Goal: Task Accomplishment & Management: Manage account settings

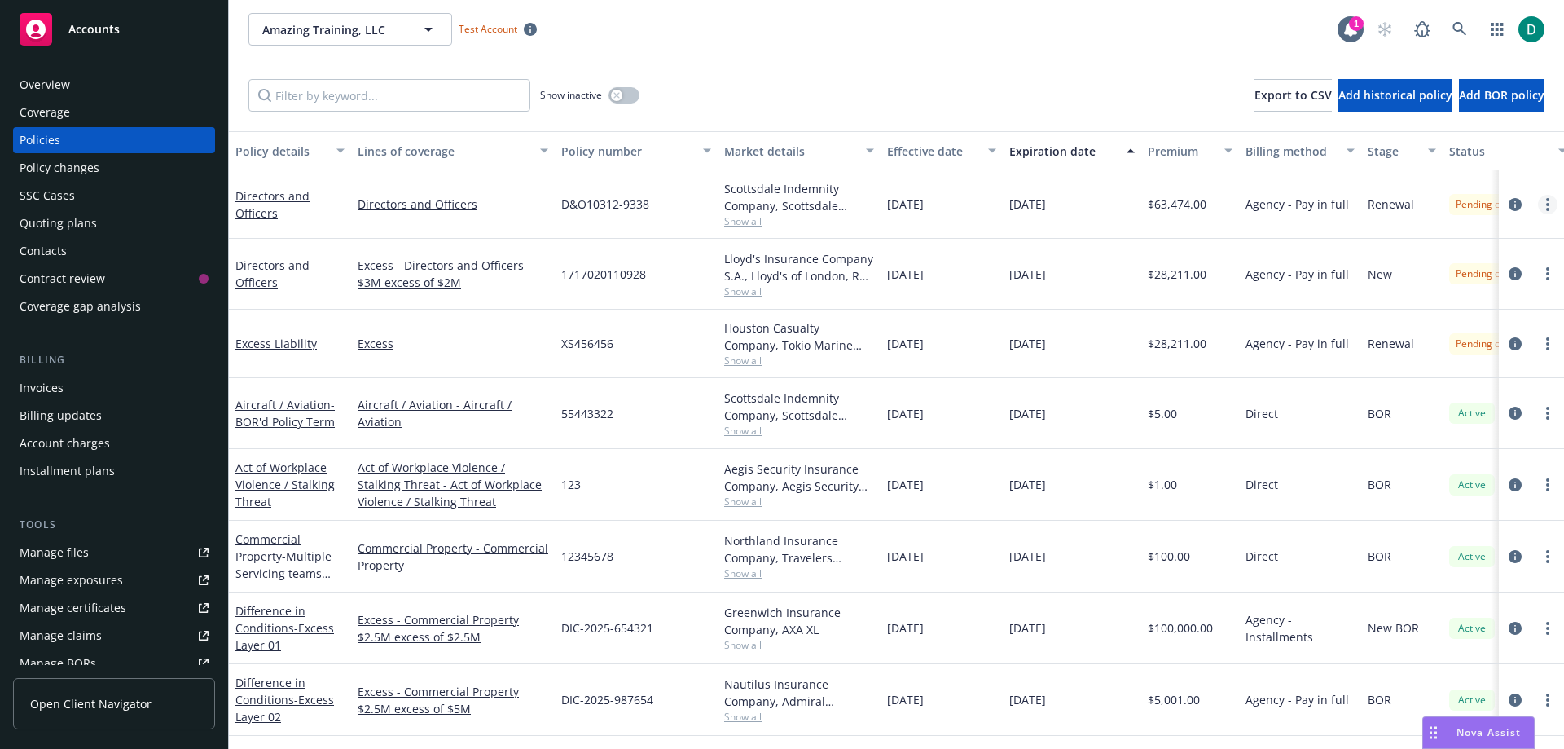
click at [1538, 201] on link "more" at bounding box center [1548, 205] width 20 height 20
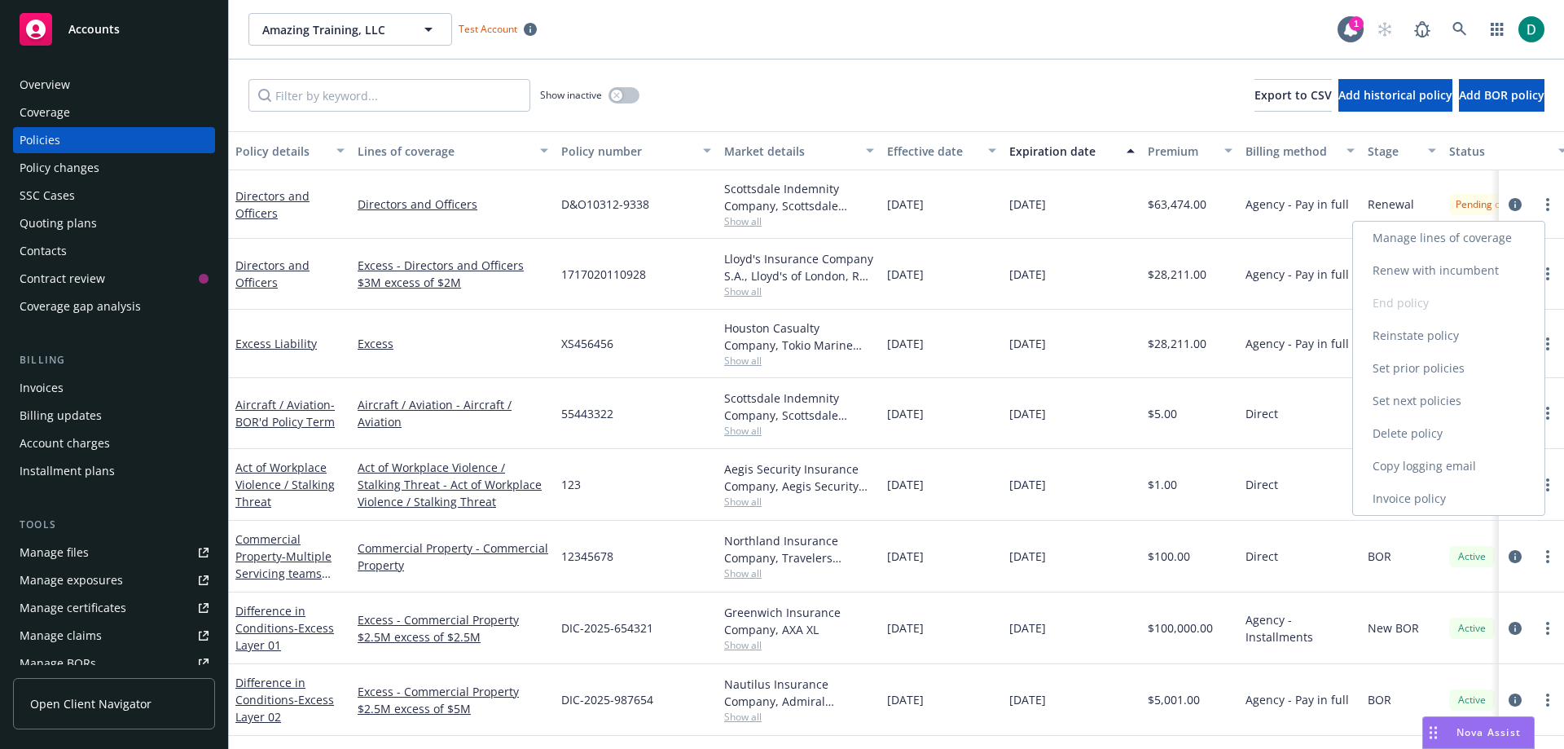
click at [1454, 267] on link "Renew with incumbent" at bounding box center [1448, 270] width 191 height 33
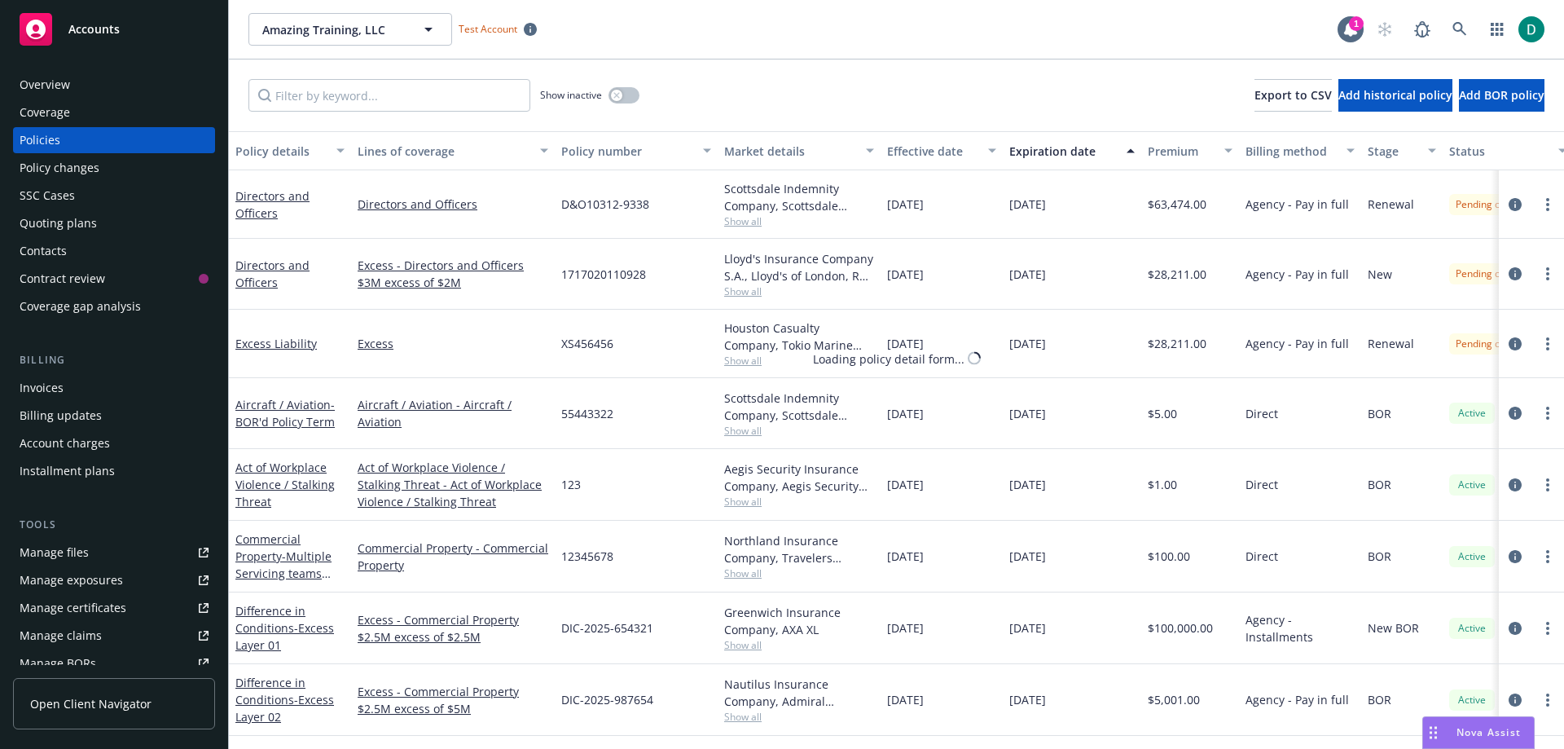
select select "12"
select select "CA"
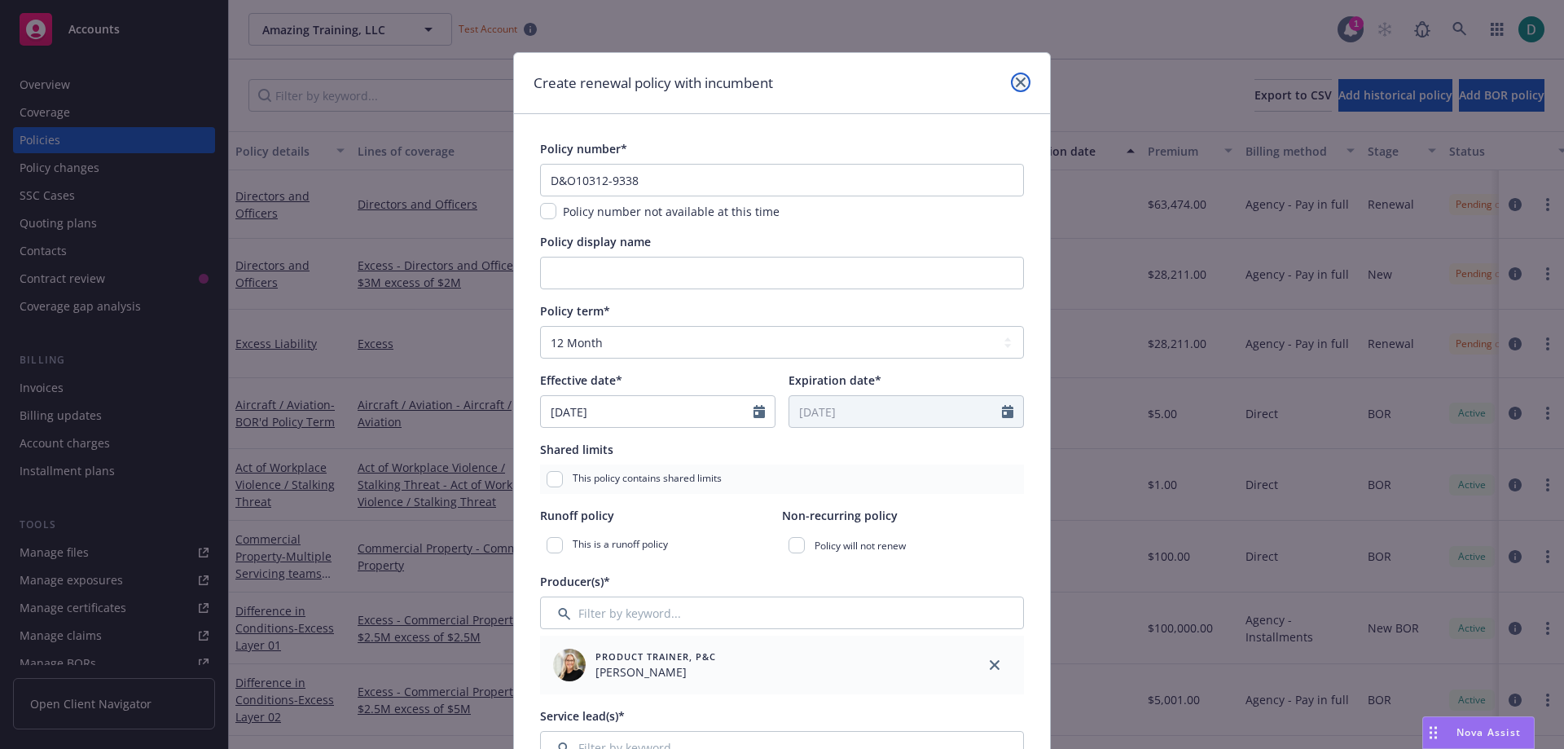
click at [1016, 83] on icon "close" at bounding box center [1021, 82] width 10 height 10
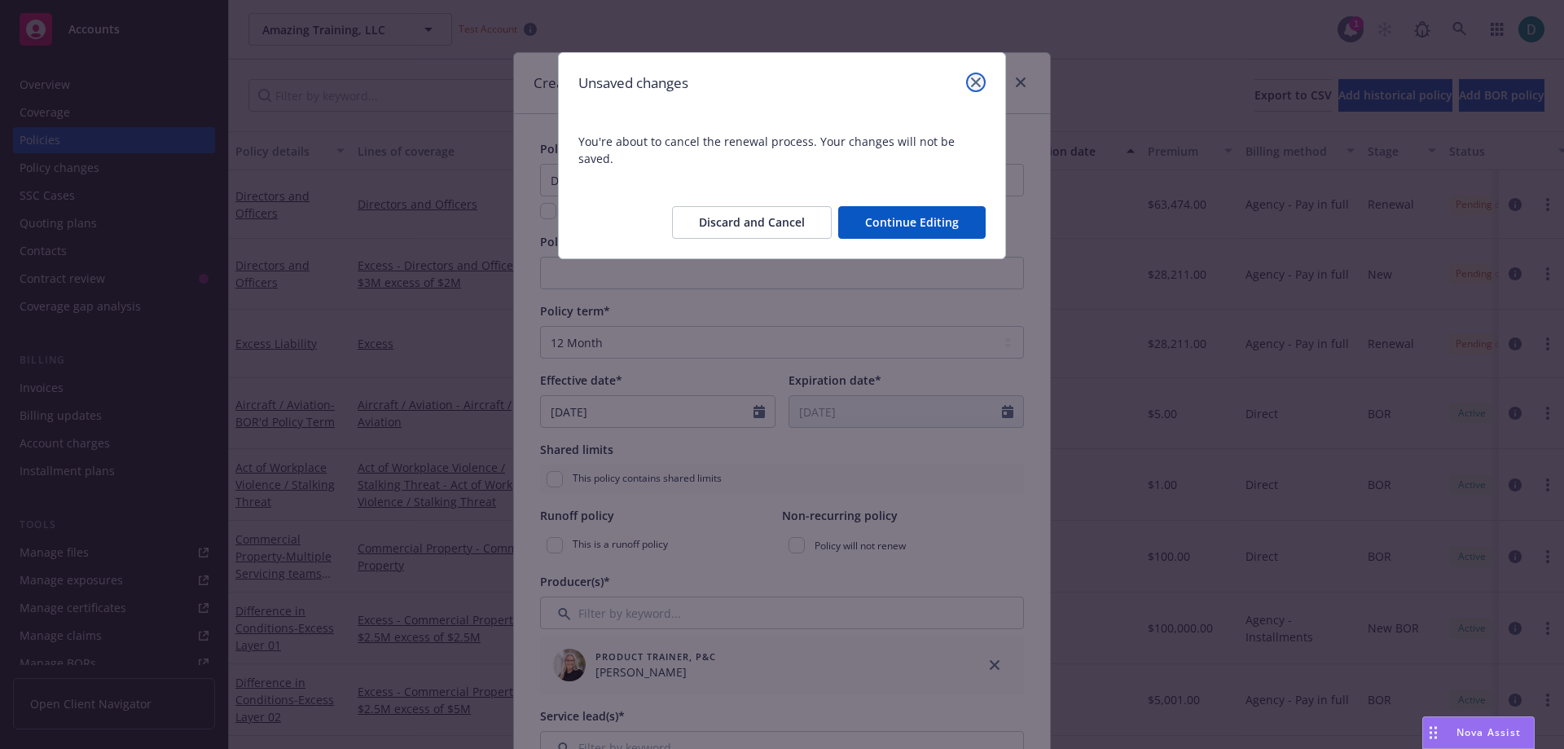
click at [977, 81] on icon "close" at bounding box center [976, 82] width 10 height 10
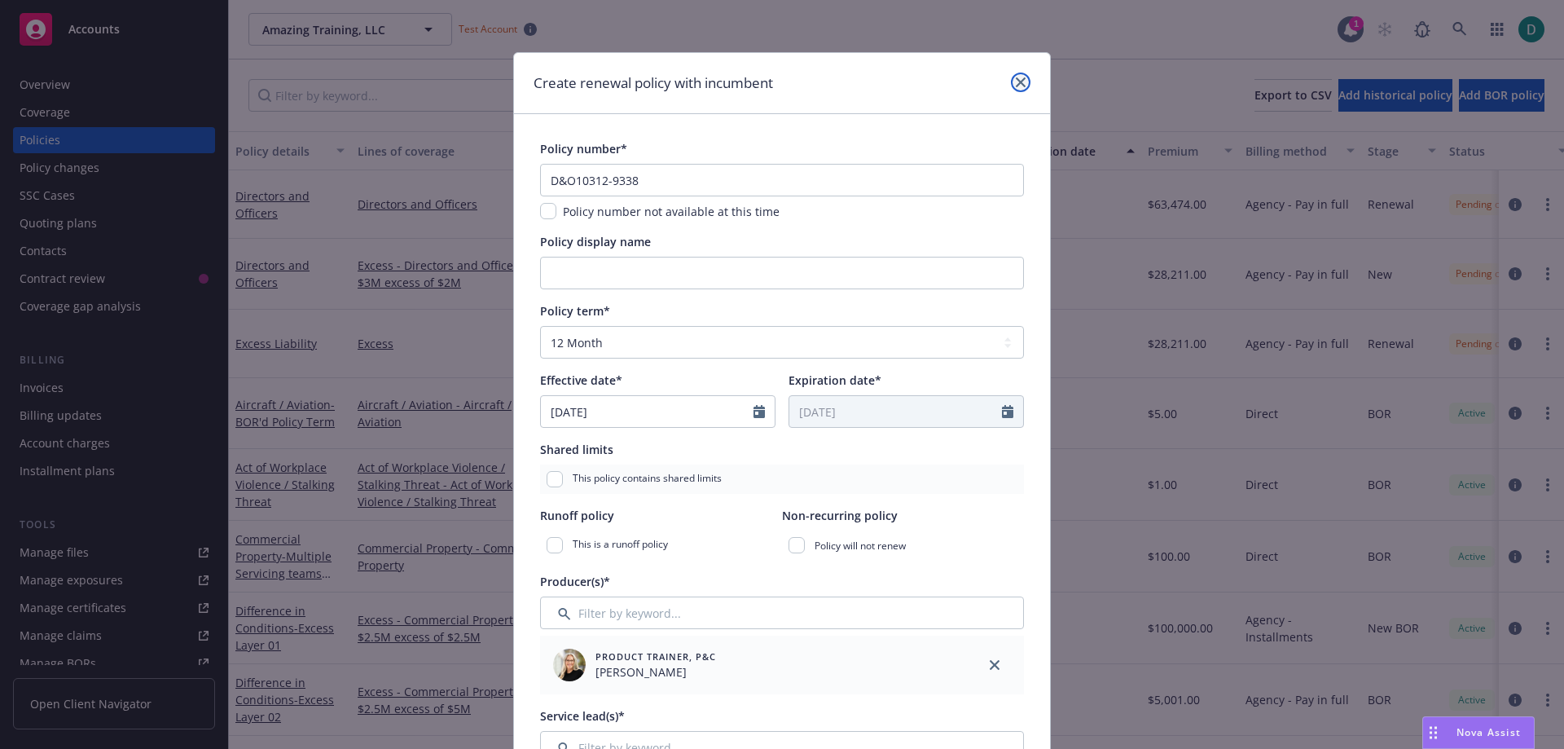
click at [1016, 84] on icon "close" at bounding box center [1021, 82] width 10 height 10
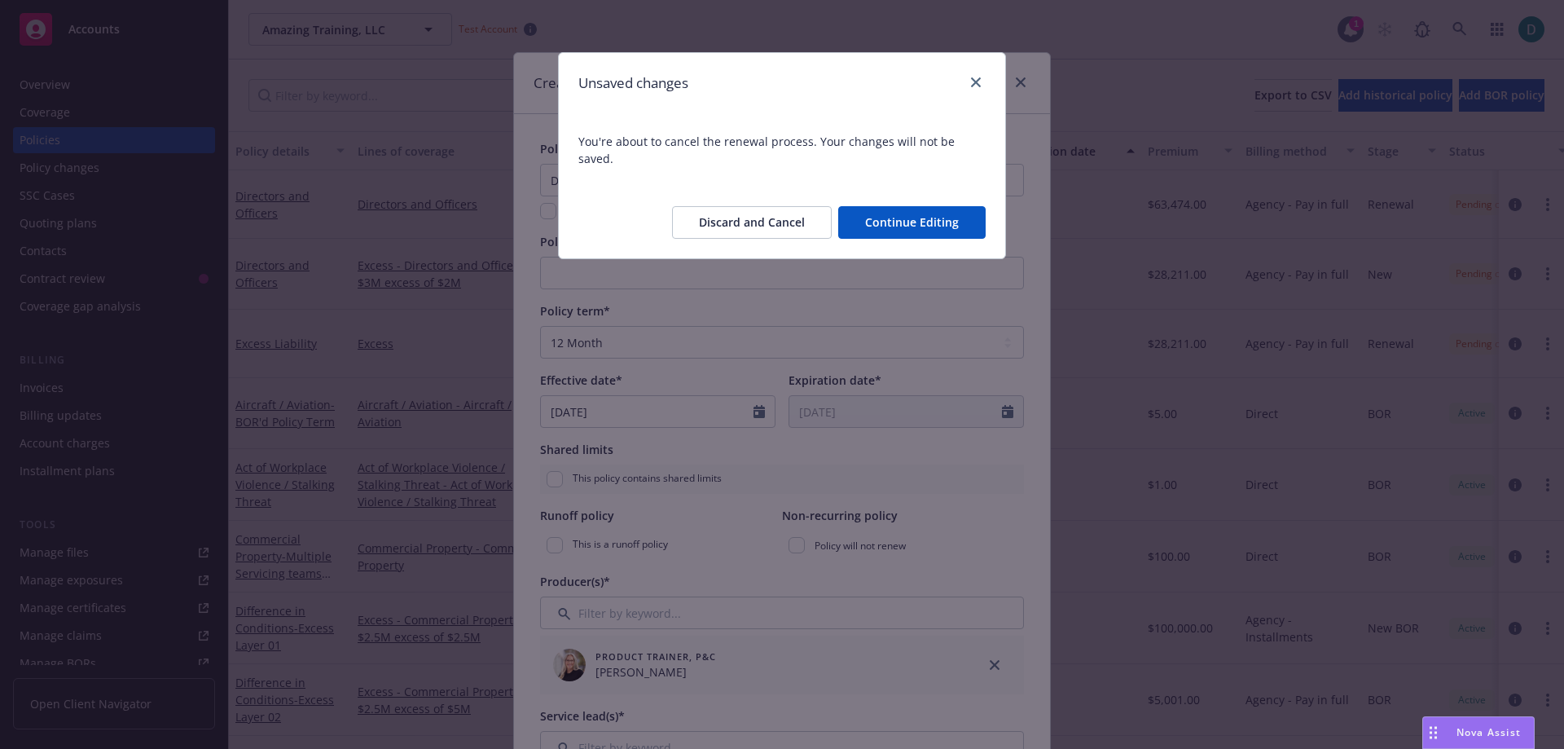
click at [778, 206] on button "Discard and Cancel" at bounding box center [752, 222] width 160 height 33
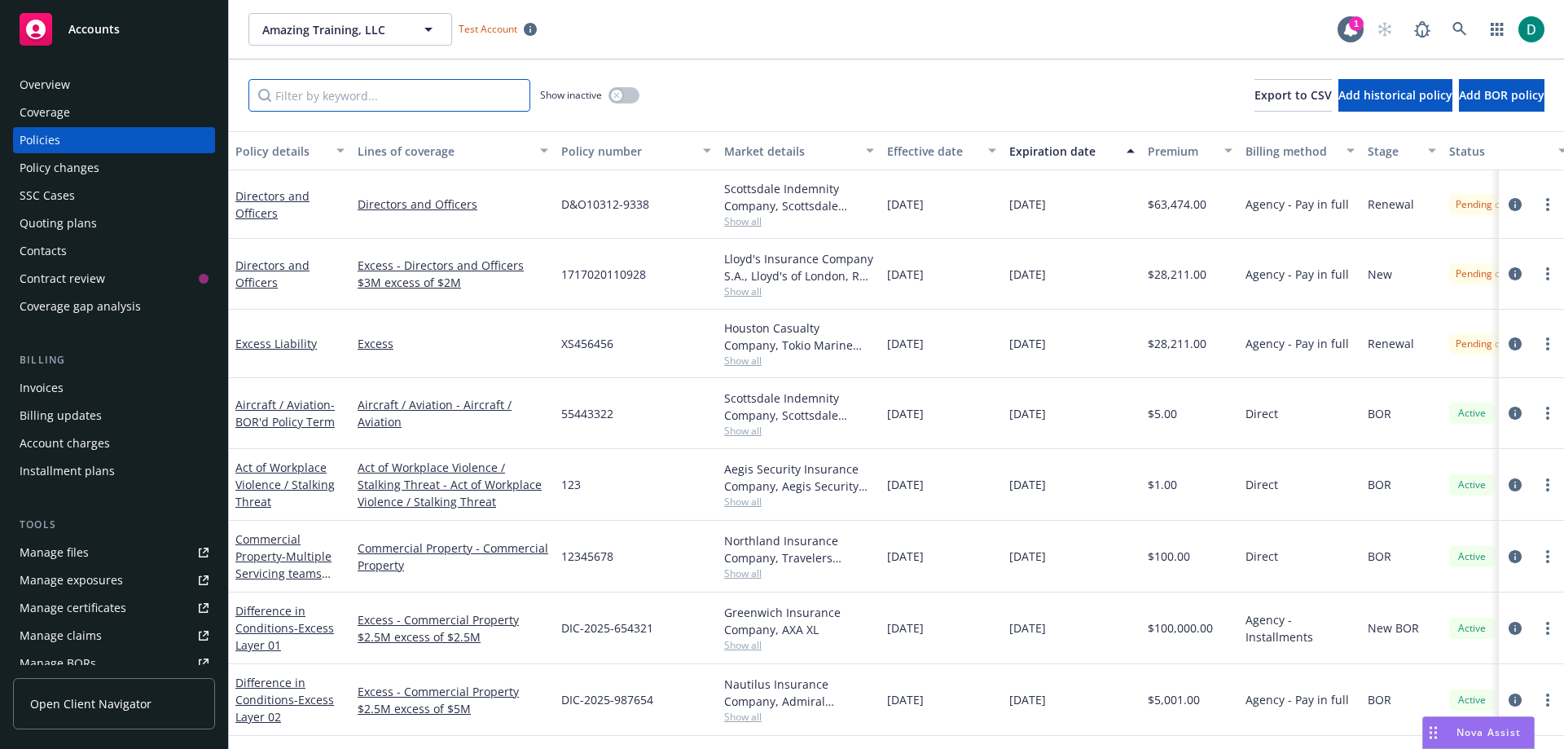
click at [398, 95] on input "Filter by keyword..." at bounding box center [390, 95] width 282 height 33
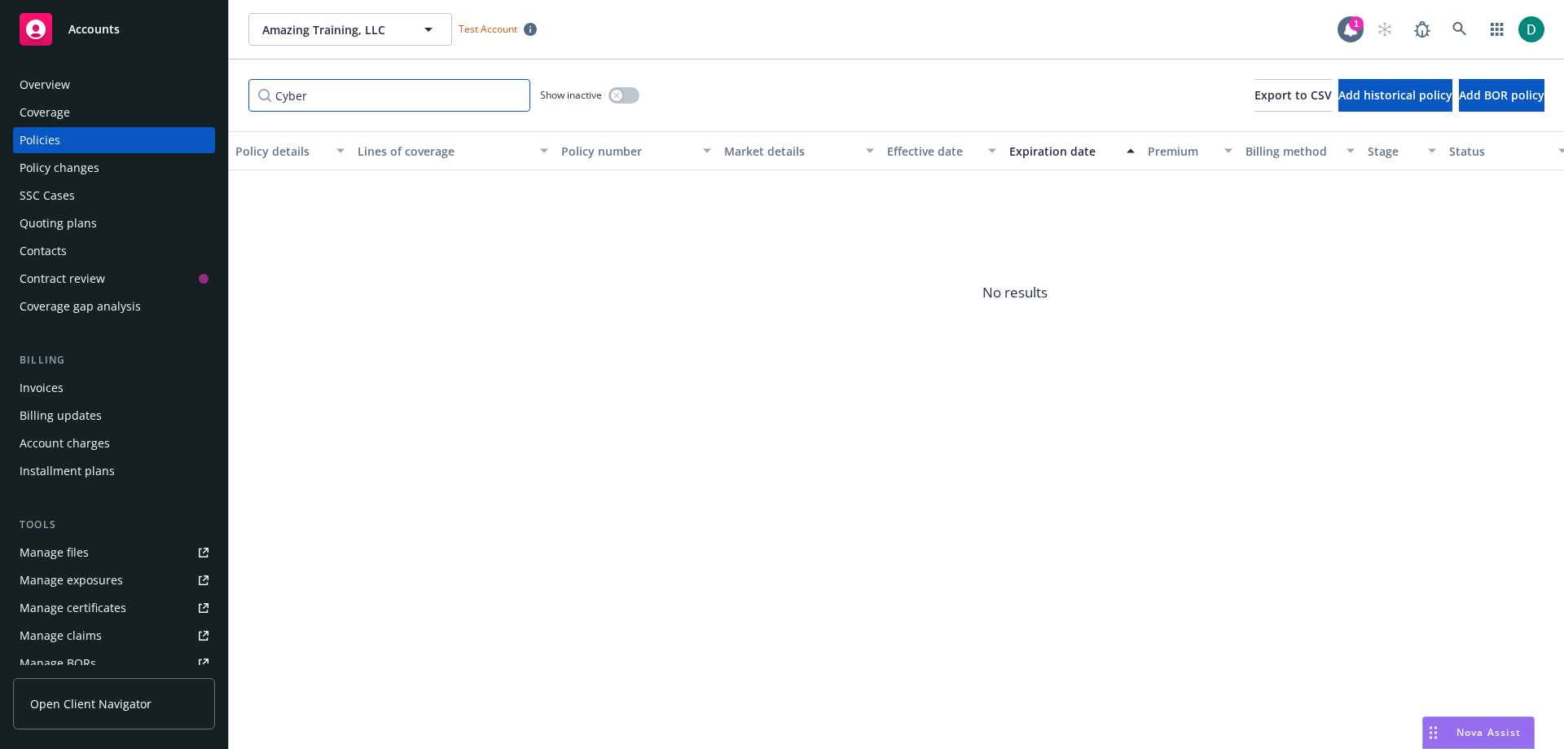
type input "Cyber"
click at [631, 99] on button "button" at bounding box center [624, 95] width 31 height 16
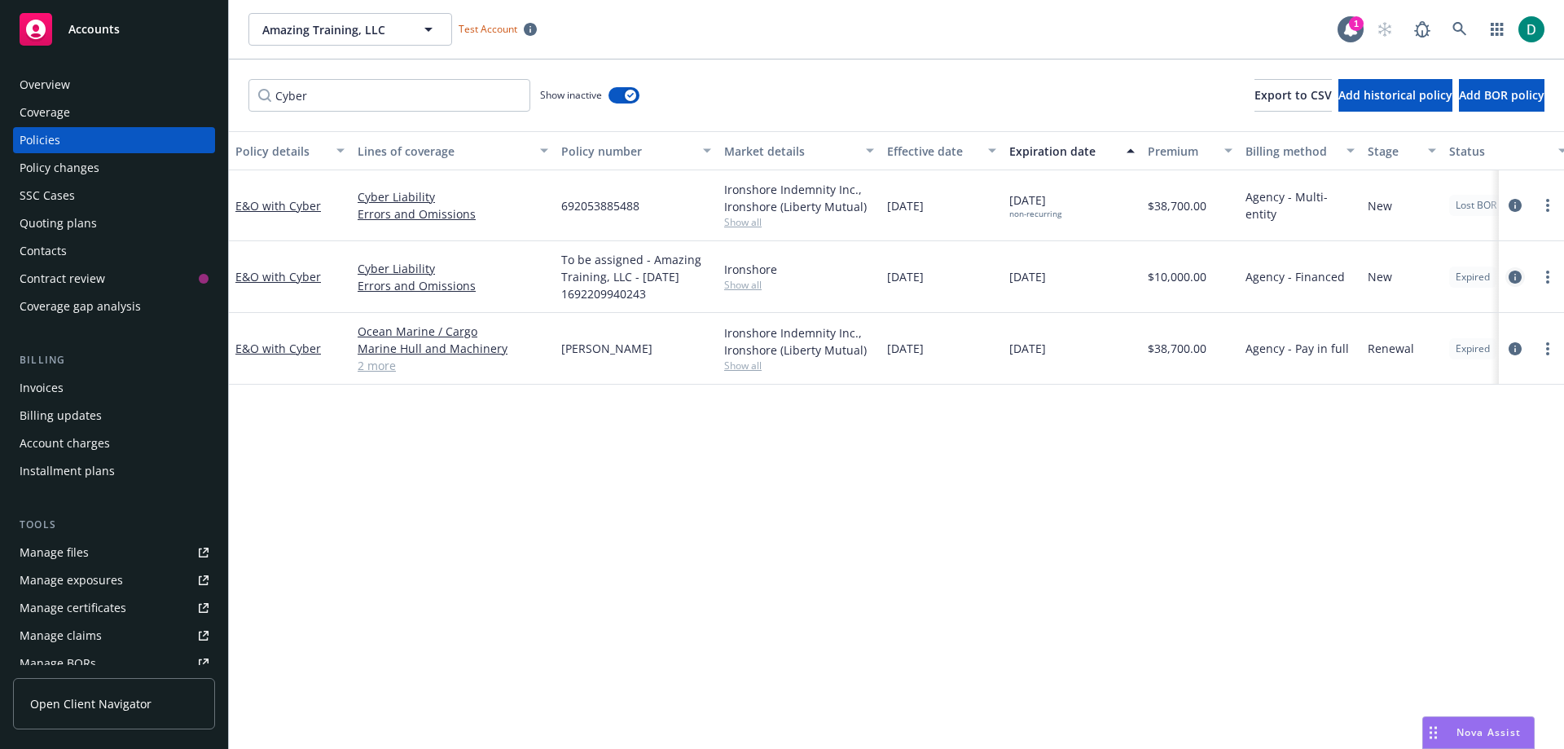
click at [1520, 277] on icon "circleInformation" at bounding box center [1515, 277] width 13 height 13
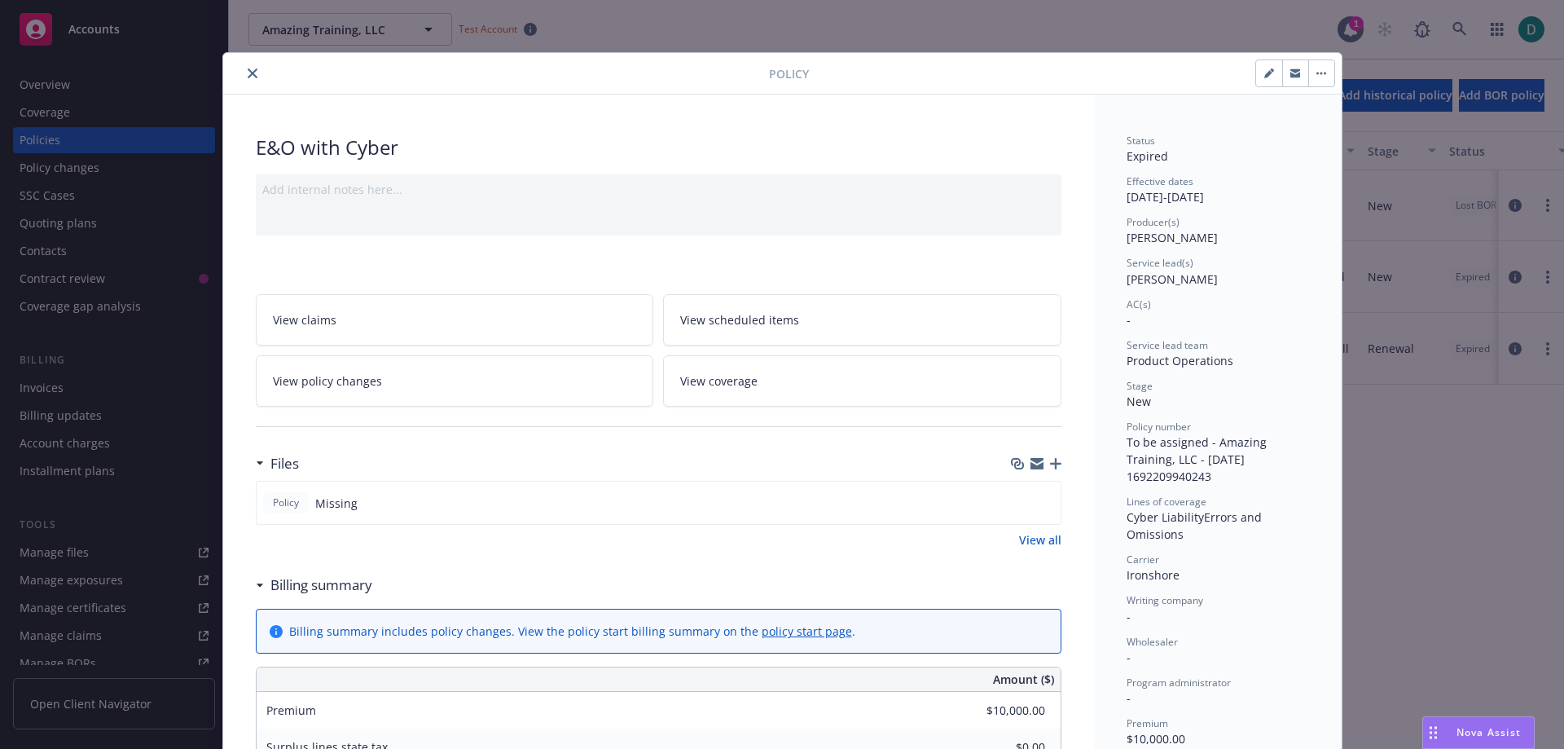
click at [1265, 76] on icon "button" at bounding box center [1269, 74] width 8 height 8
select select "NEW"
select select "12"
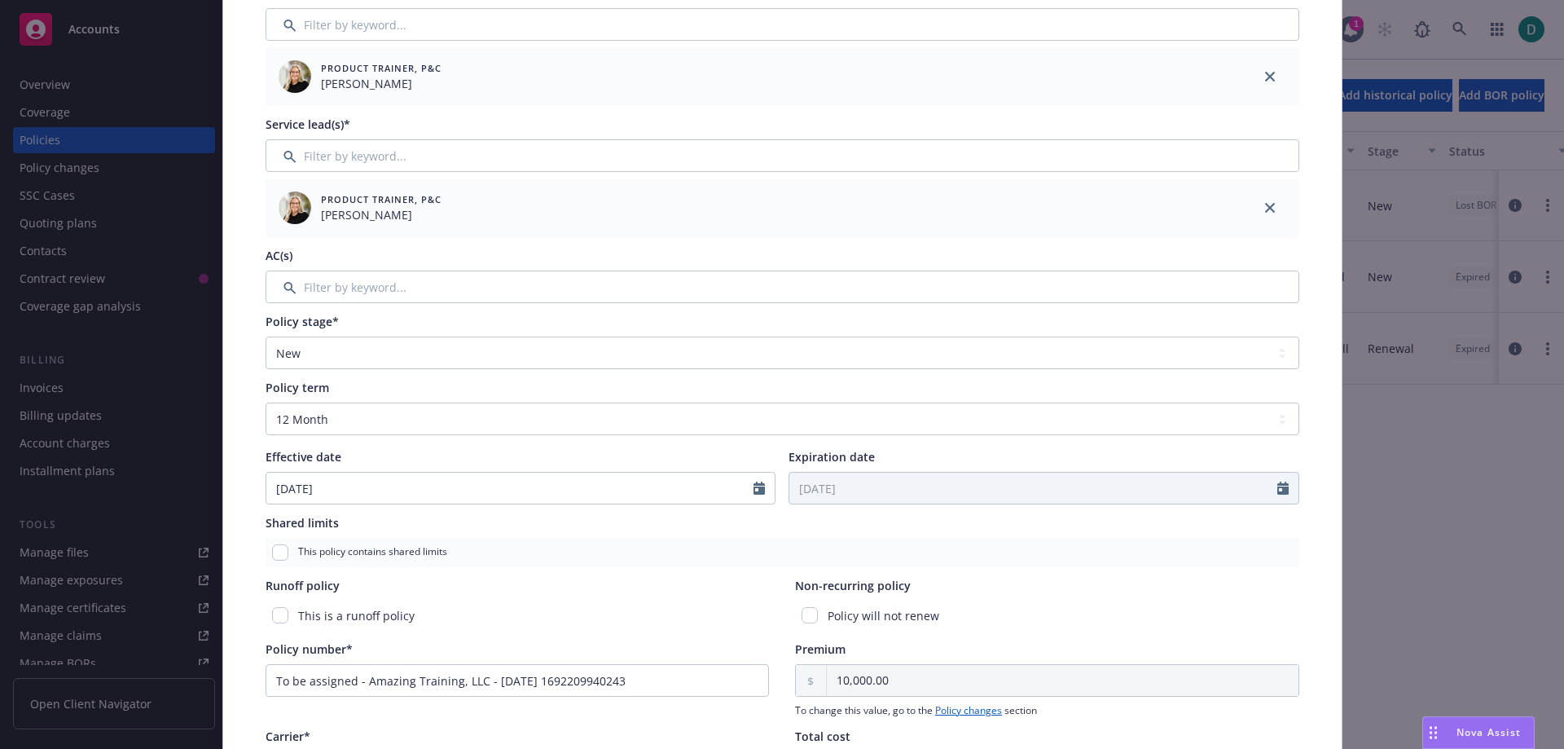
scroll to position [244, 0]
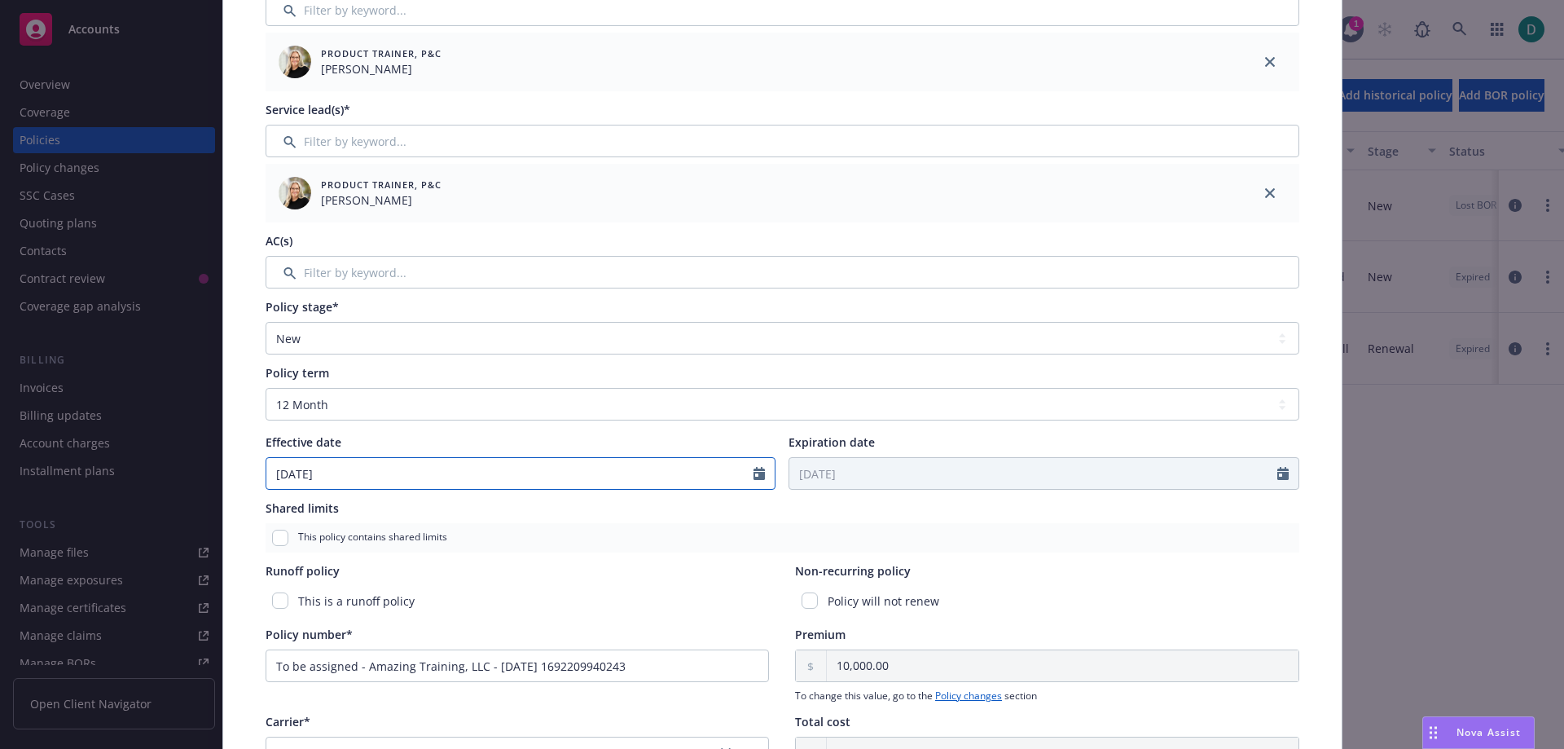
click at [754, 472] on icon "Calendar" at bounding box center [759, 473] width 11 height 13
select select "7"
click at [415, 511] on input "2024" at bounding box center [405, 512] width 53 height 17
click at [415, 506] on input "2025" at bounding box center [405, 512] width 53 height 17
click at [415, 506] on input "2026" at bounding box center [405, 512] width 53 height 17
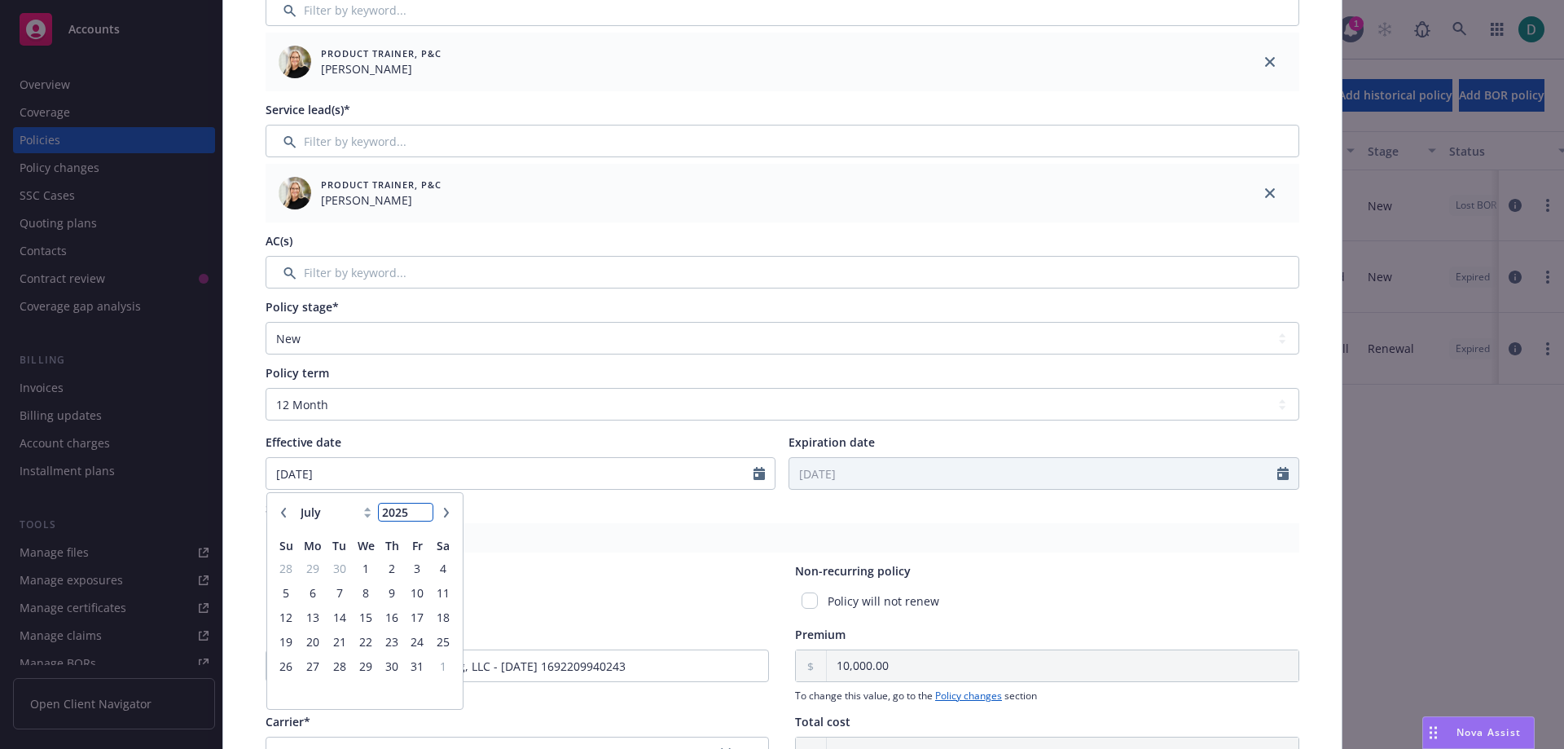
type input "2025"
click at [416, 517] on input "2025" at bounding box center [405, 512] width 53 height 17
click at [579, 546] on div "This policy contains shared limits" at bounding box center [783, 537] width 1034 height 29
click at [837, 494] on div "Policy type* E&O with Cyber Display name Producer(s)* Product Trainer, P&C [PER…" at bounding box center [783, 446] width 1054 height 1104
click at [416, 481] on input "[DATE]" at bounding box center [510, 473] width 488 height 31
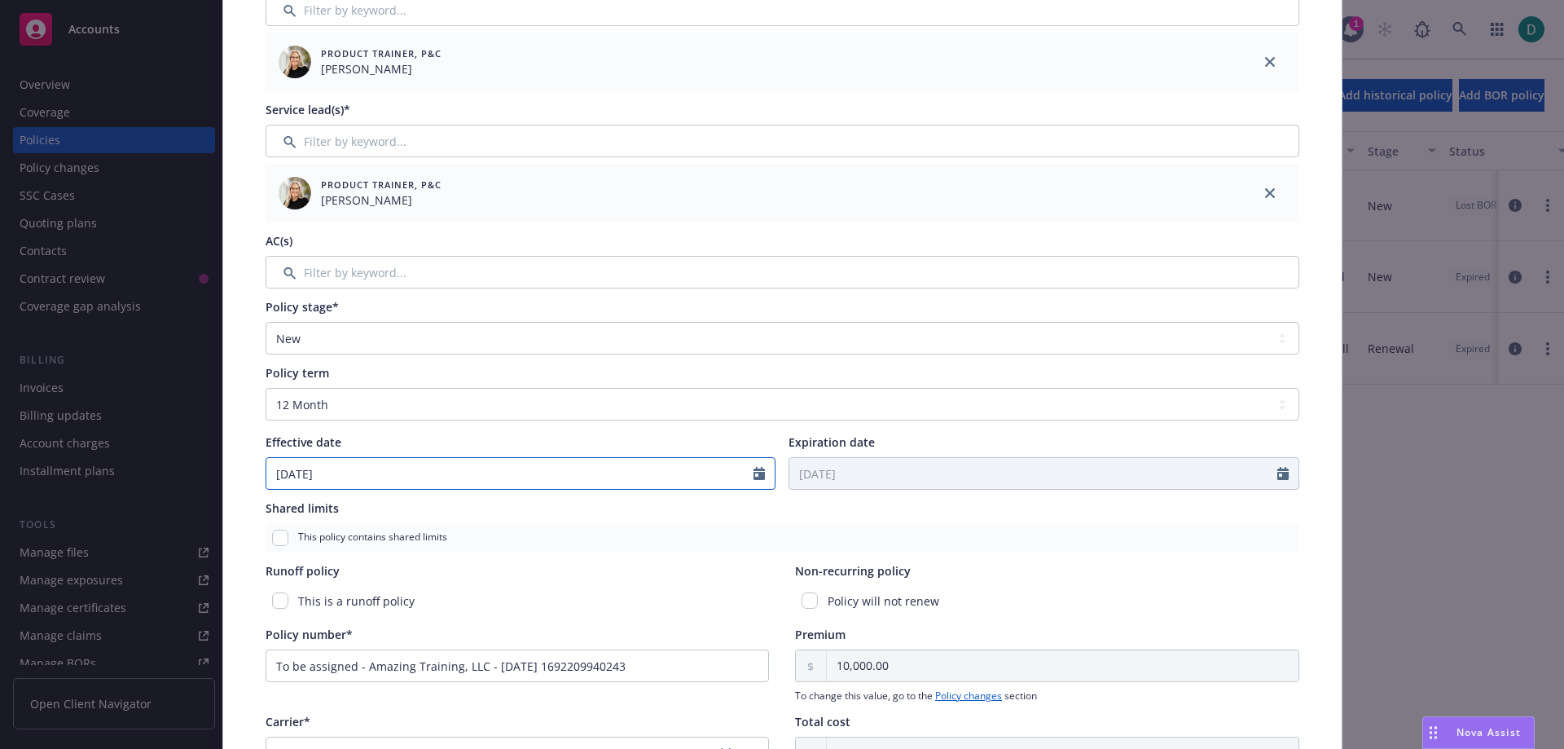
select select "7"
click at [397, 509] on input "2023" at bounding box center [405, 512] width 53 height 17
click at [415, 505] on input "2024" at bounding box center [405, 512] width 53 height 17
type input "2025"
click at [415, 505] on input "2025" at bounding box center [405, 512] width 53 height 17
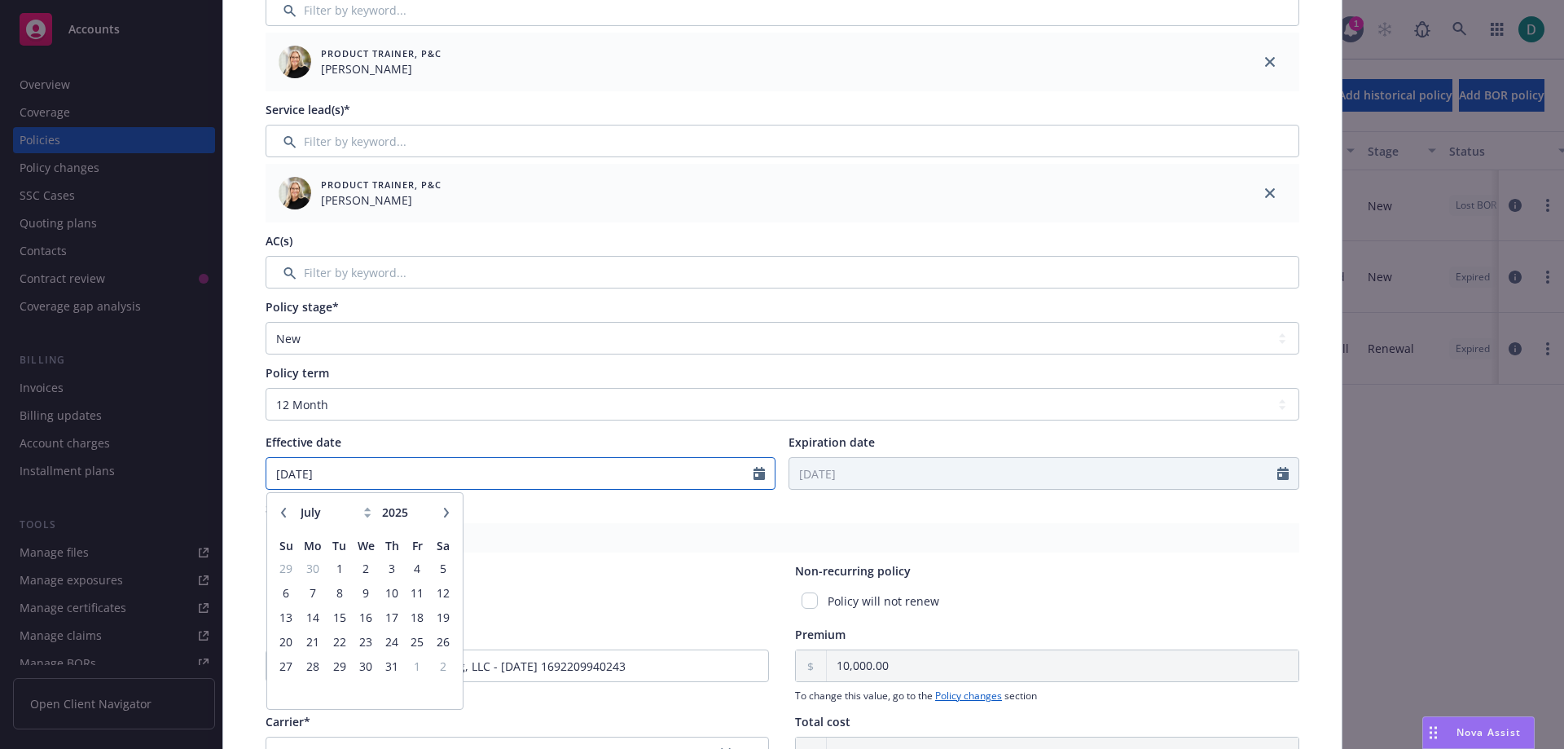
click at [428, 485] on input "[DATE]" at bounding box center [510, 473] width 488 height 31
select select "7"
click at [401, 474] on input "[DATE]" at bounding box center [510, 473] width 488 height 31
type input "[DATE]"
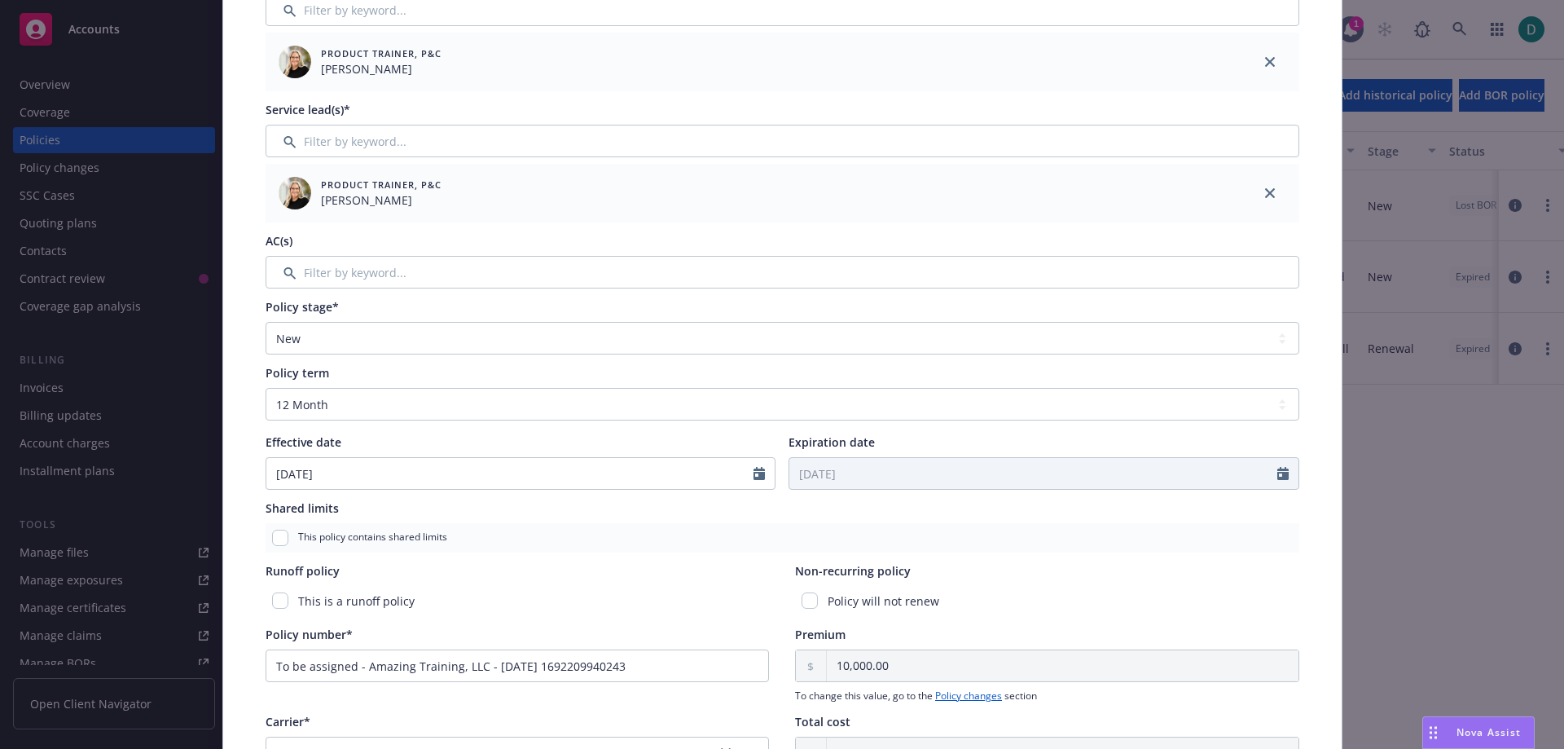
click at [1005, 493] on div "Policy type* E&O with Cyber Display name Producer(s)* Product Trainer, P&C [PER…" at bounding box center [783, 446] width 1054 height 1104
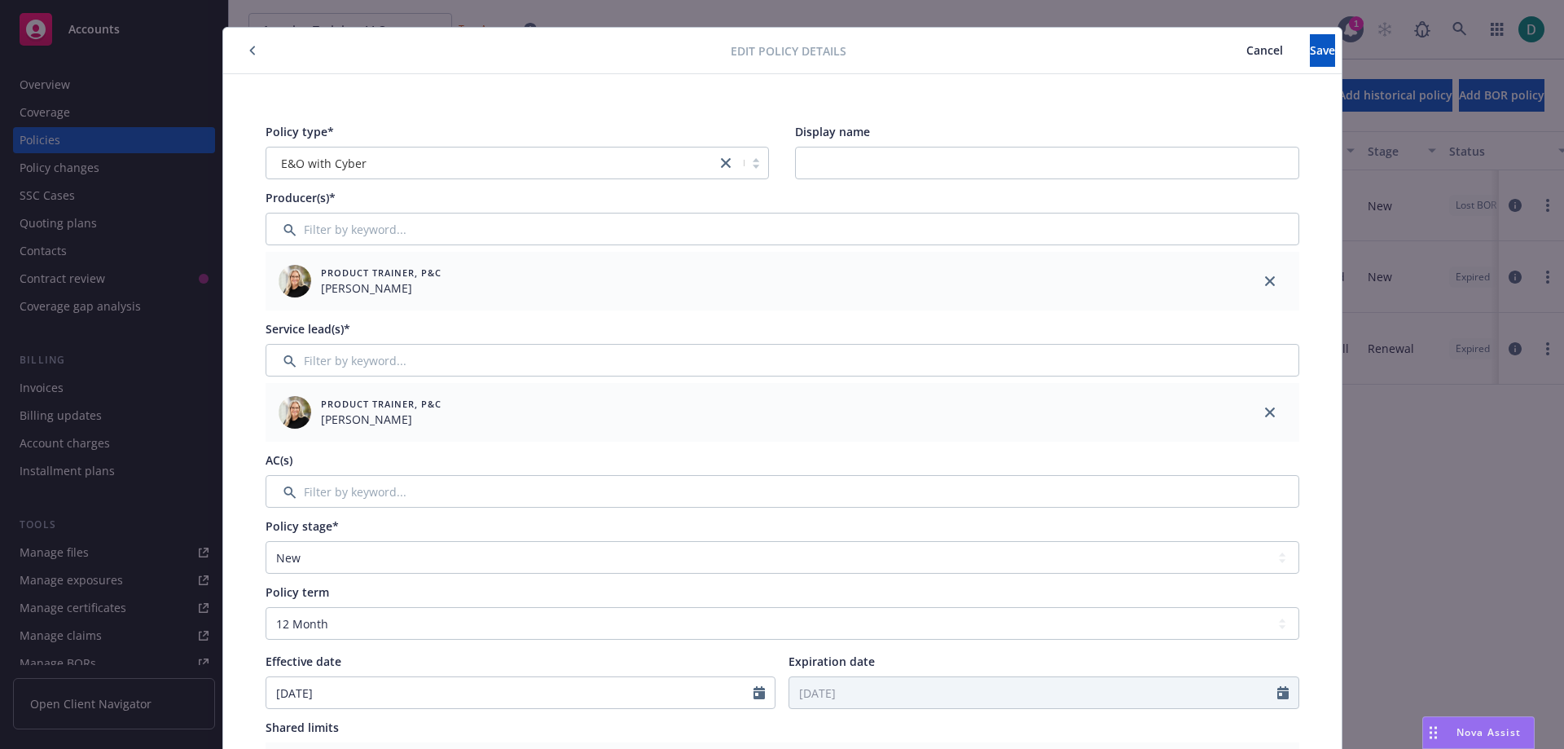
scroll to position [0, 0]
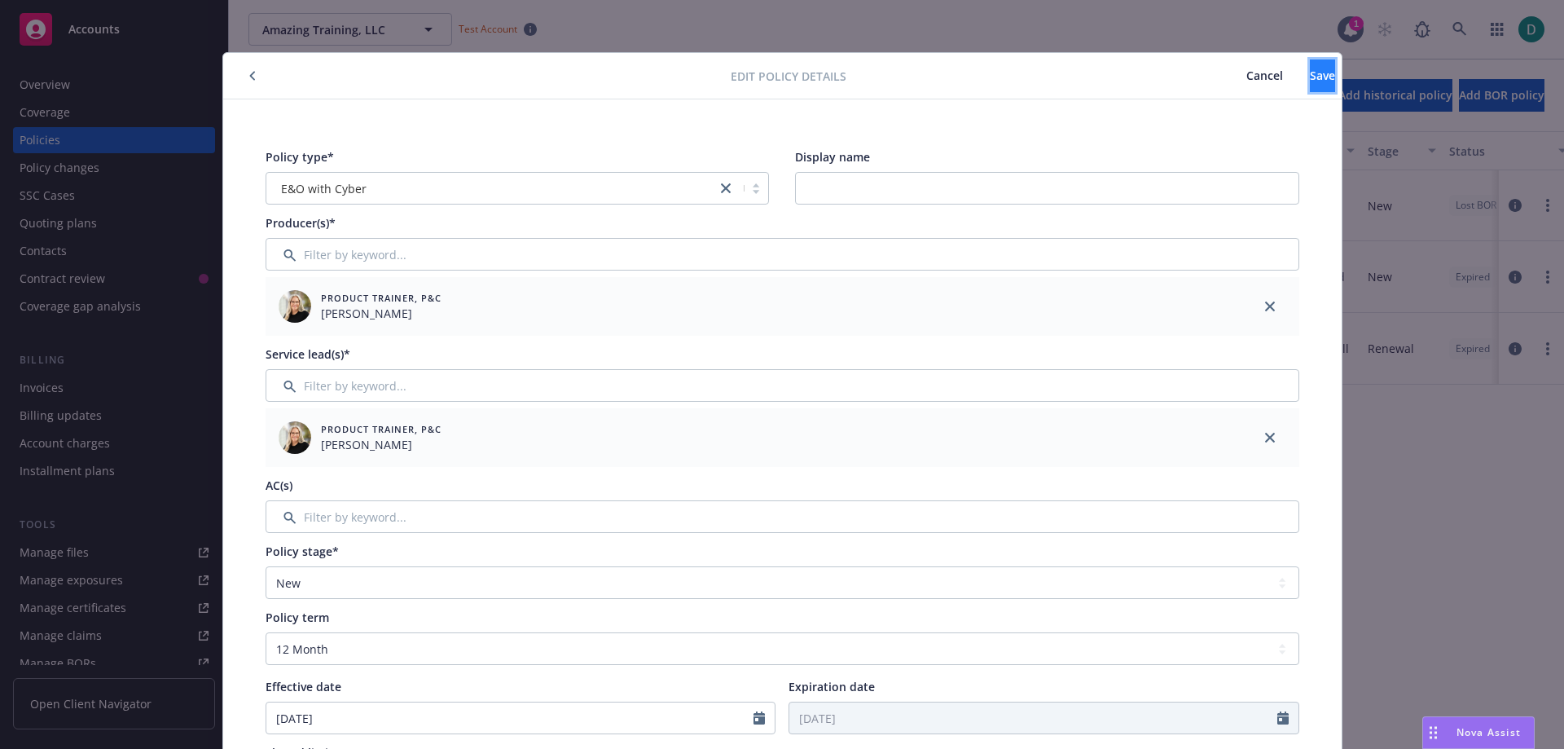
click at [1310, 86] on button "Save" at bounding box center [1322, 75] width 25 height 33
click at [1247, 76] on span "Cancel" at bounding box center [1265, 75] width 37 height 15
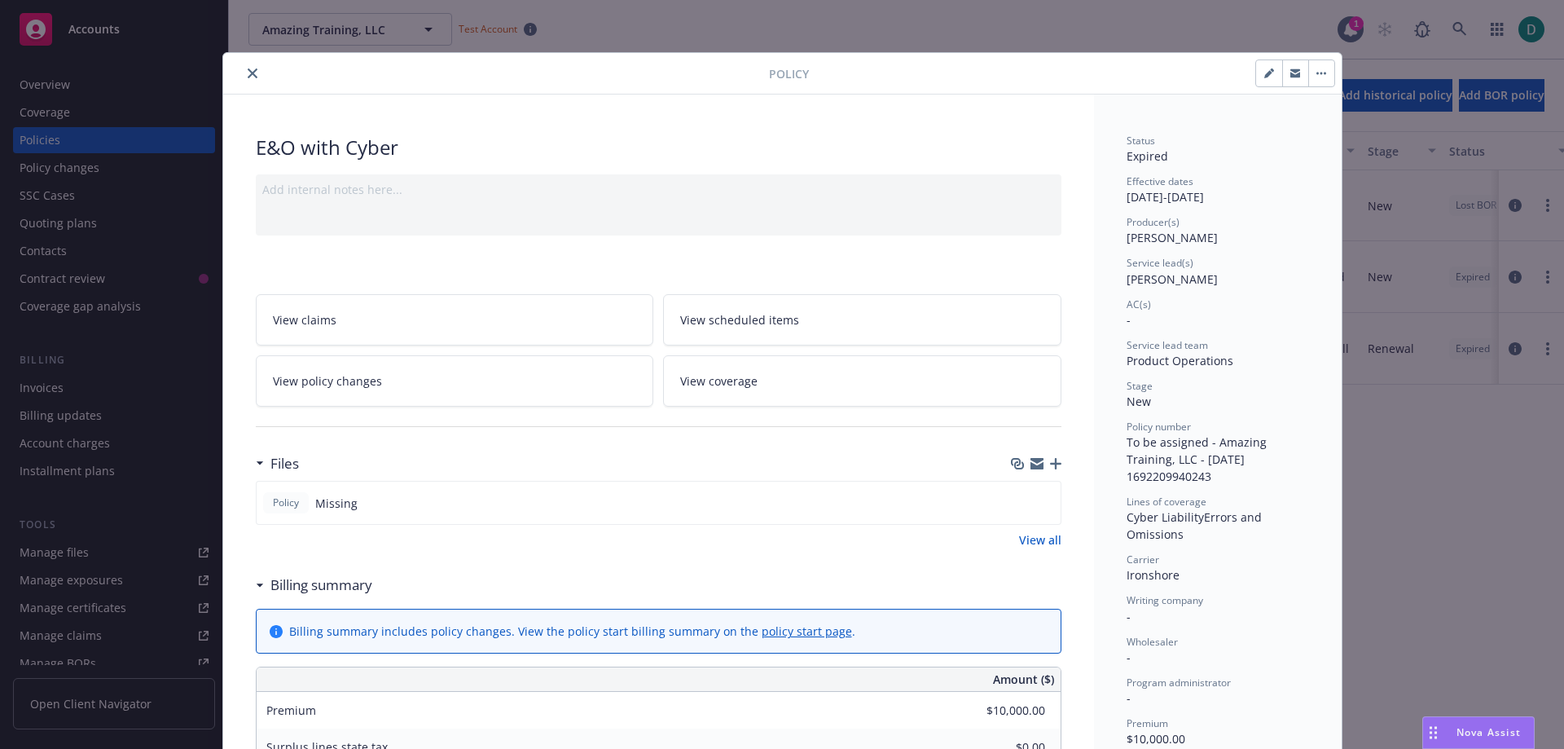
click at [249, 80] on button "close" at bounding box center [253, 74] width 20 height 20
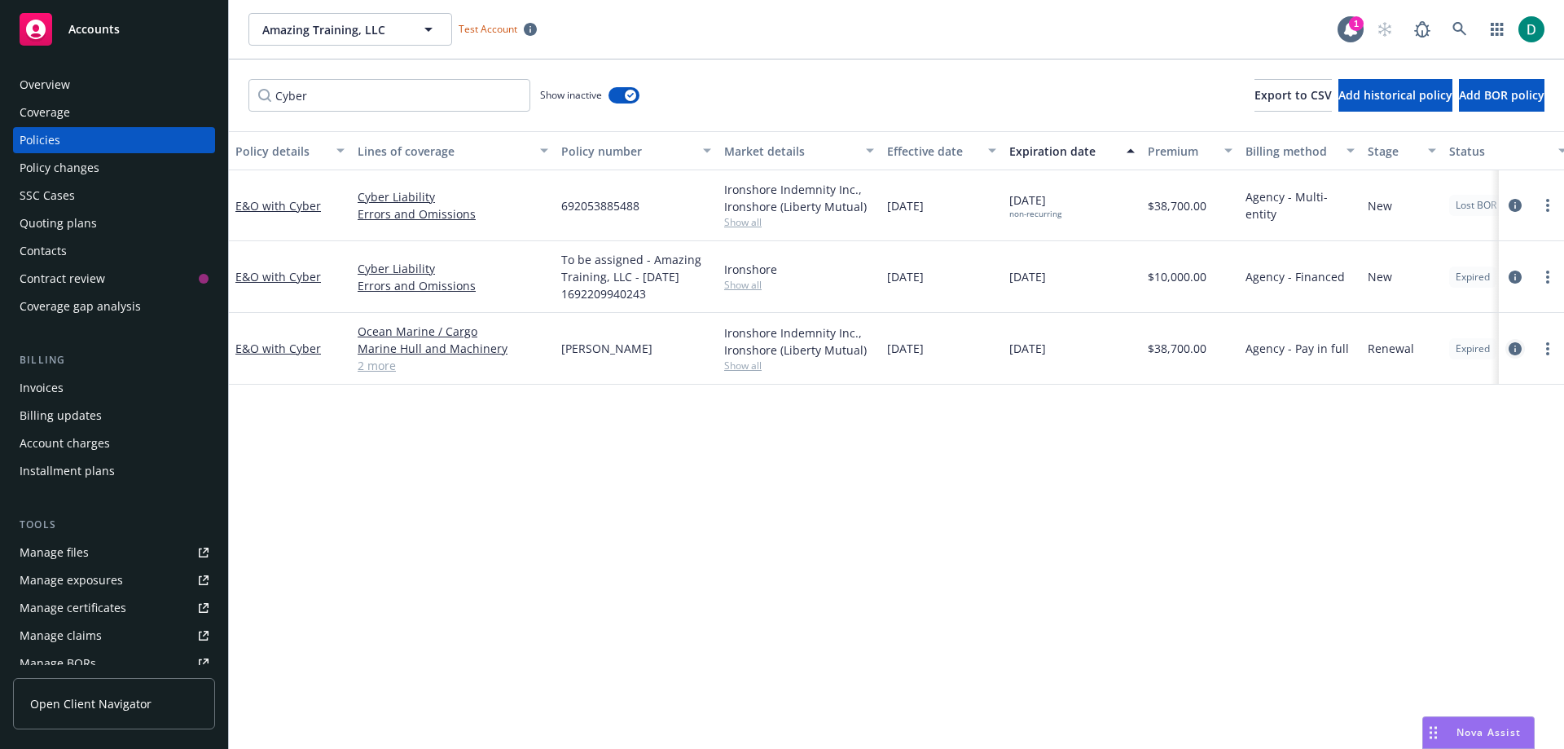
click at [1514, 344] on icon "circleInformation" at bounding box center [1515, 348] width 13 height 13
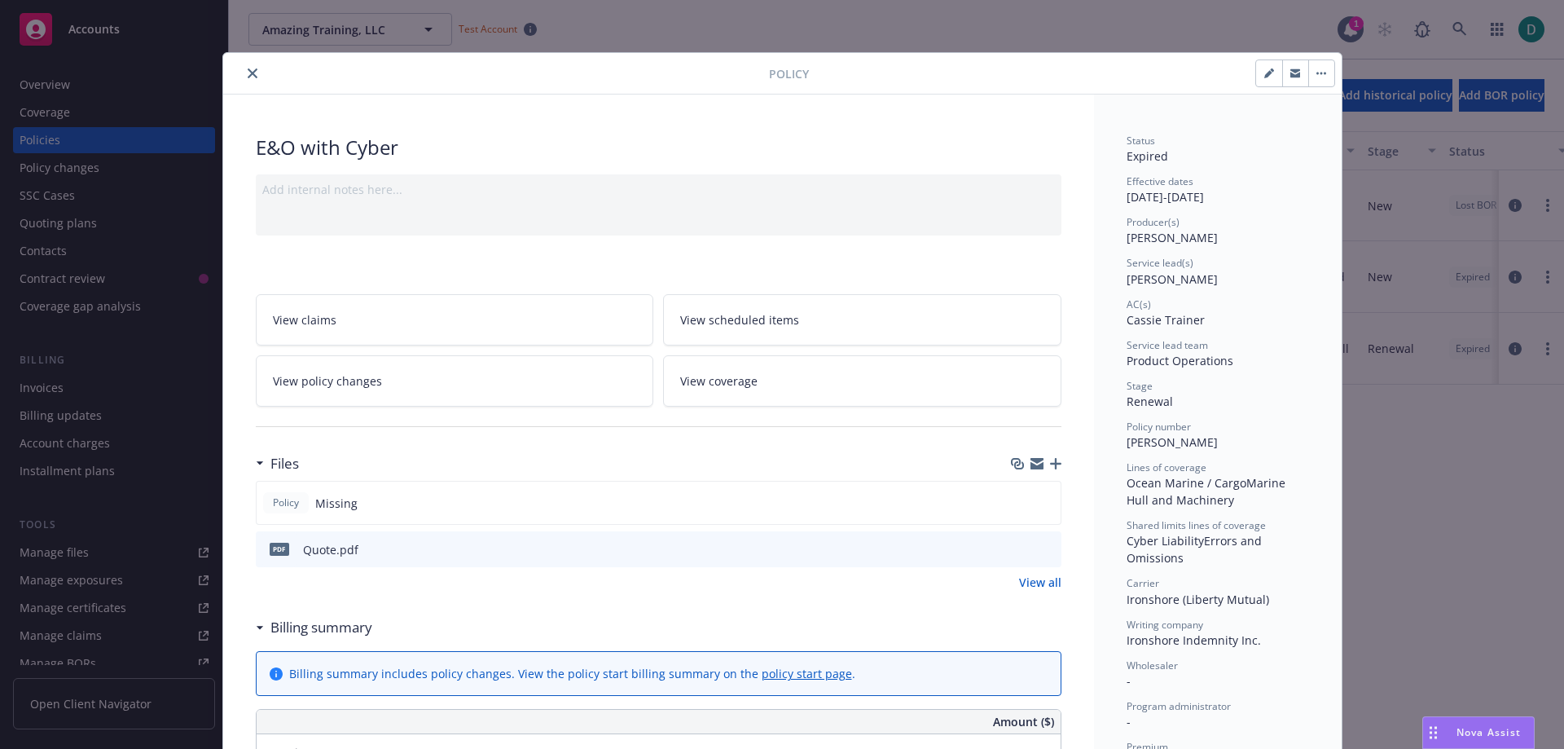
click at [1256, 68] on button "button" at bounding box center [1269, 73] width 26 height 26
select select "RENEWAL"
select select "12"
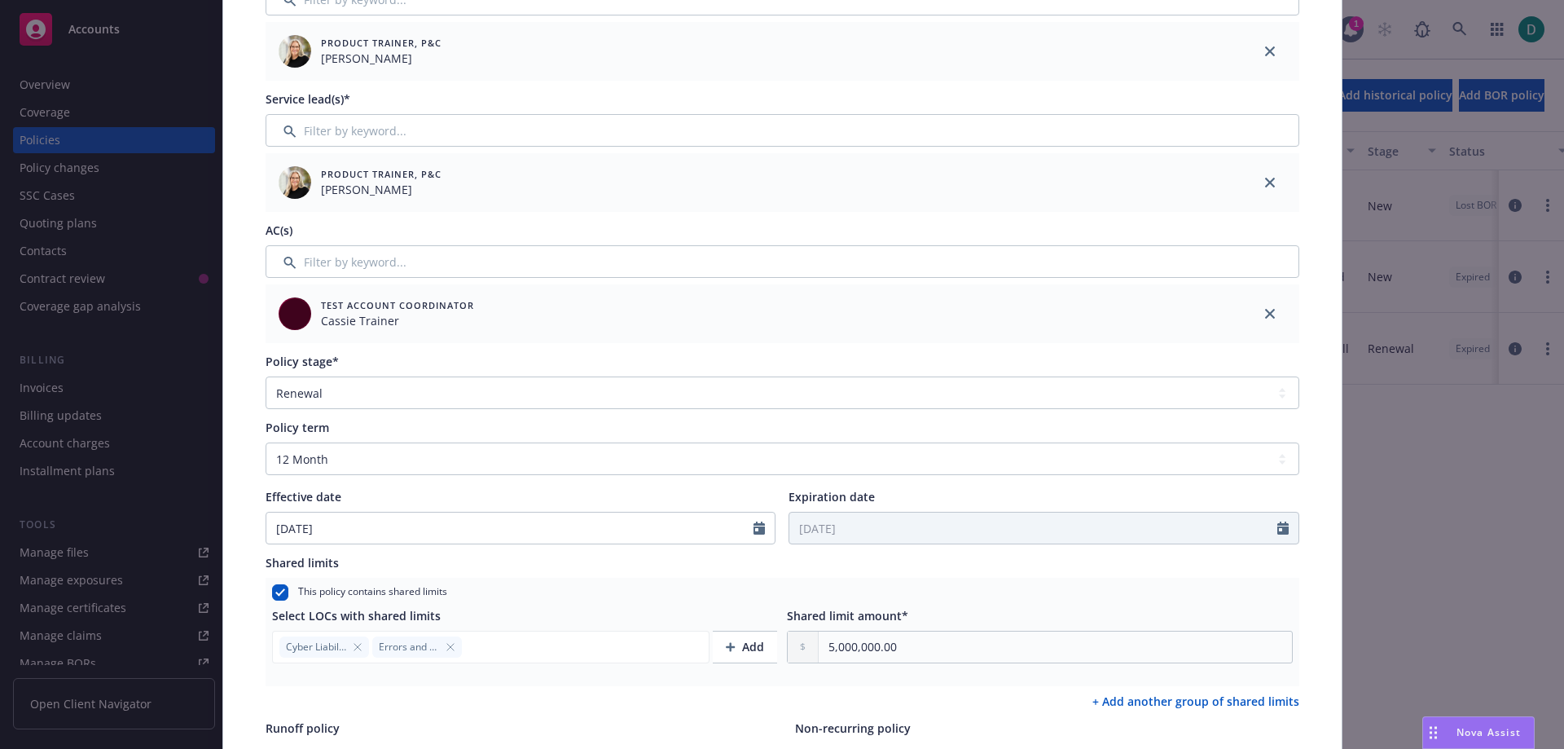
scroll to position [407, 0]
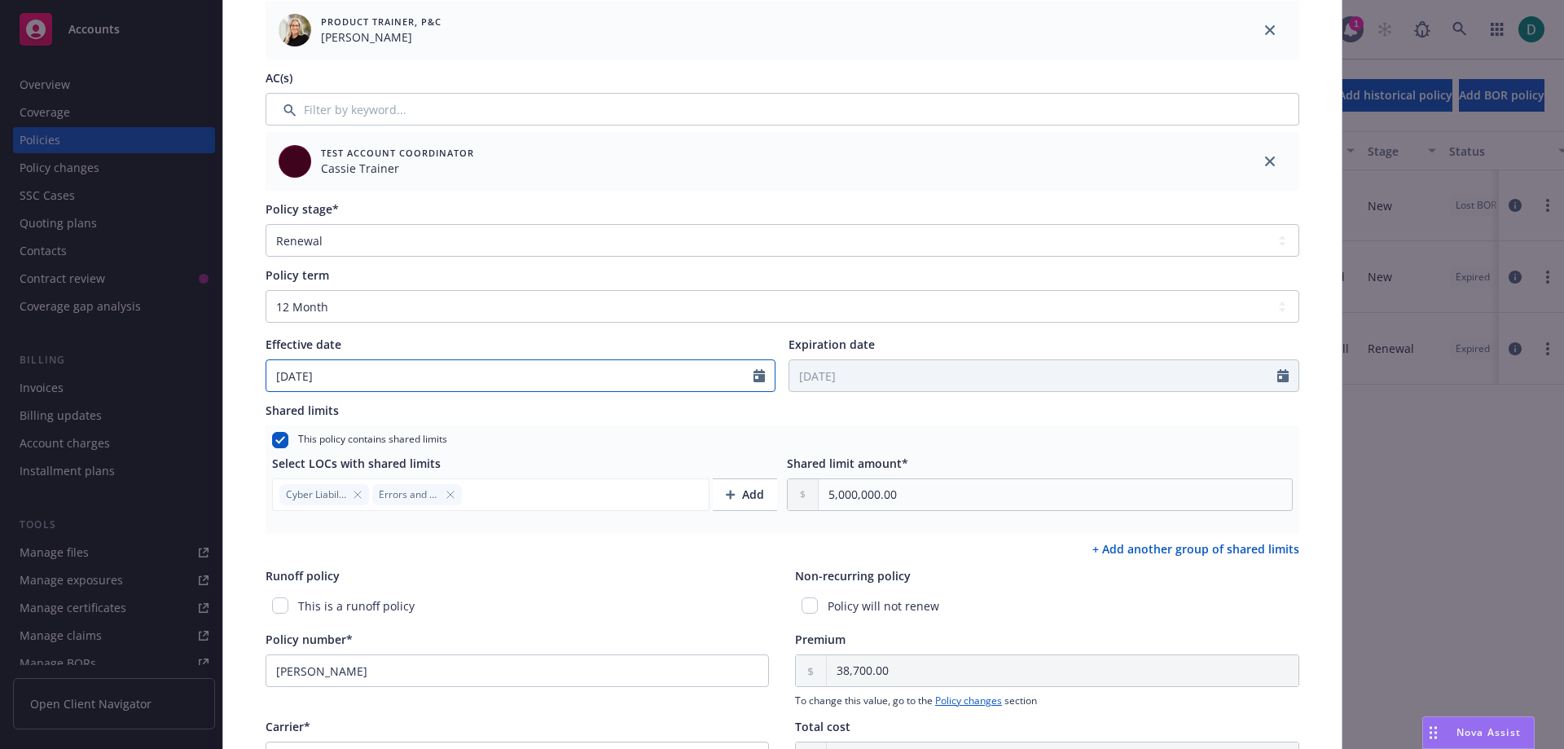
select select "7"
click at [366, 374] on input "[DATE]" at bounding box center [510, 375] width 488 height 31
type input "[DATE]"
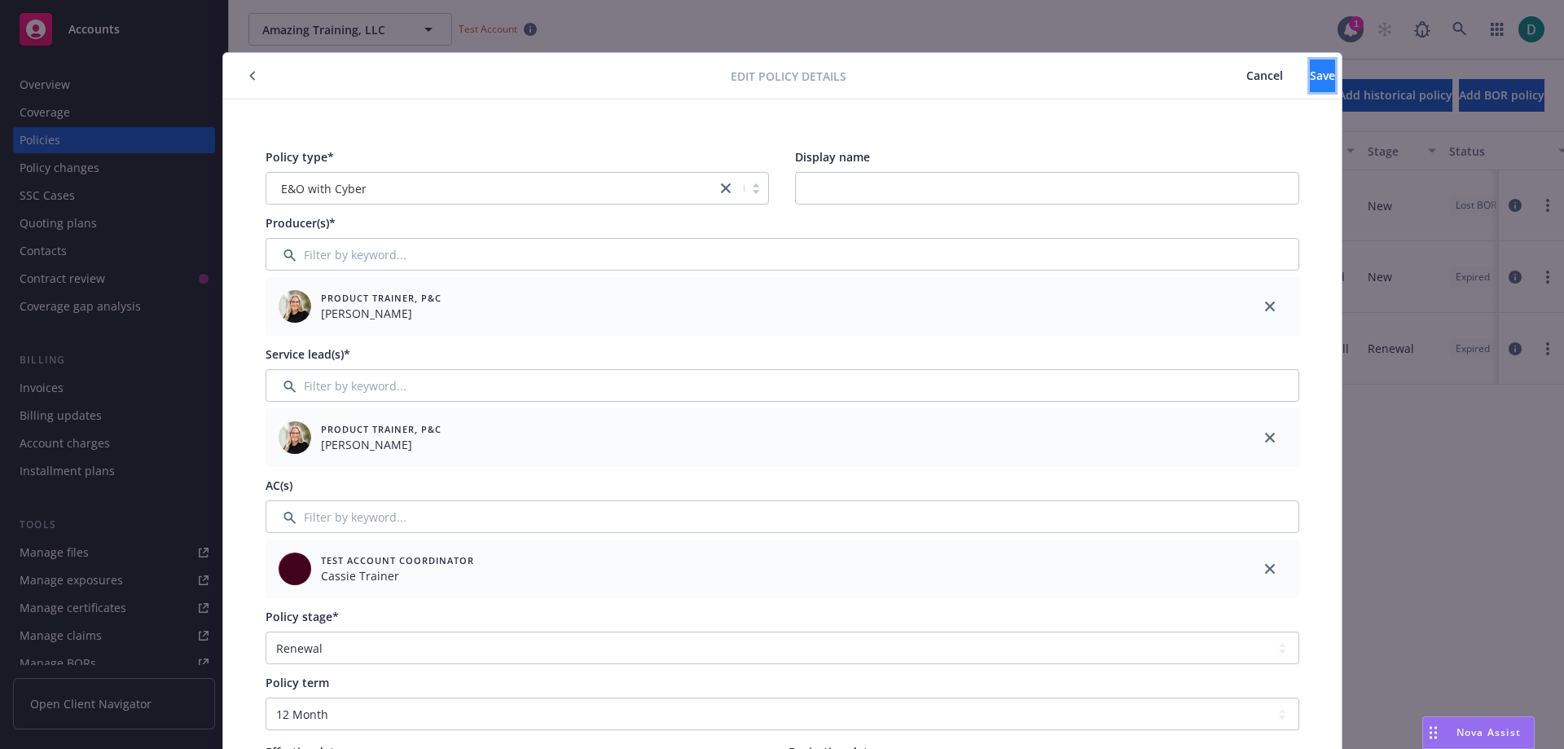
click at [1310, 73] on button "Save" at bounding box center [1322, 75] width 25 height 33
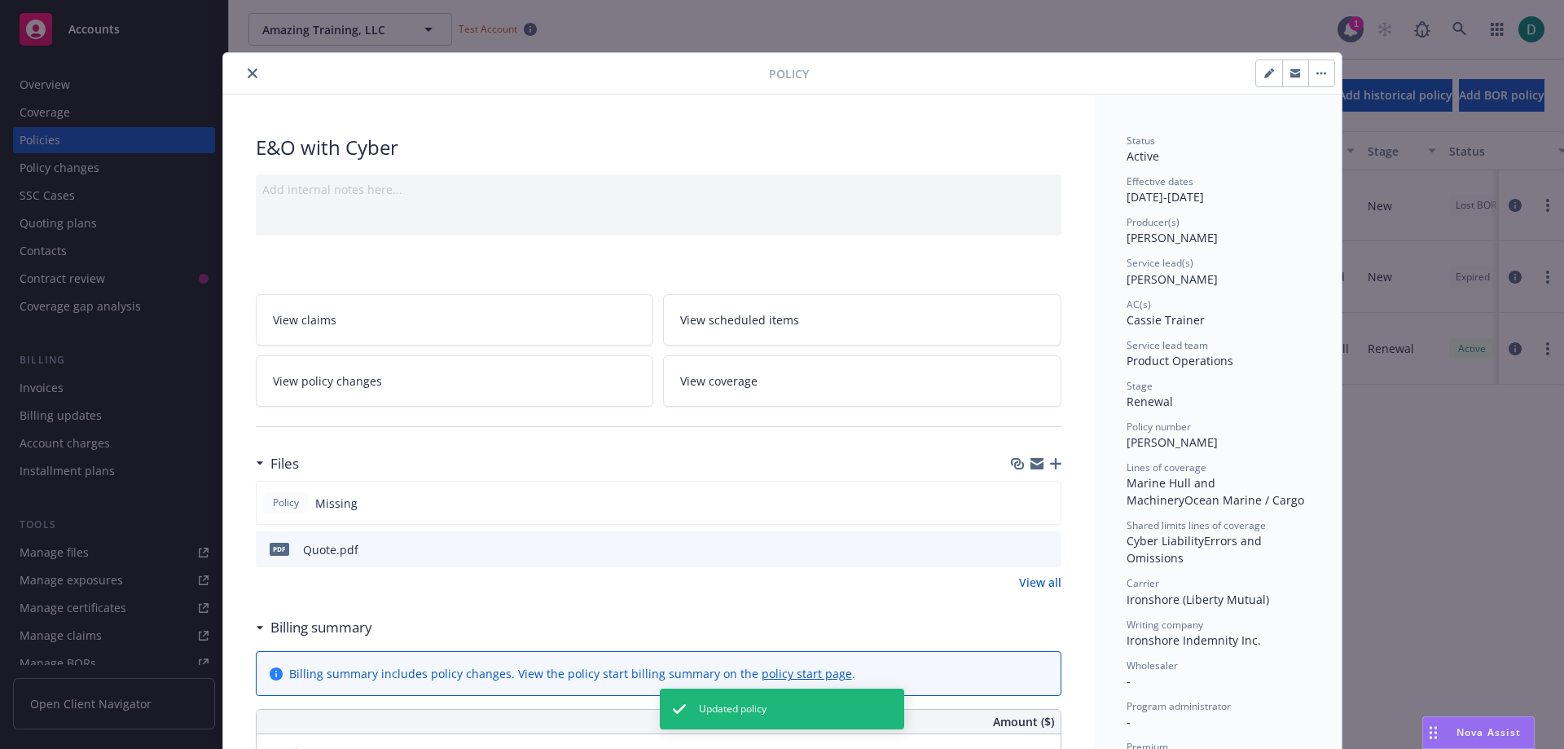
click at [248, 75] on icon "close" at bounding box center [253, 73] width 10 height 10
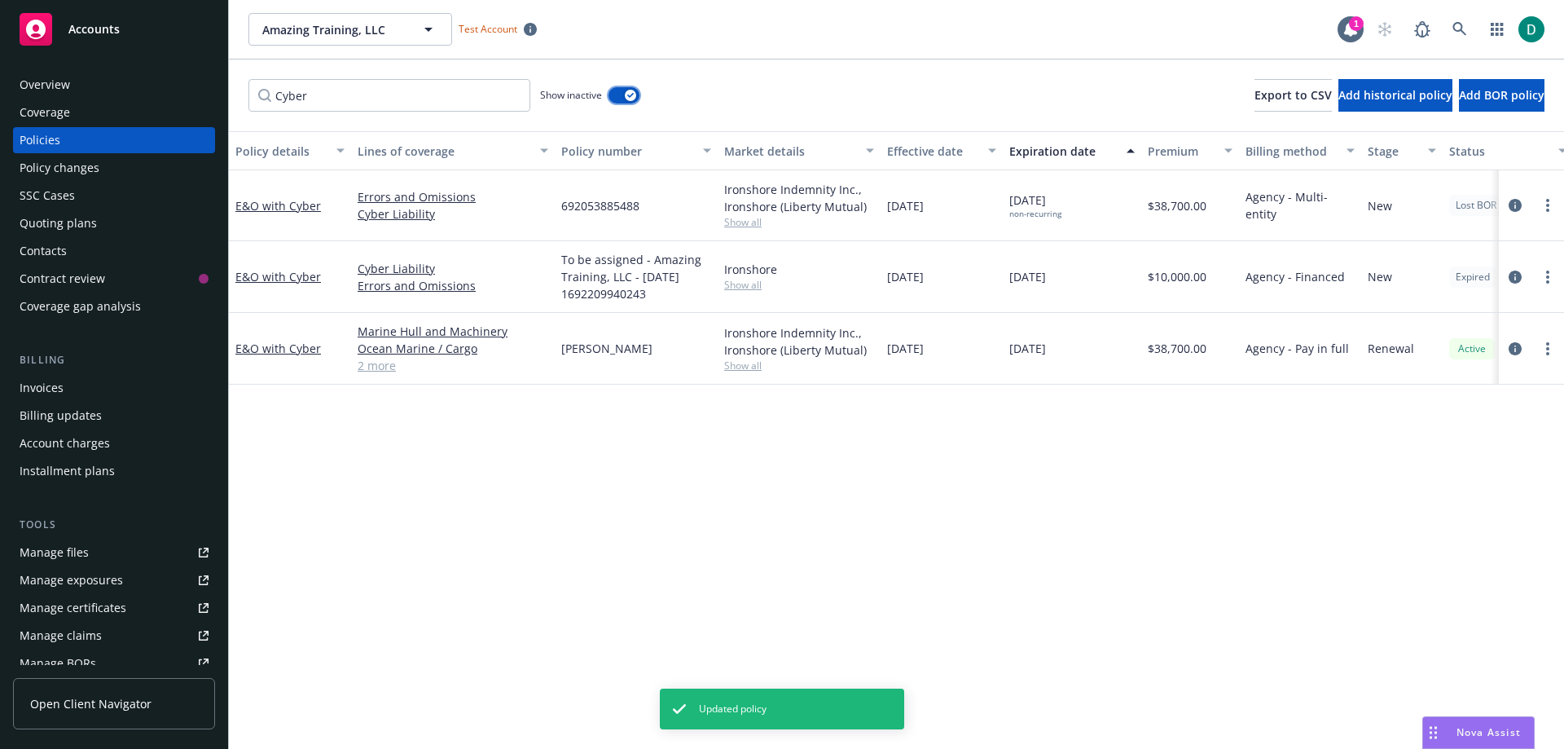
click at [614, 94] on button "button" at bounding box center [624, 95] width 31 height 16
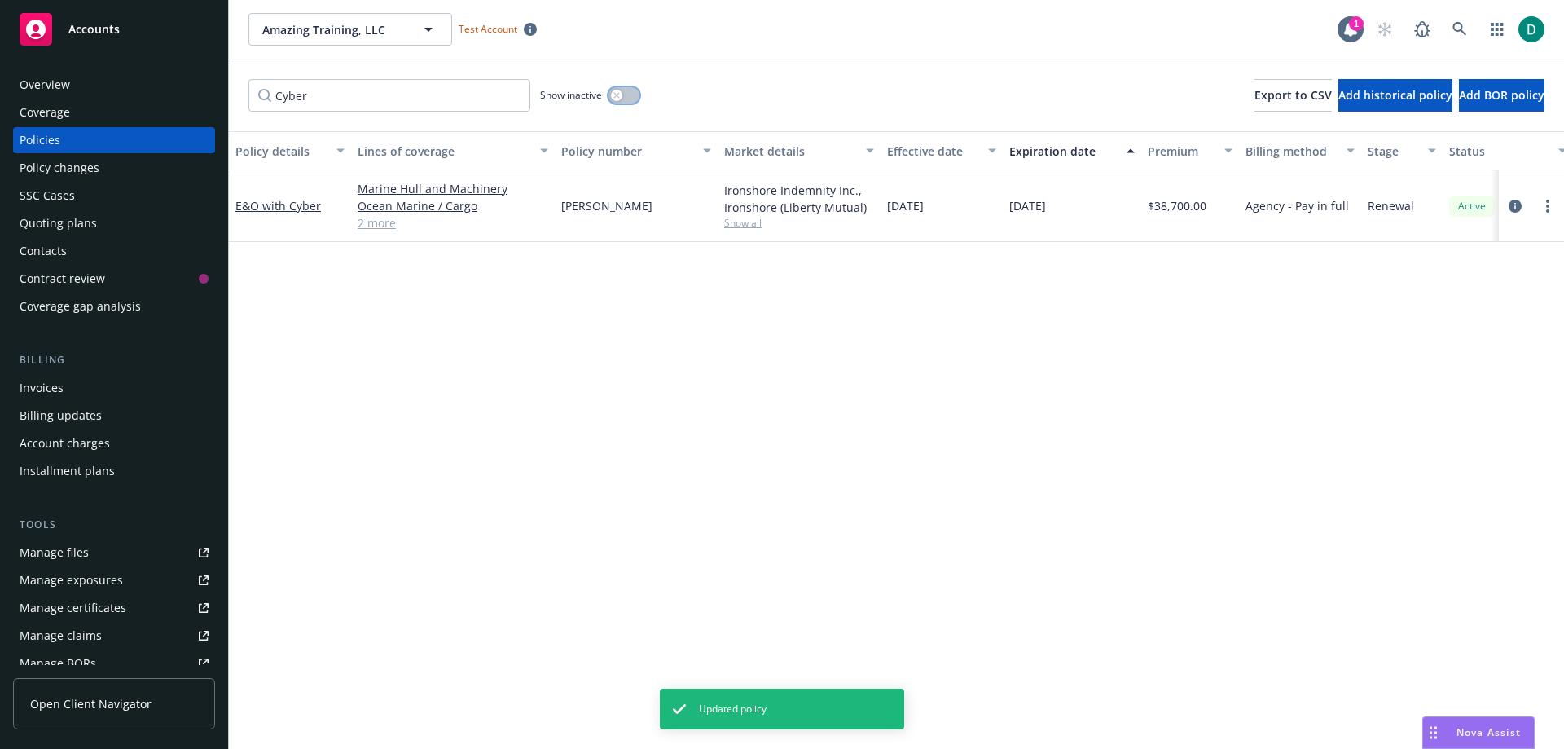
click at [635, 94] on button "button" at bounding box center [624, 95] width 31 height 16
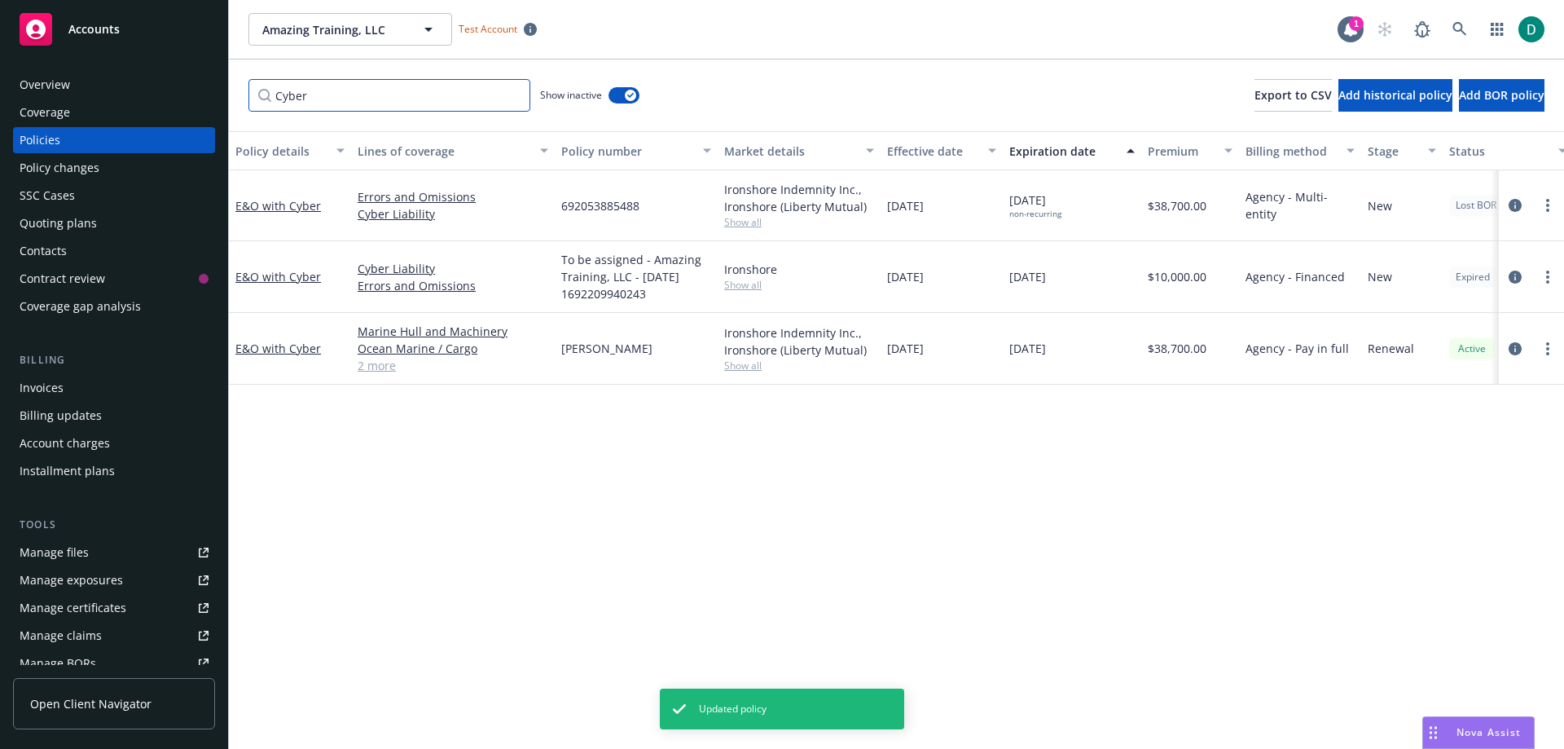
click at [372, 103] on input "Cyber" at bounding box center [390, 95] width 282 height 33
click at [1513, 277] on icon "circleInformation" at bounding box center [1515, 277] width 13 height 13
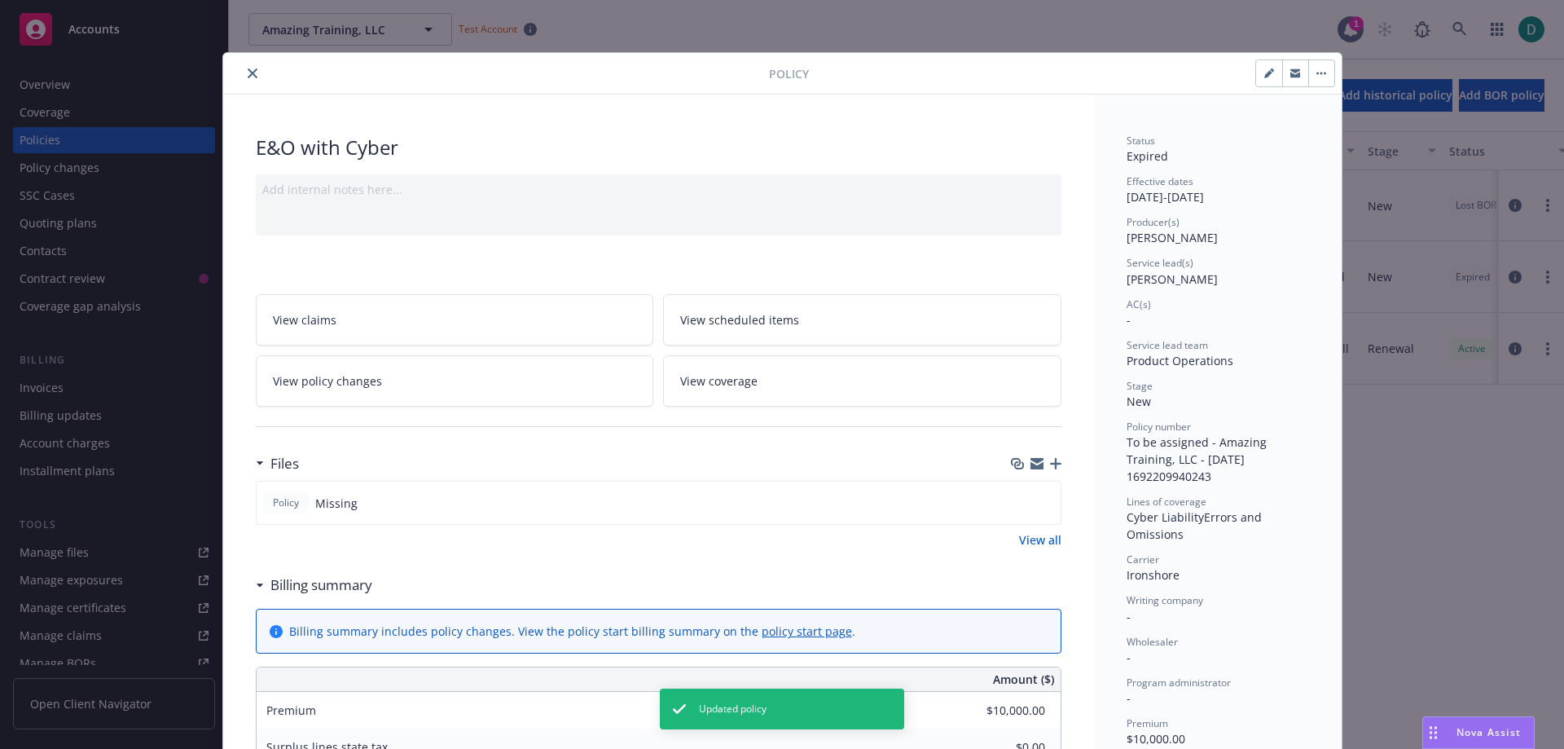
scroll to position [49, 0]
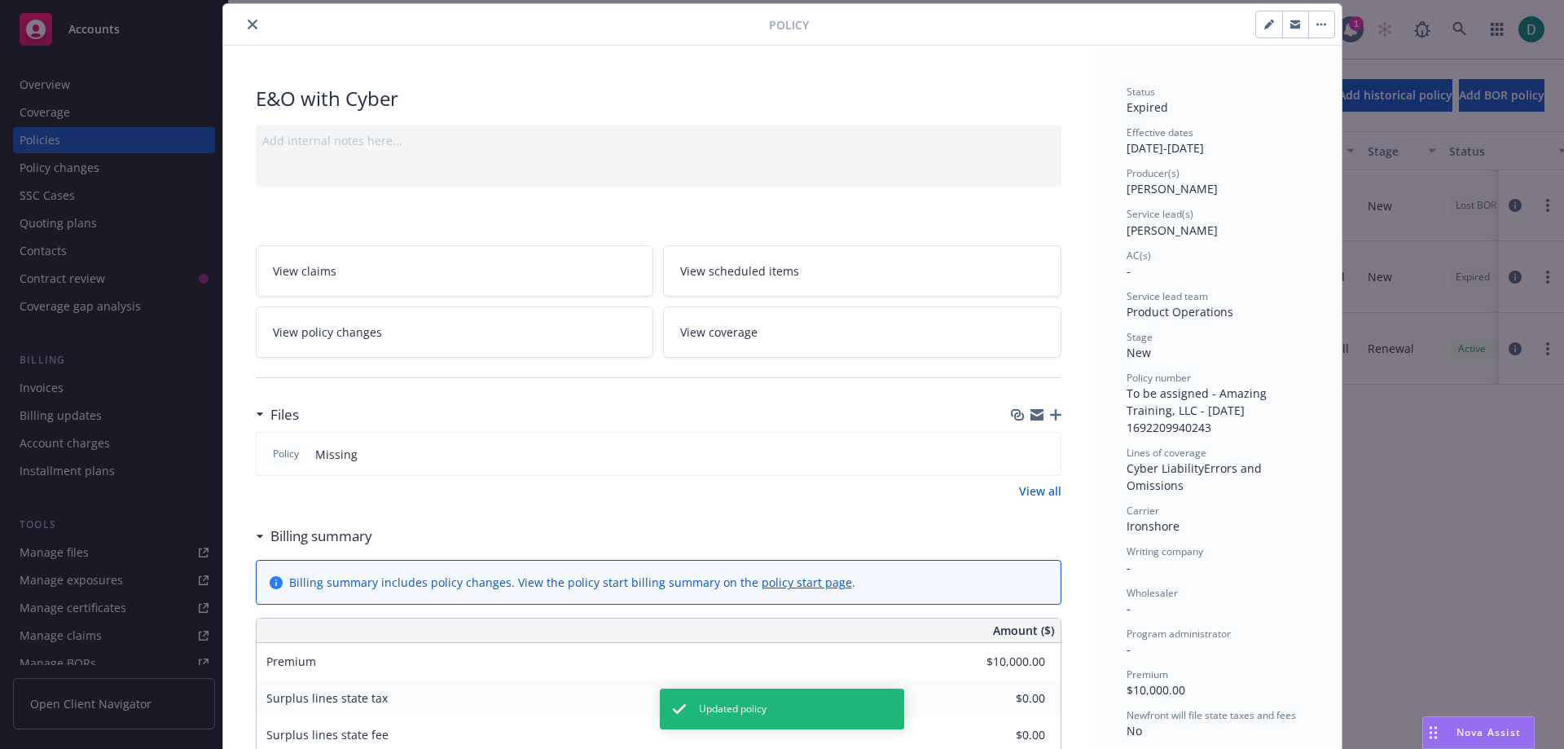
click at [1260, 30] on button "button" at bounding box center [1269, 24] width 26 height 26
select select "NEW"
select select "12"
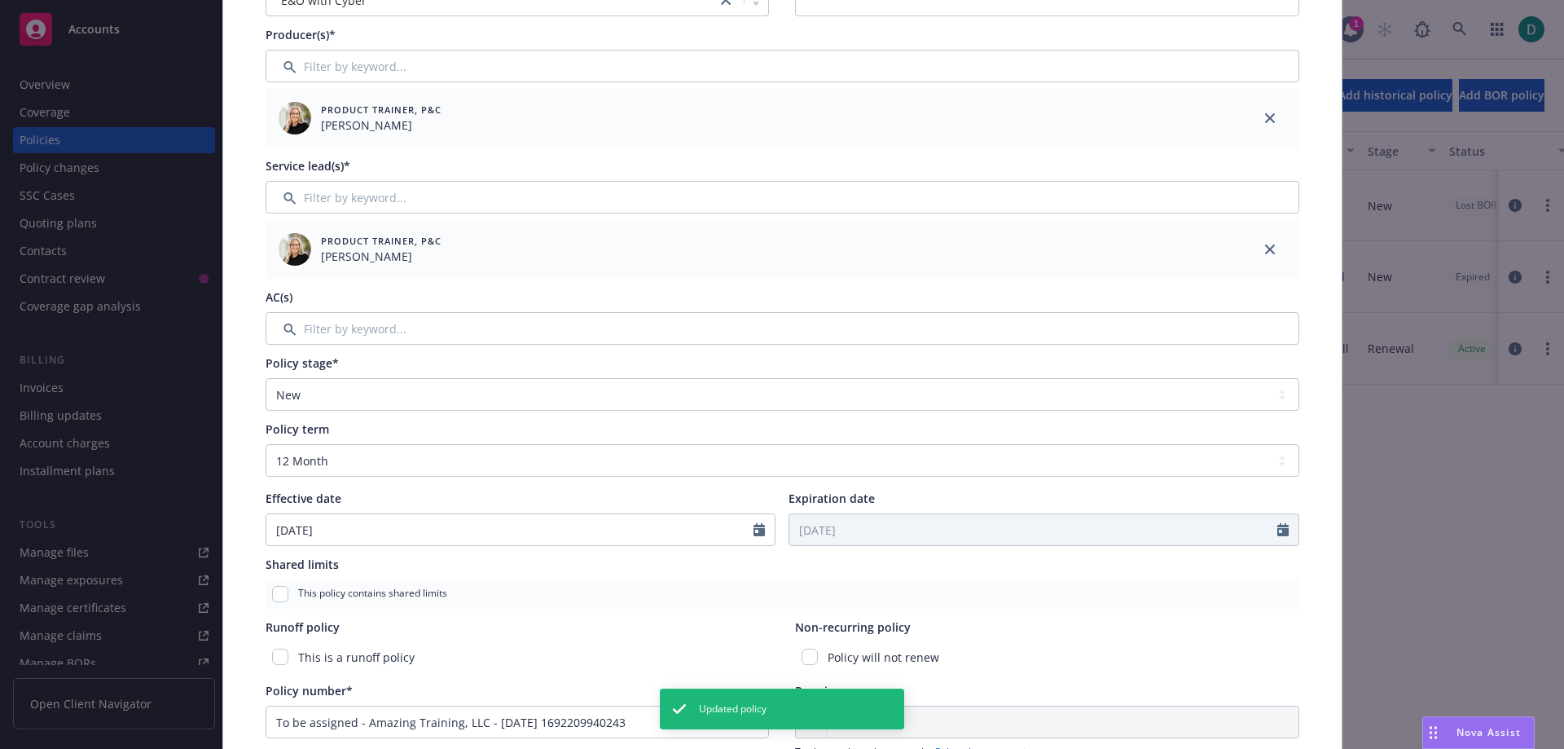
scroll to position [212, 0]
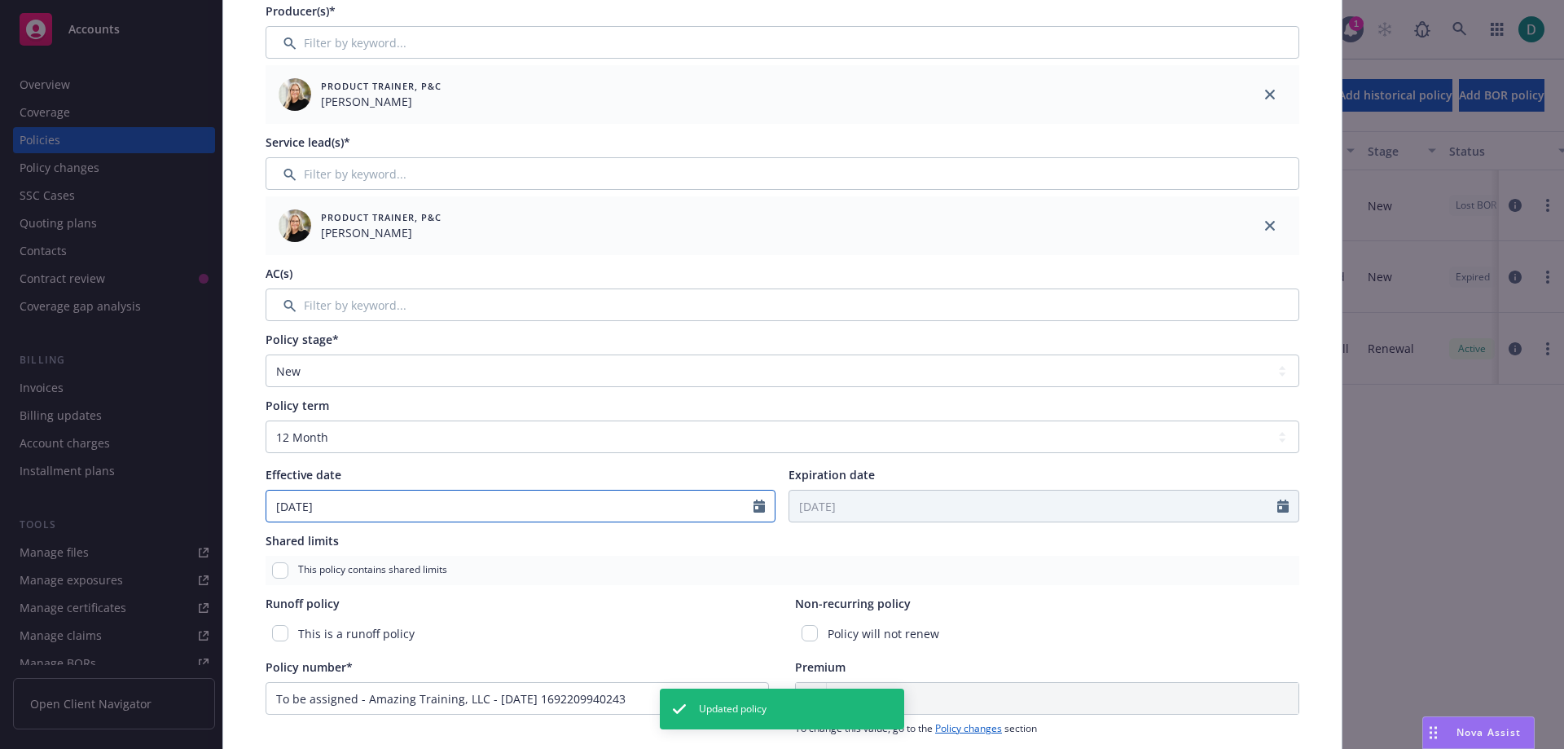
select select "7"
click at [442, 513] on input "[DATE]" at bounding box center [510, 506] width 488 height 31
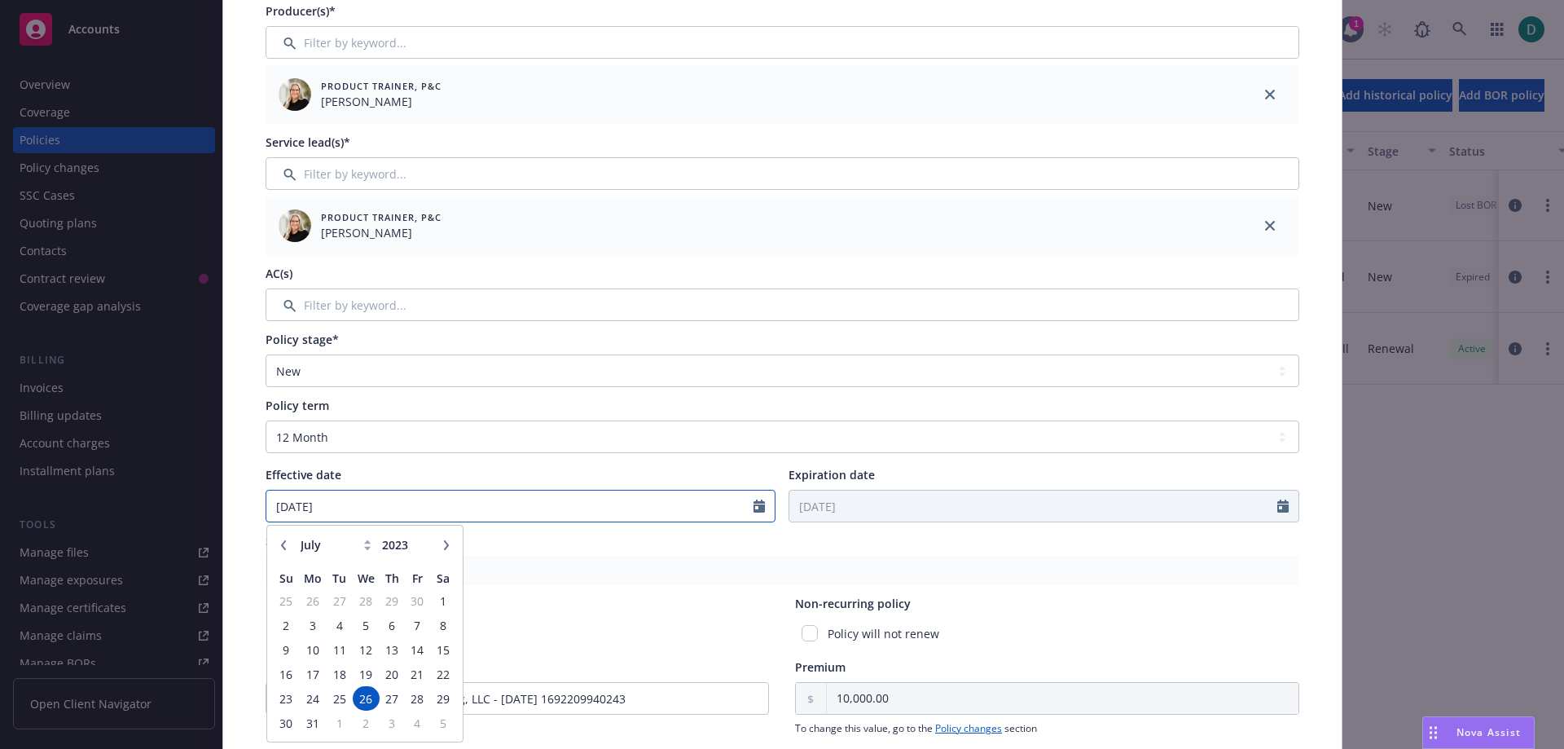
type input "[DATE]"
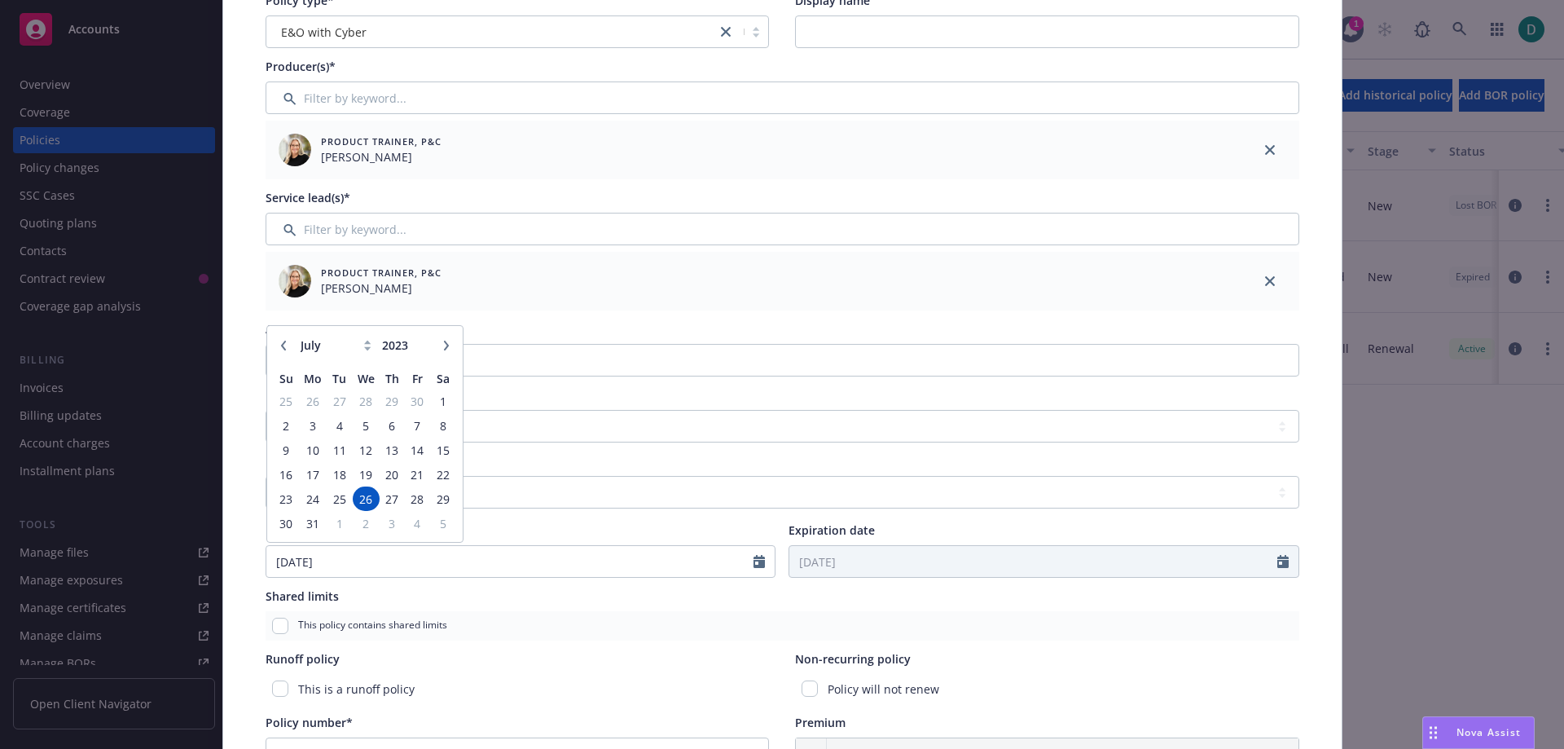
scroll to position [163, 0]
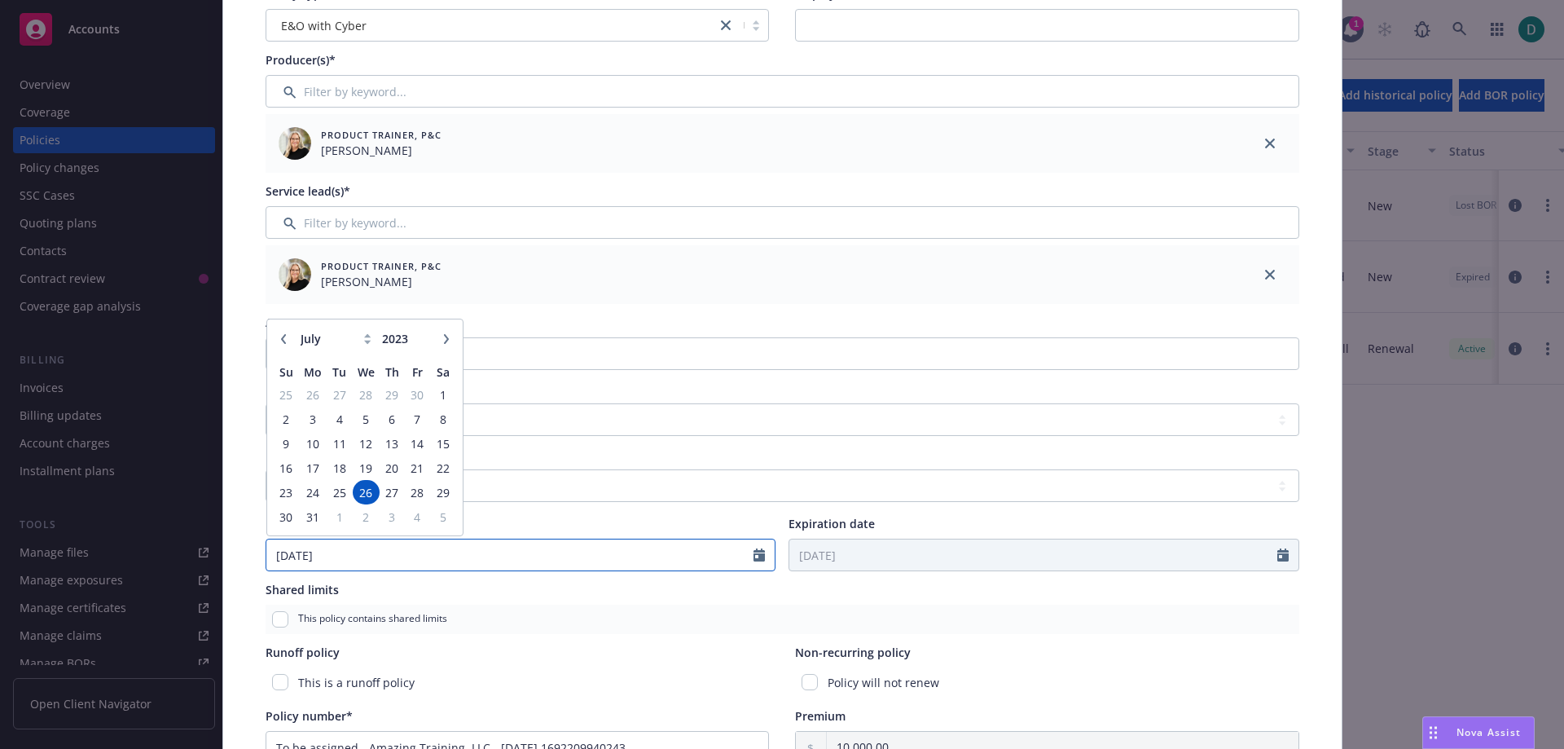
click at [412, 543] on input "[DATE]" at bounding box center [510, 554] width 488 height 31
type input "[DATE]"
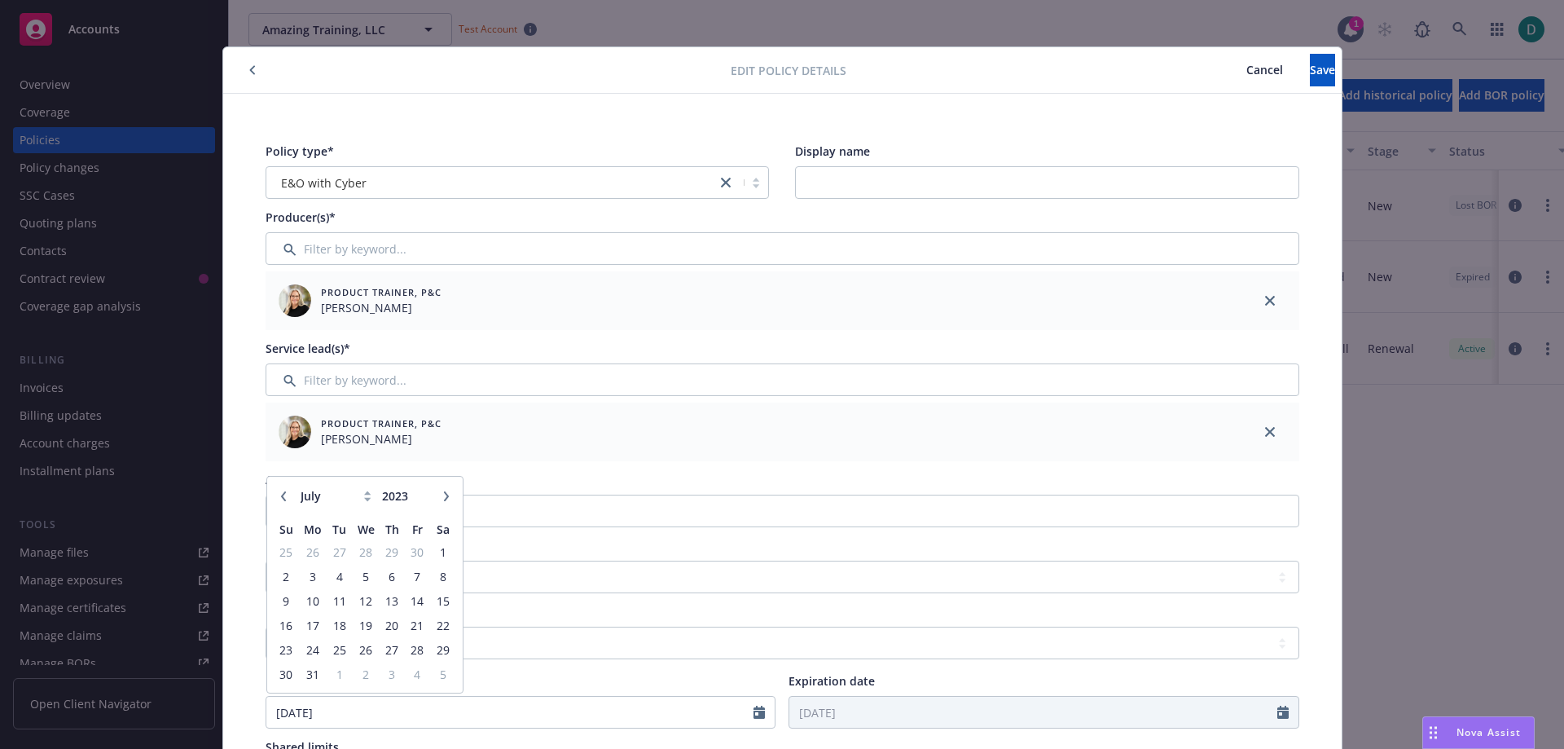
scroll to position [0, 0]
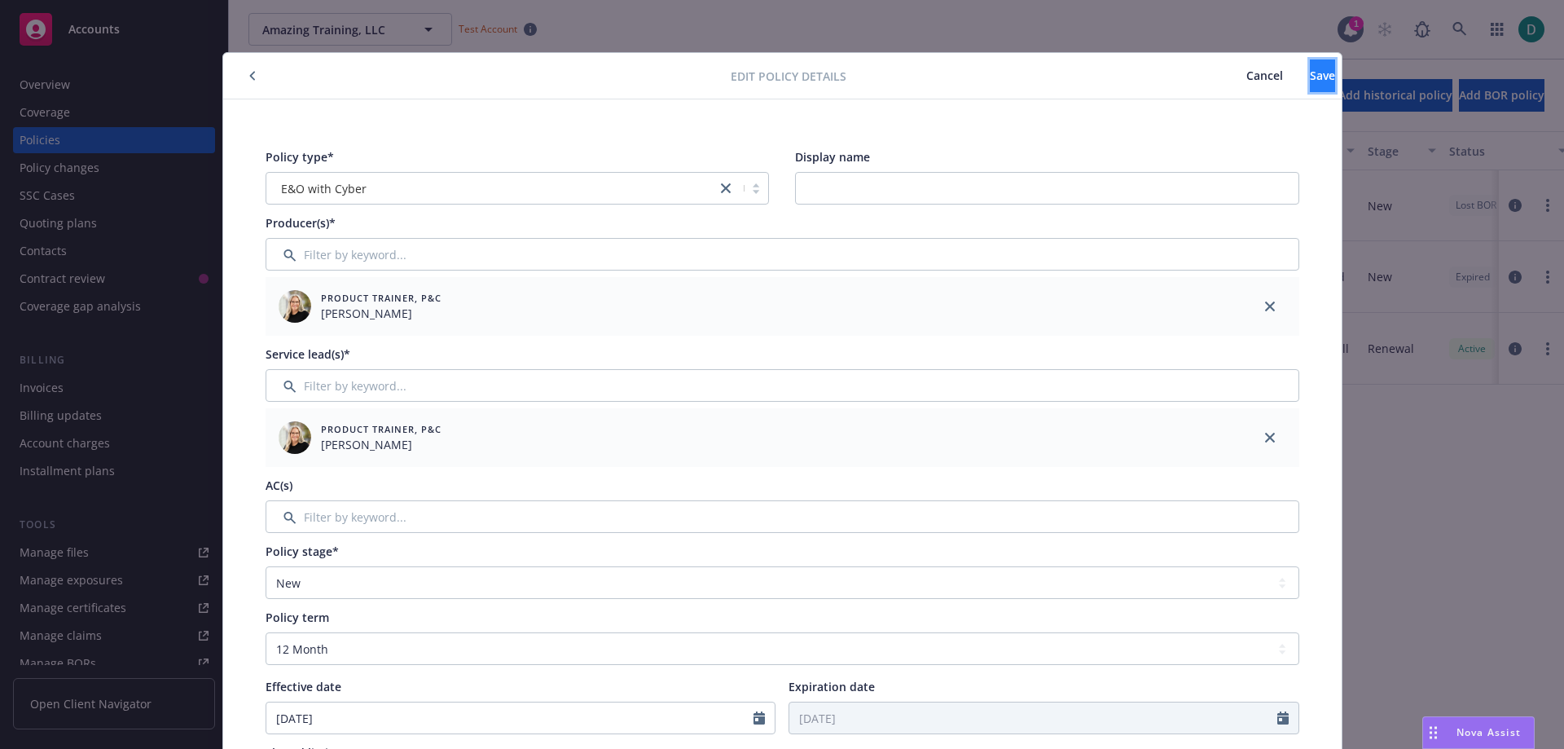
click at [1310, 78] on span "Save" at bounding box center [1322, 75] width 25 height 15
click at [1310, 77] on span "Save" at bounding box center [1322, 75] width 25 height 15
click at [243, 77] on button "button" at bounding box center [253, 76] width 20 height 20
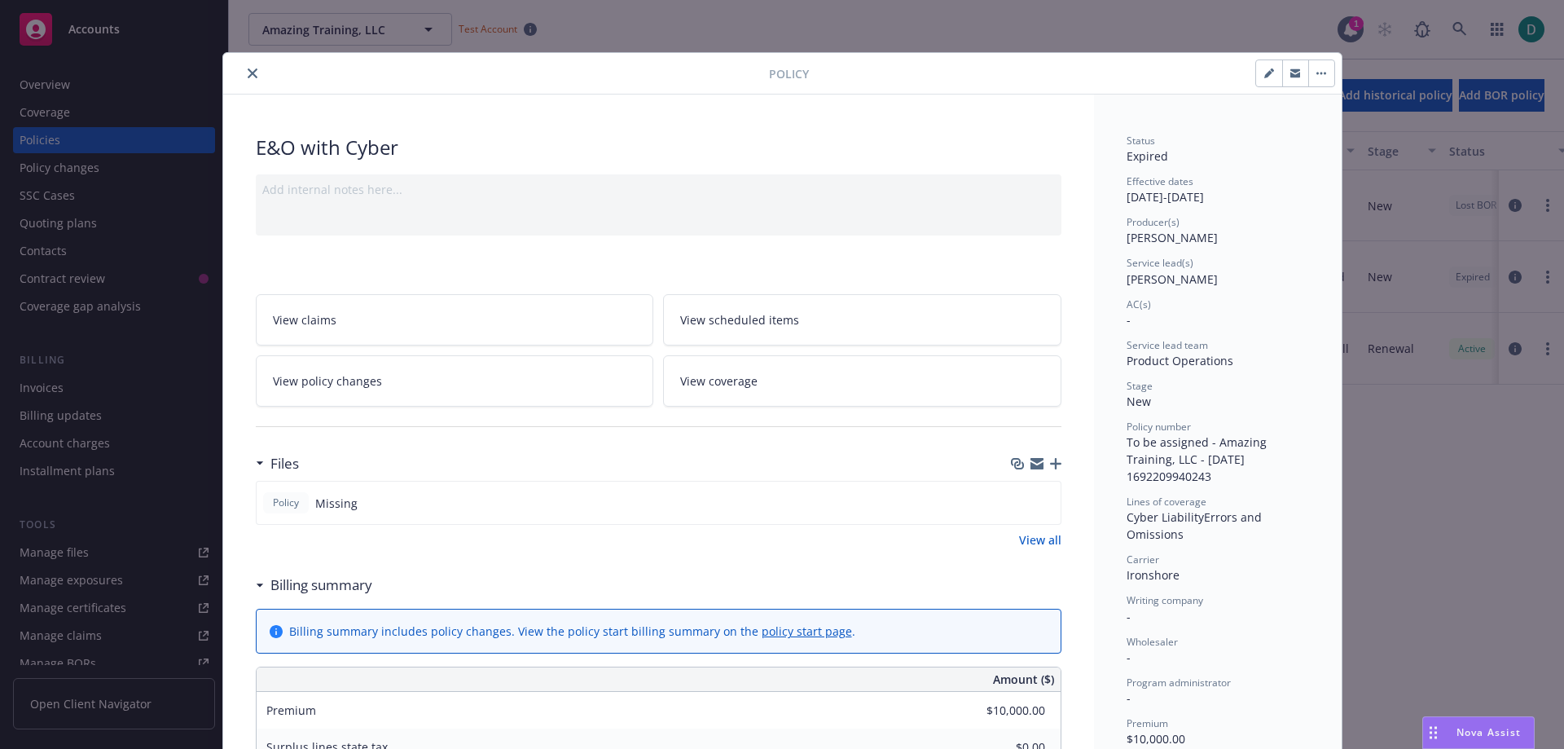
click at [248, 76] on icon "close" at bounding box center [253, 73] width 10 height 10
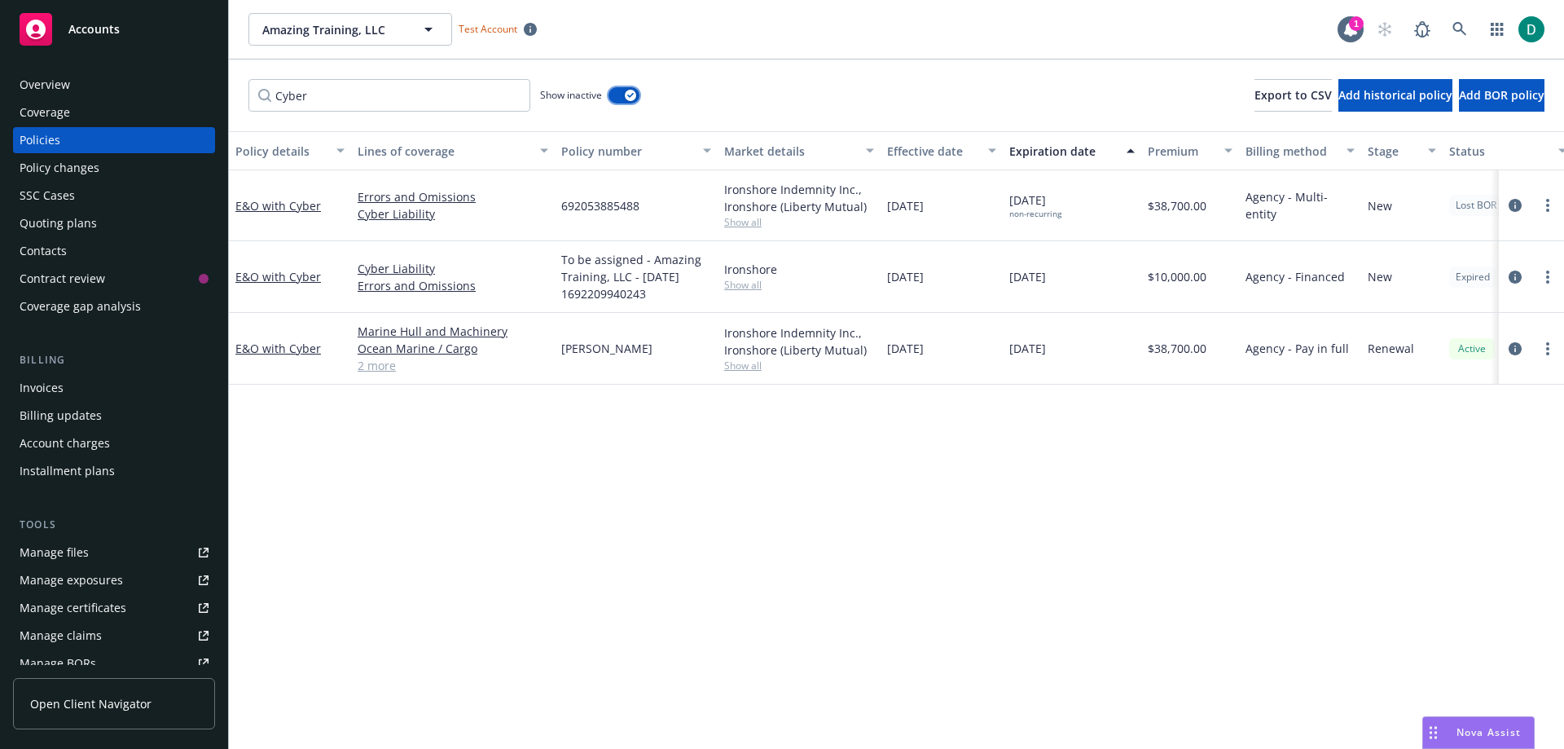
click at [613, 95] on button "button" at bounding box center [624, 95] width 31 height 16
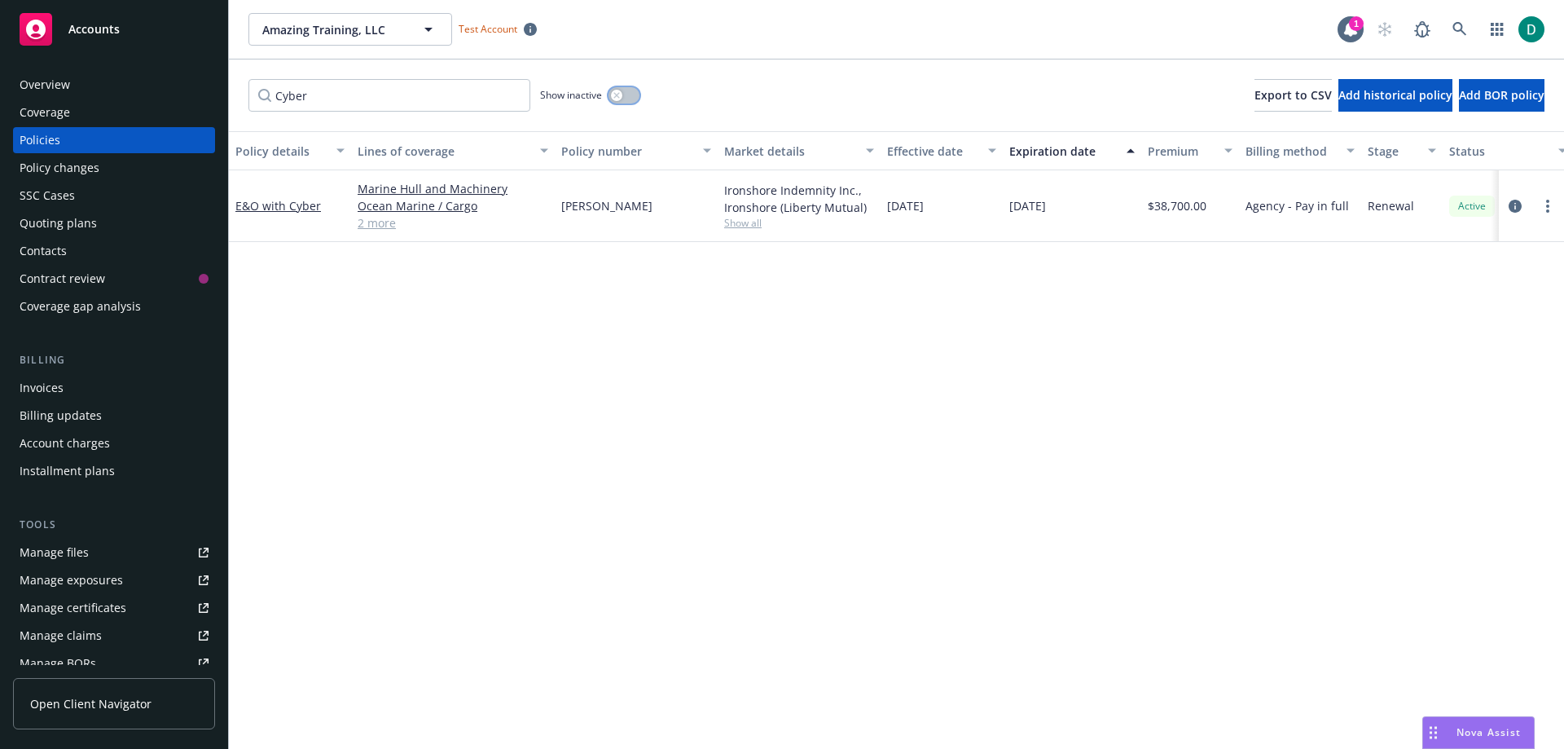
click at [632, 95] on button "button" at bounding box center [624, 95] width 31 height 16
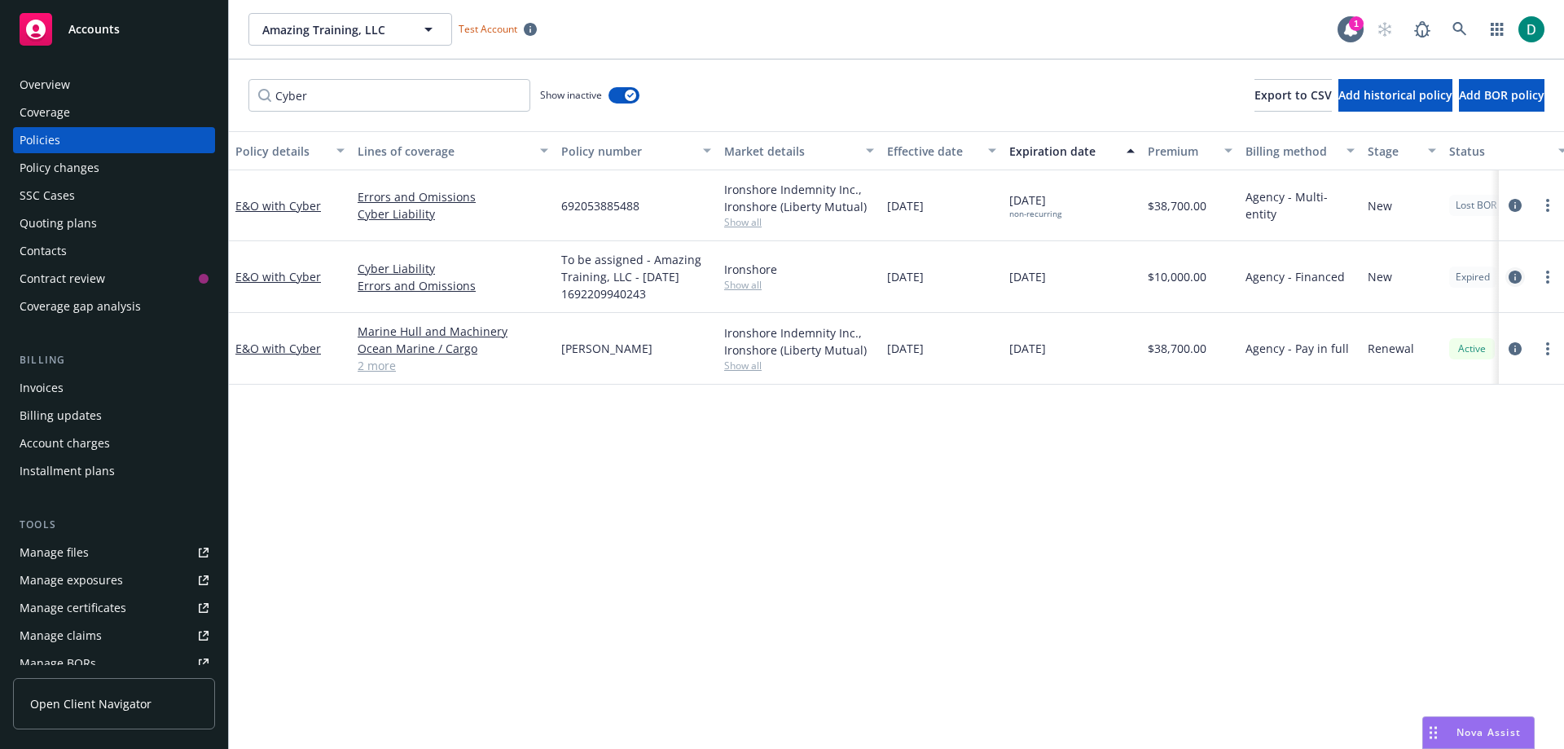
click at [1517, 279] on icon "circleInformation" at bounding box center [1515, 277] width 13 height 13
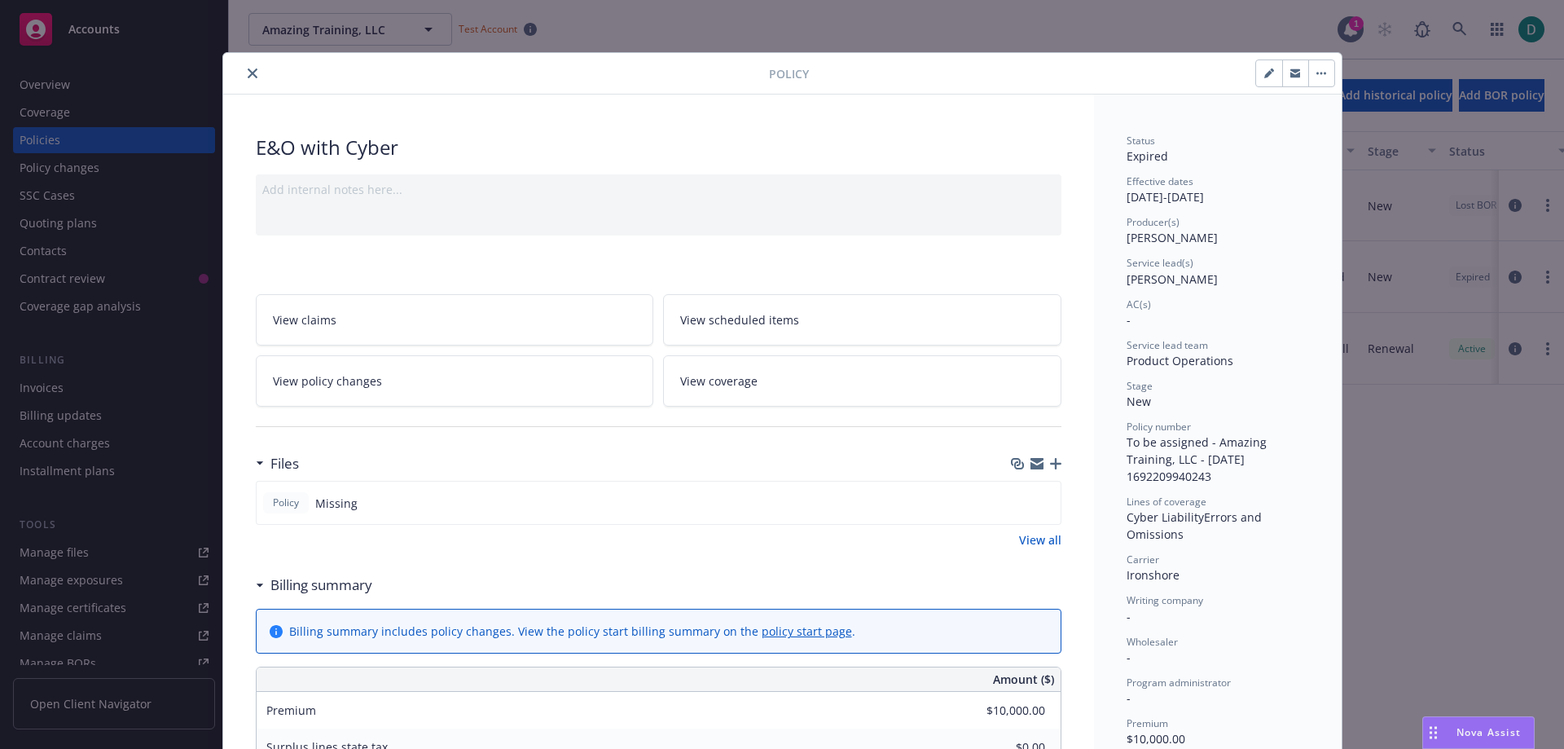
scroll to position [49, 0]
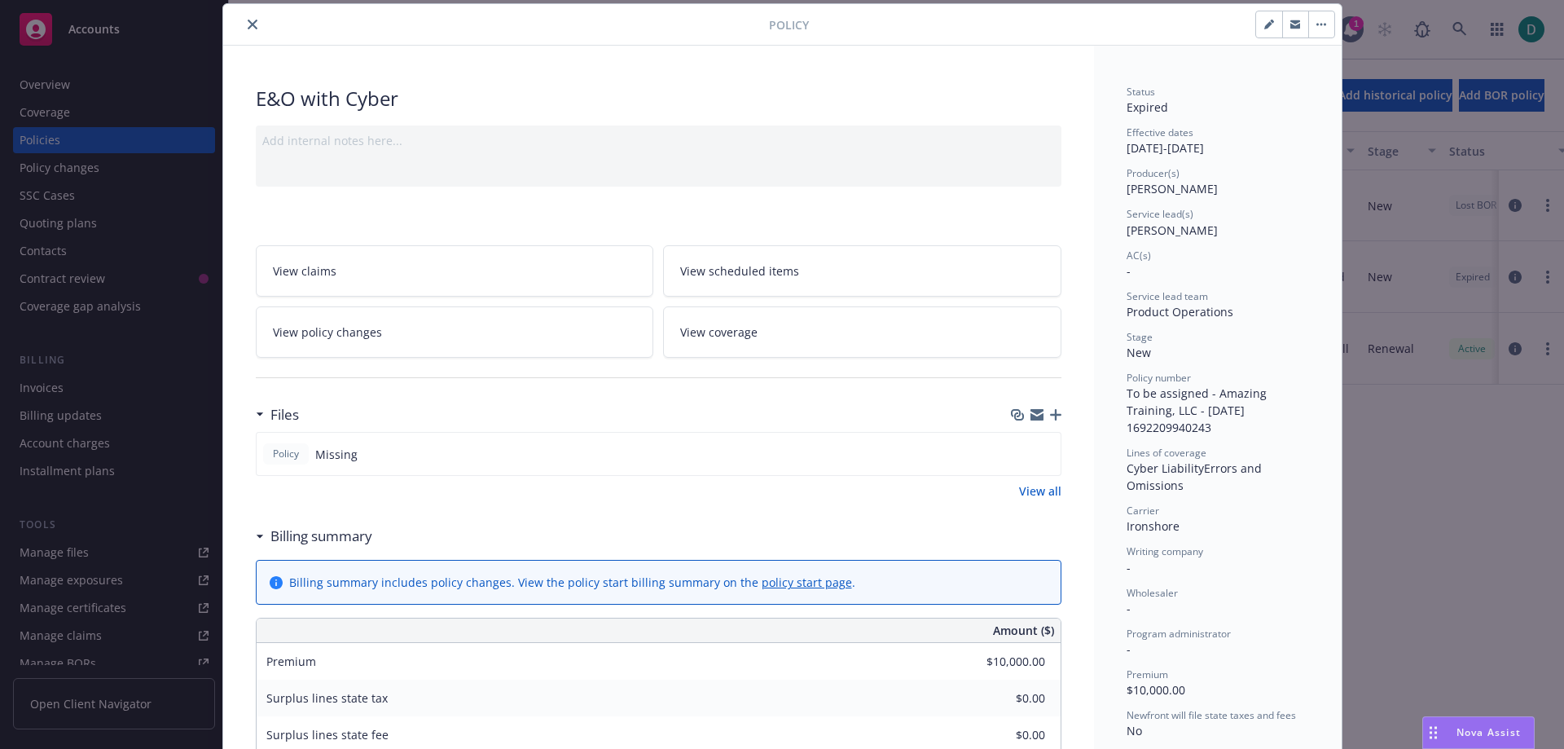
click at [1269, 28] on button "button" at bounding box center [1269, 24] width 26 height 26
select select "NEW"
select select "12"
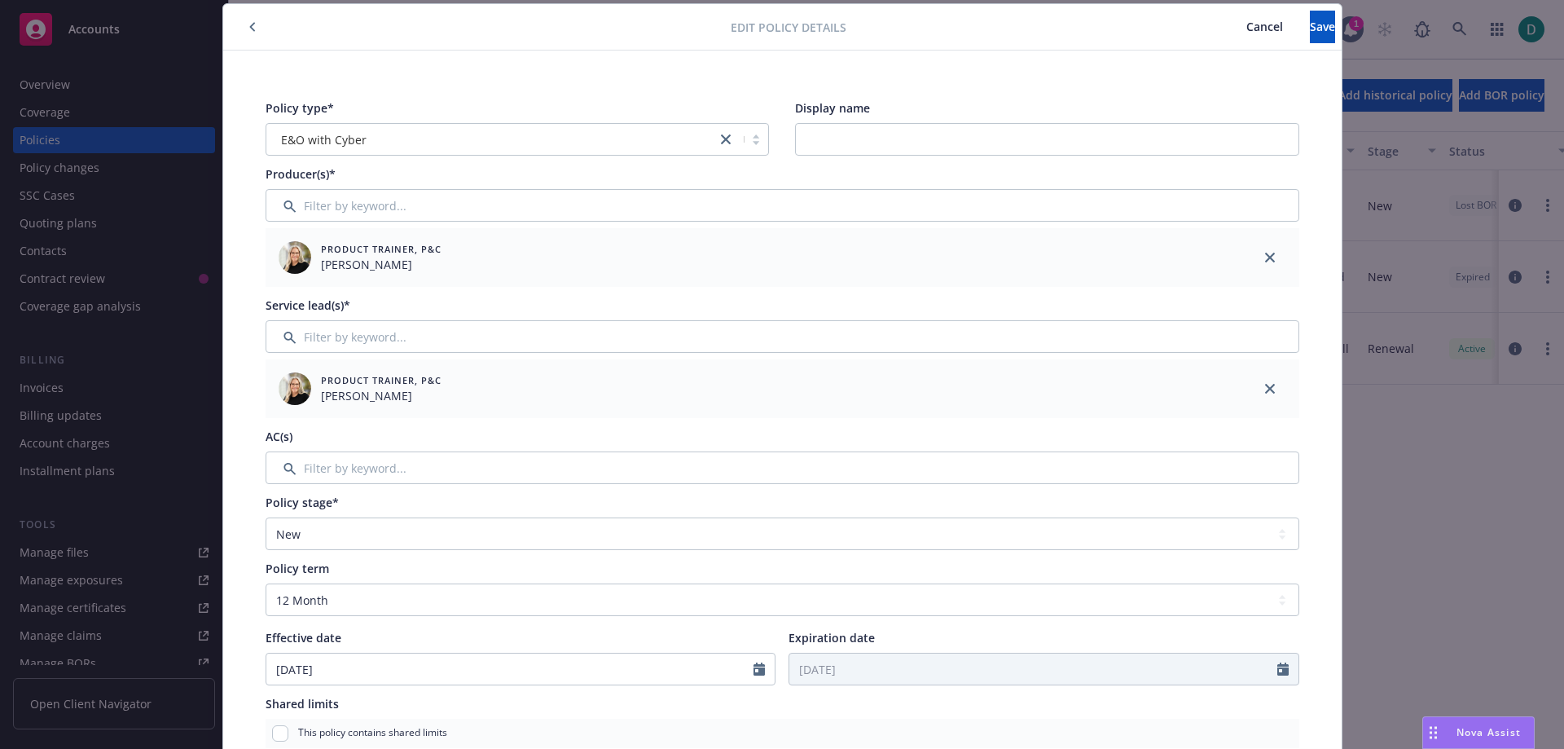
drag, startPoint x: 345, startPoint y: 690, endPoint x: 351, endPoint y: 681, distance: 11.1
click at [345, 688] on div "Policy type* E&O with Cyber Display name Producer(s)* Product Trainer, P&C [PER…" at bounding box center [783, 642] width 1054 height 1104
click at [356, 673] on input "[DATE]" at bounding box center [510, 668] width 488 height 31
select select "7"
type input "[DATE]"
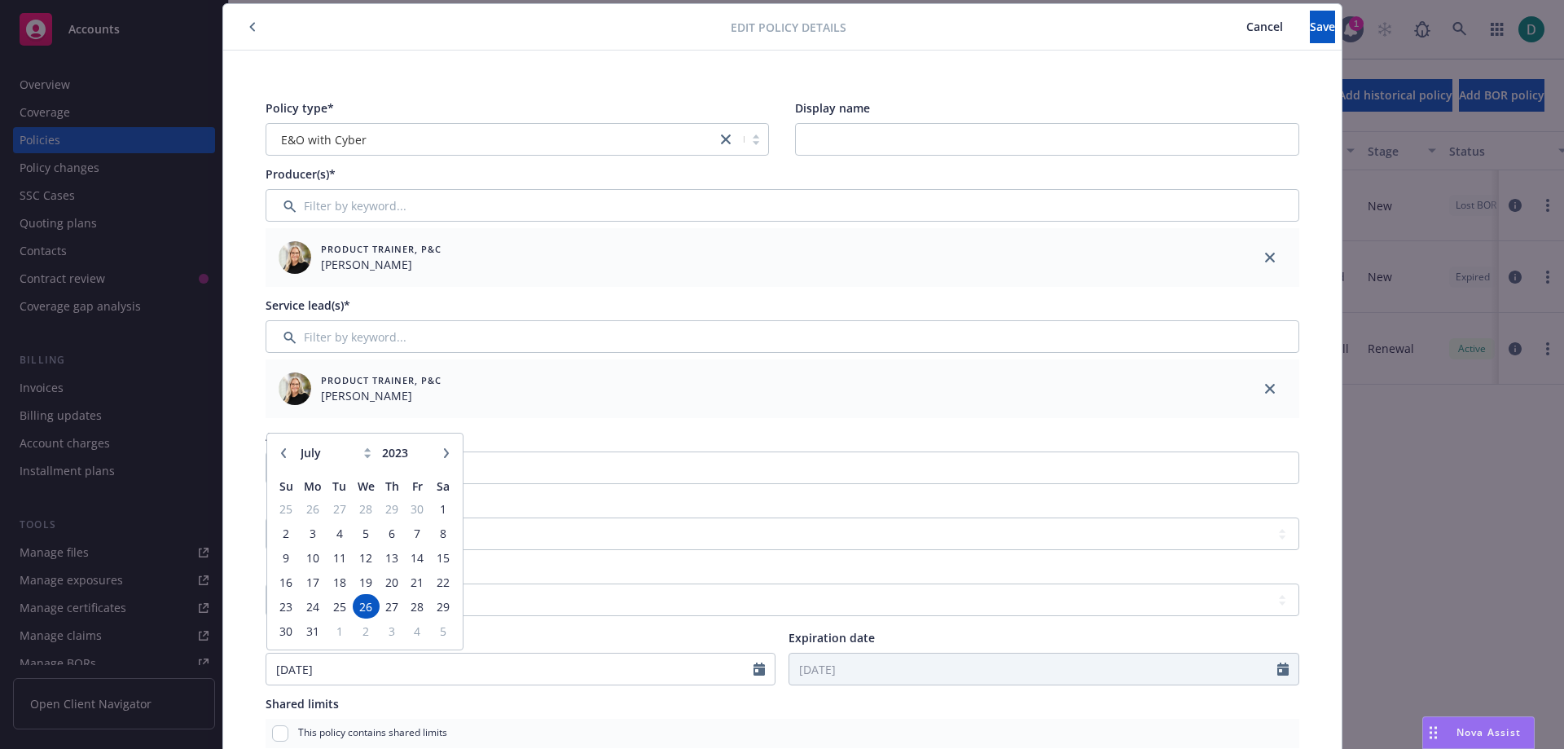
type input "[DATE]"
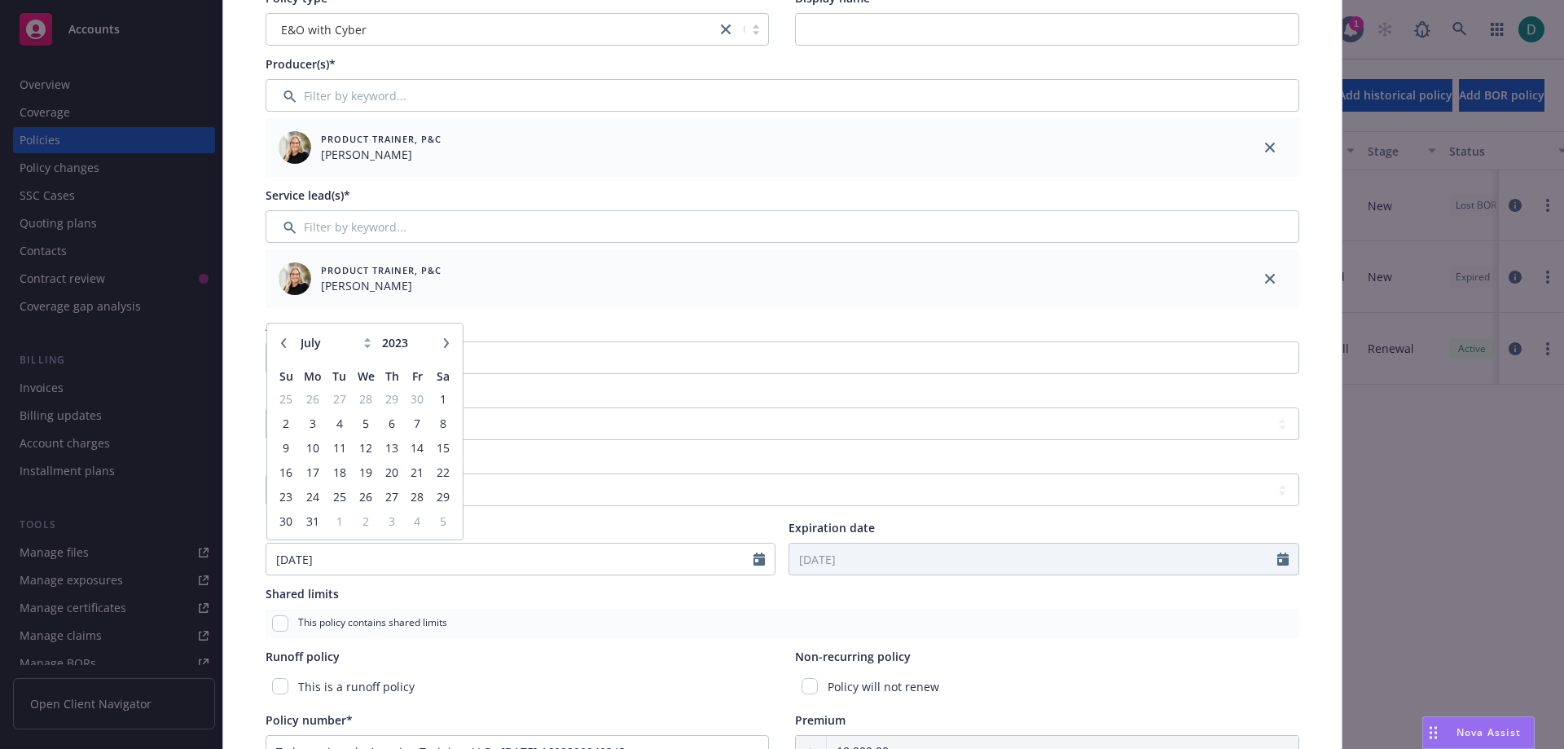
scroll to position [130, 0]
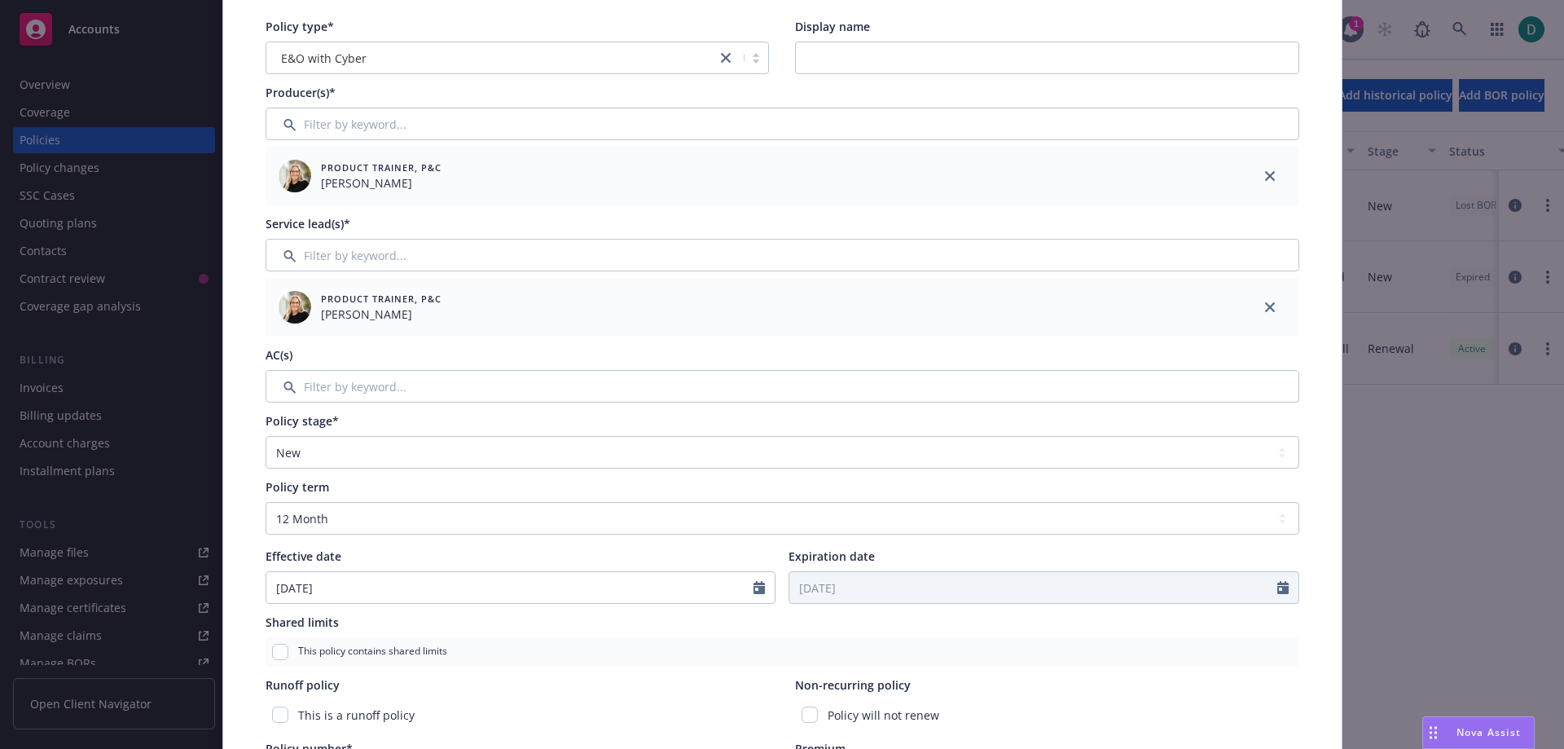
click at [656, 645] on div "This policy contains shared limits" at bounding box center [783, 651] width 1034 height 29
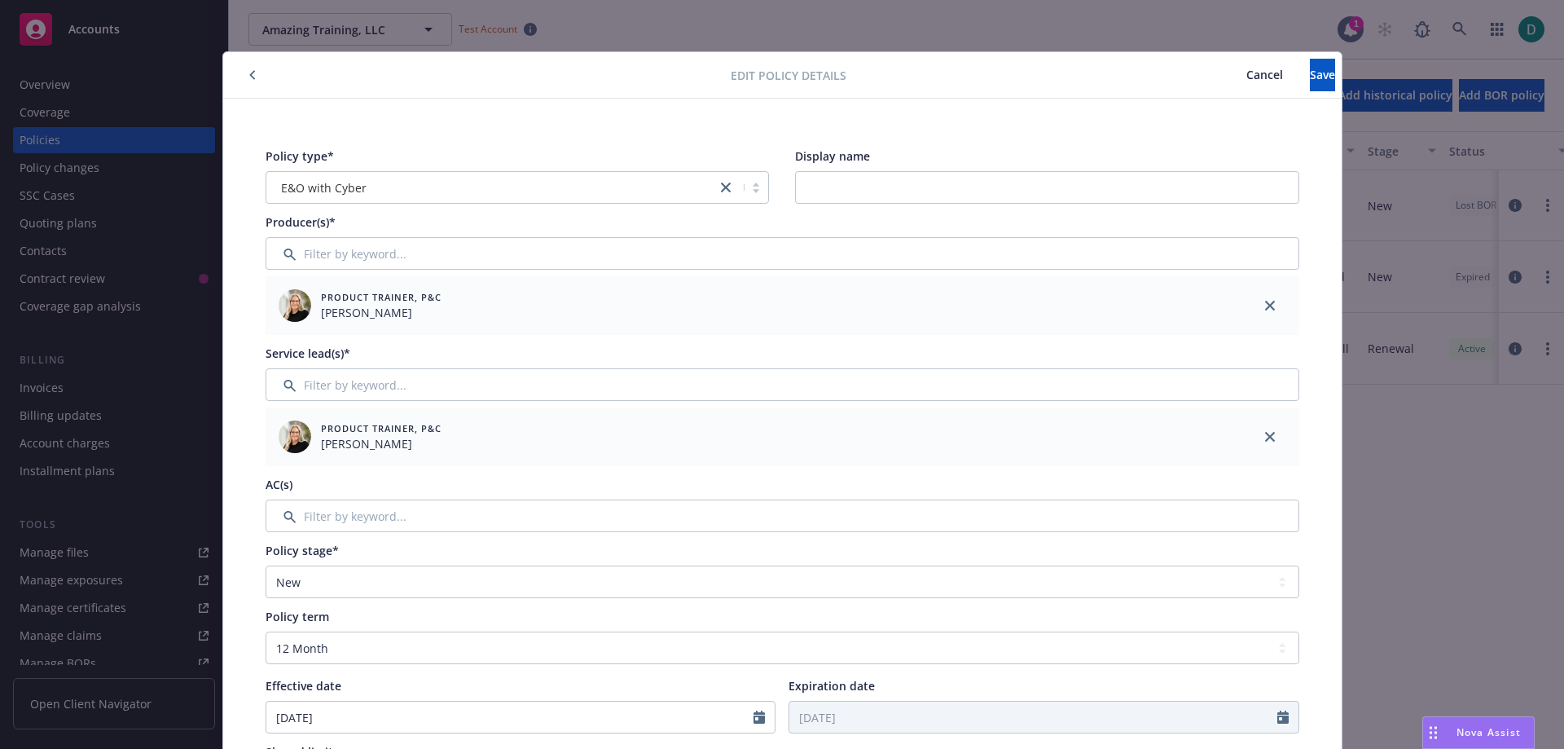
scroll to position [0, 0]
click at [1310, 69] on span "Save" at bounding box center [1322, 75] width 25 height 15
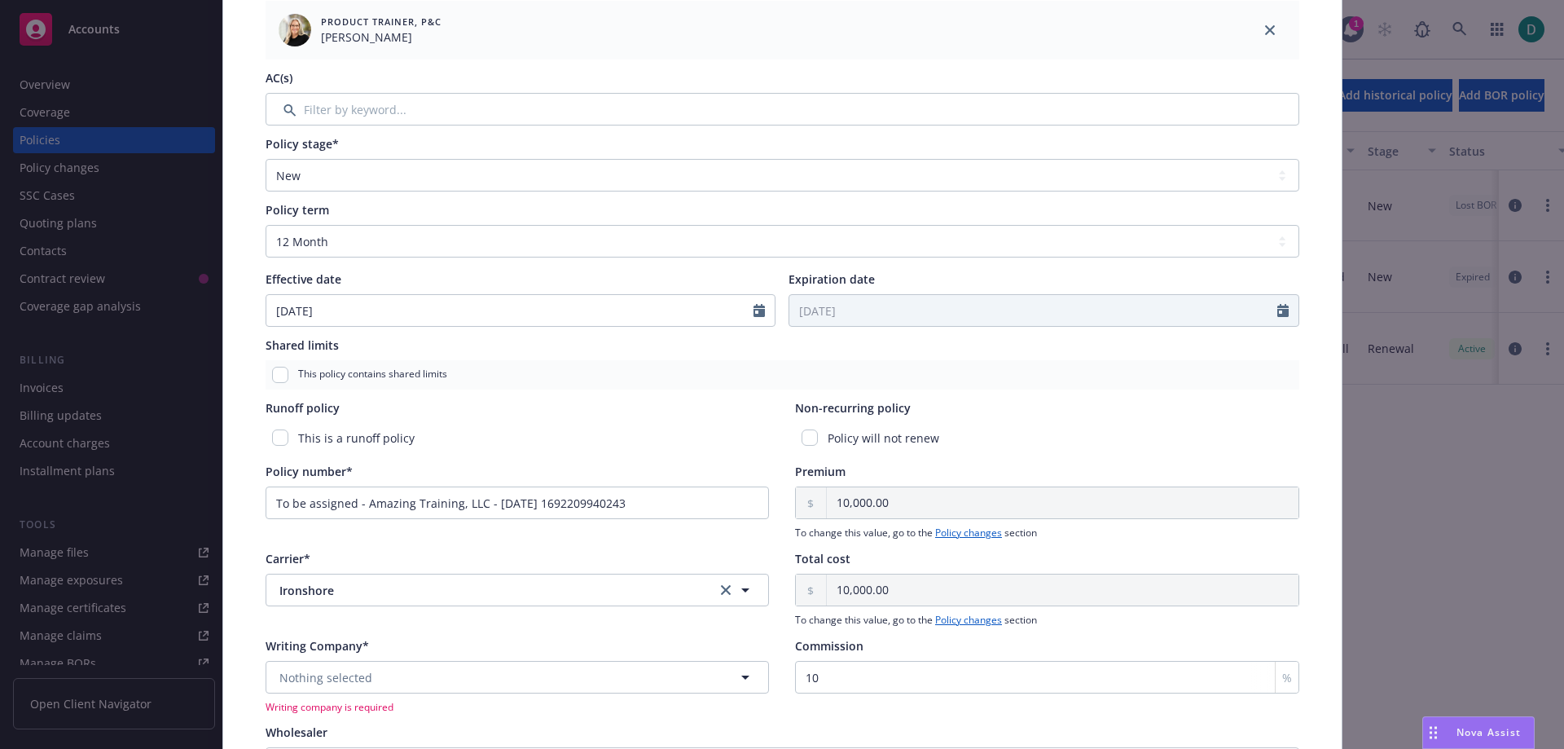
scroll to position [606, 0]
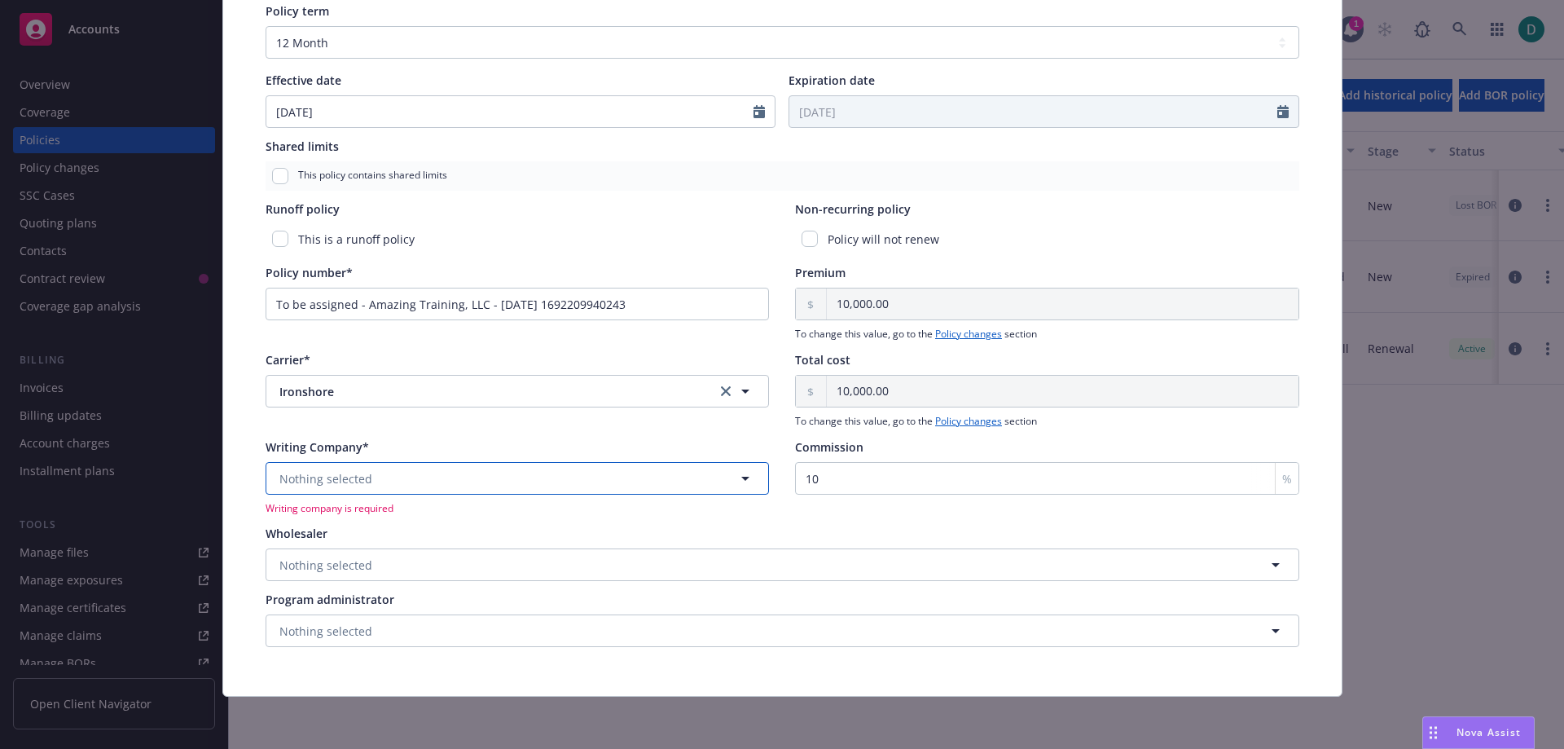
click at [489, 466] on button "Nothing selected" at bounding box center [518, 478] width 504 height 33
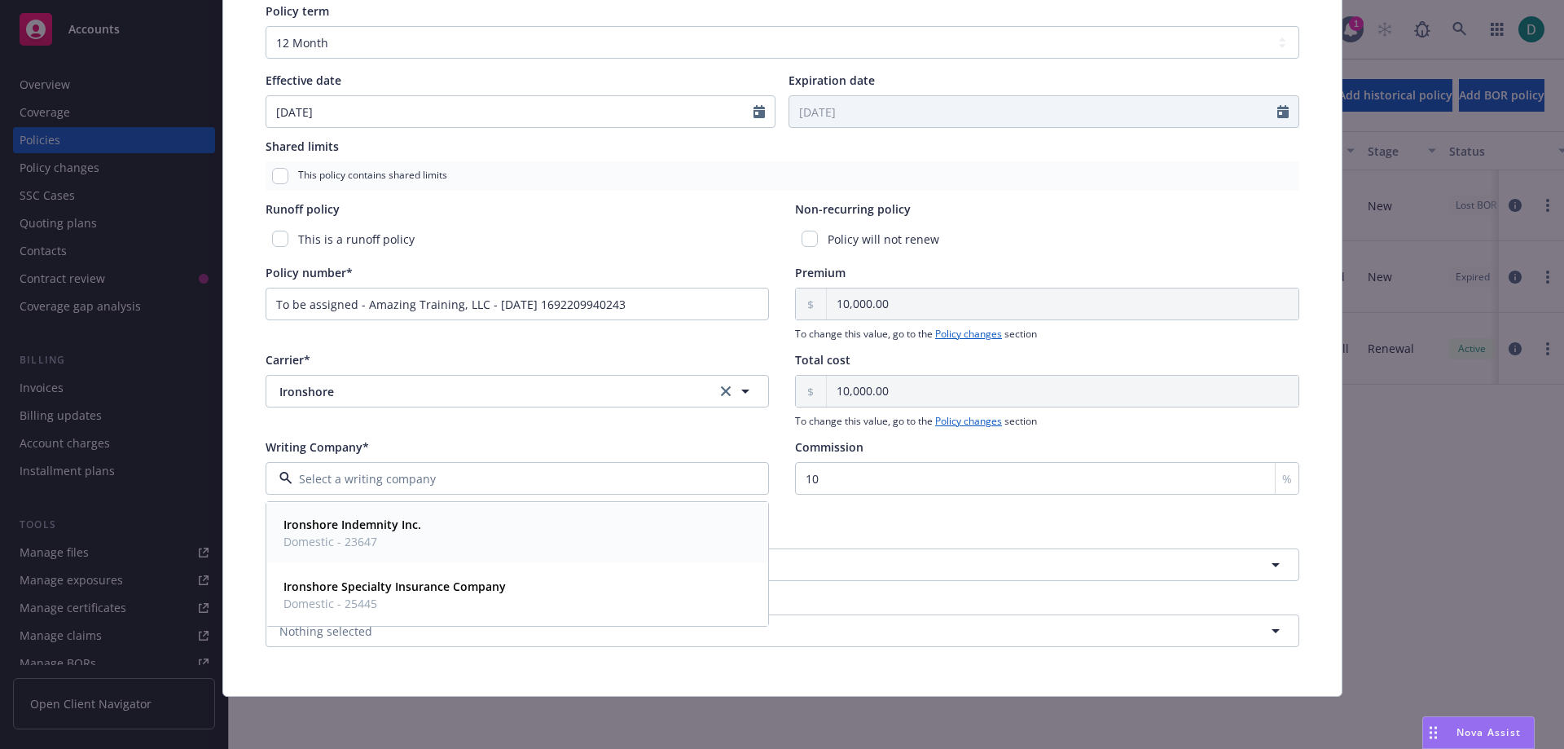
click at [354, 534] on span "Domestic - 23647" at bounding box center [353, 541] width 138 height 17
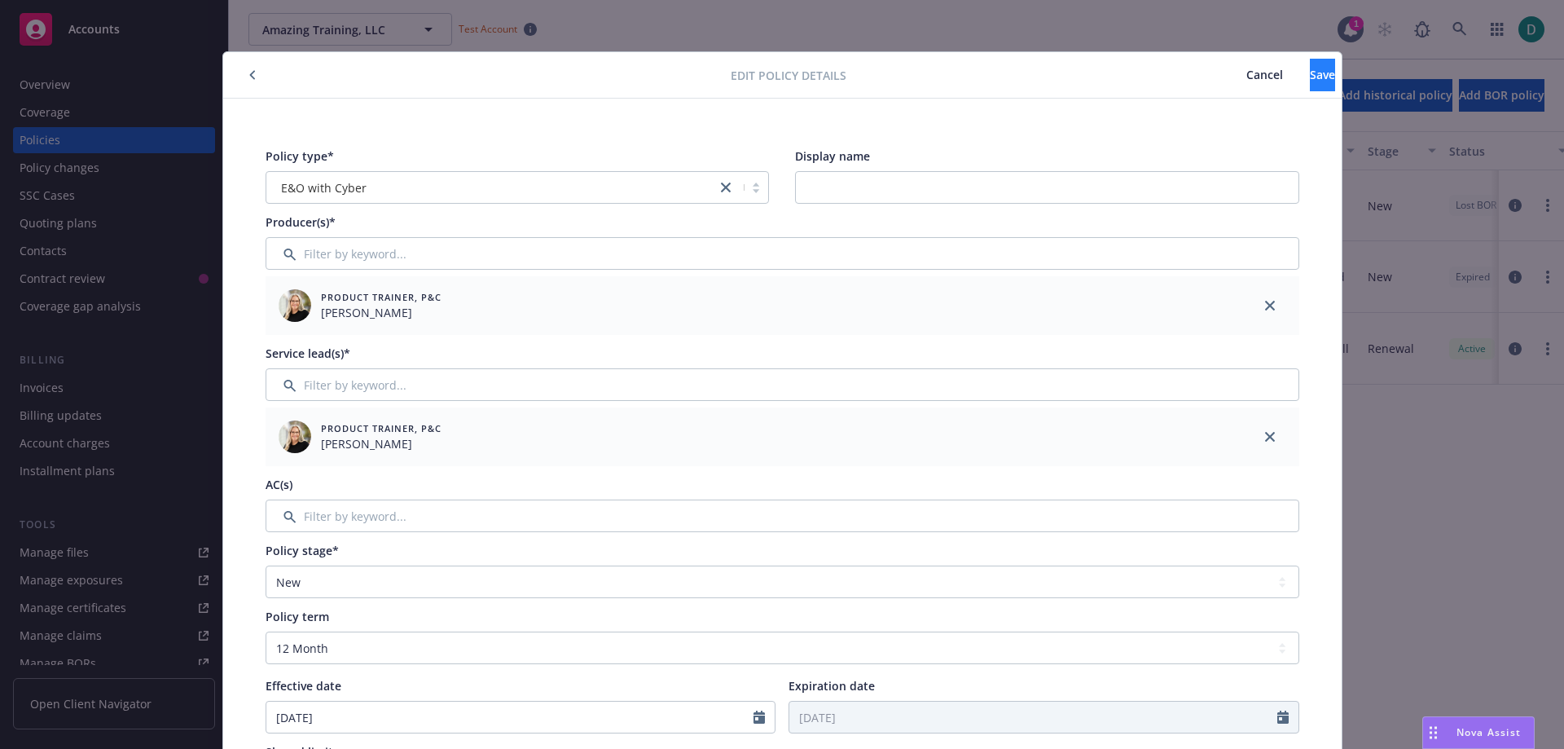
scroll to position [0, 0]
click at [1310, 77] on span "Save" at bounding box center [1322, 75] width 25 height 15
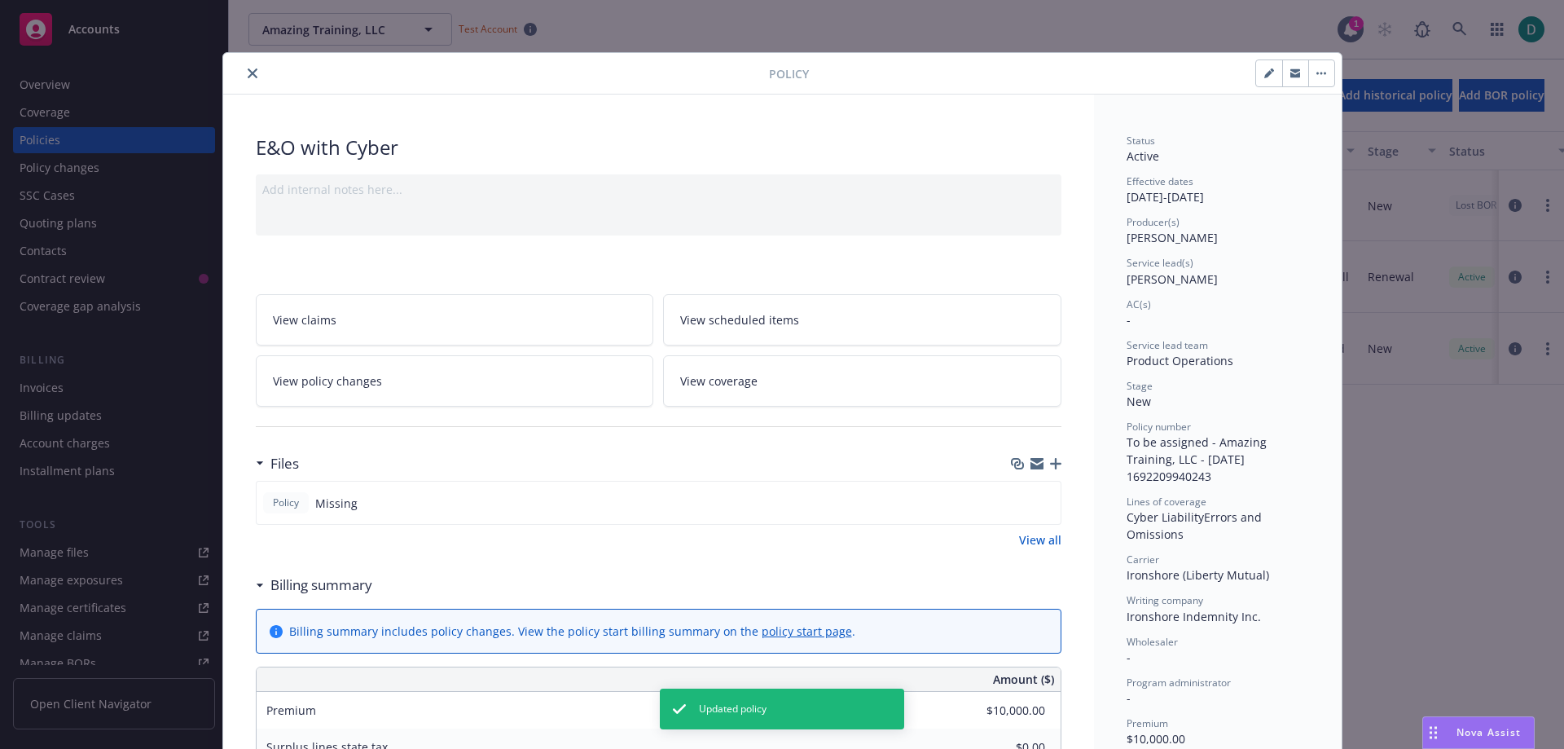
click at [248, 70] on icon "close" at bounding box center [253, 73] width 10 height 10
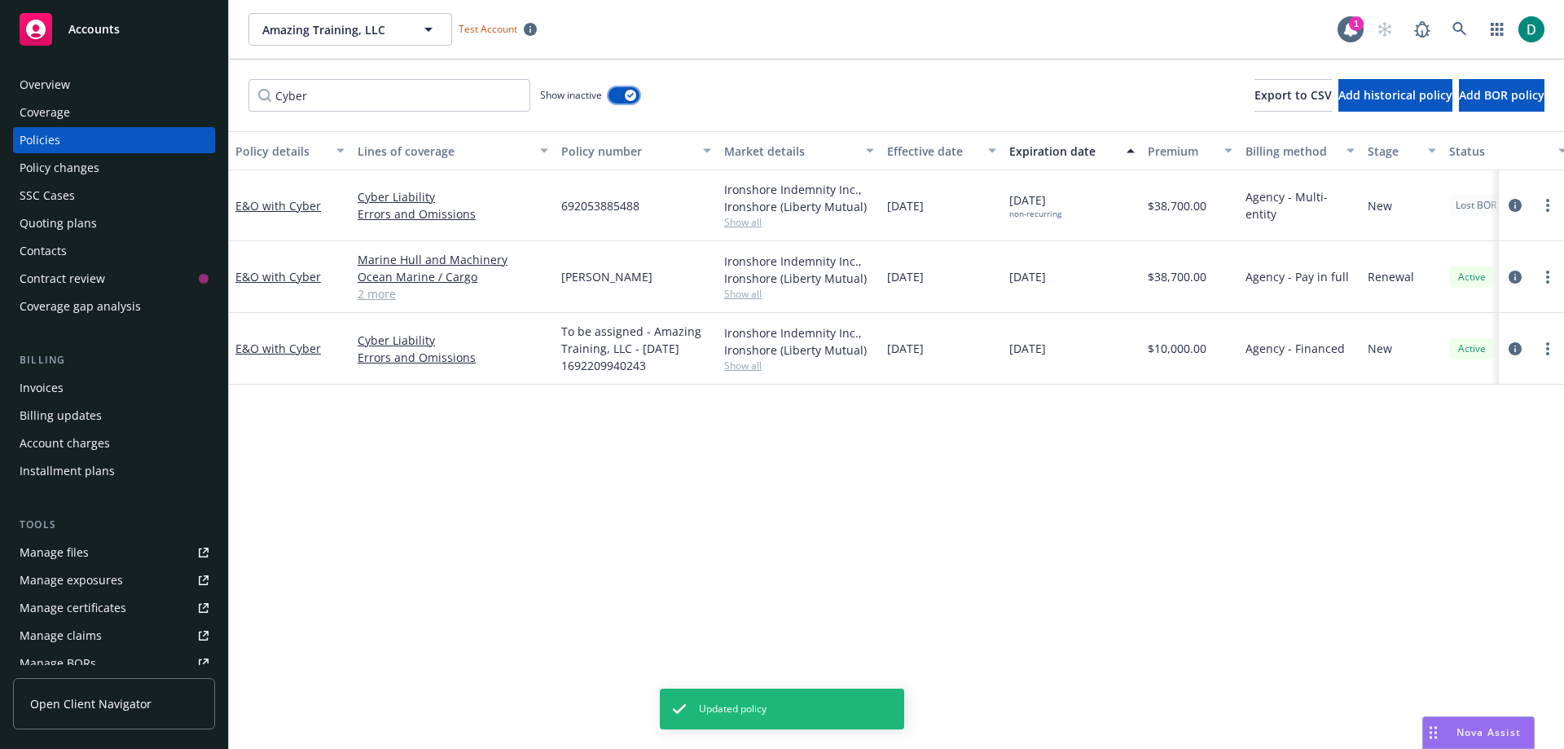
click at [615, 95] on button "button" at bounding box center [624, 95] width 31 height 16
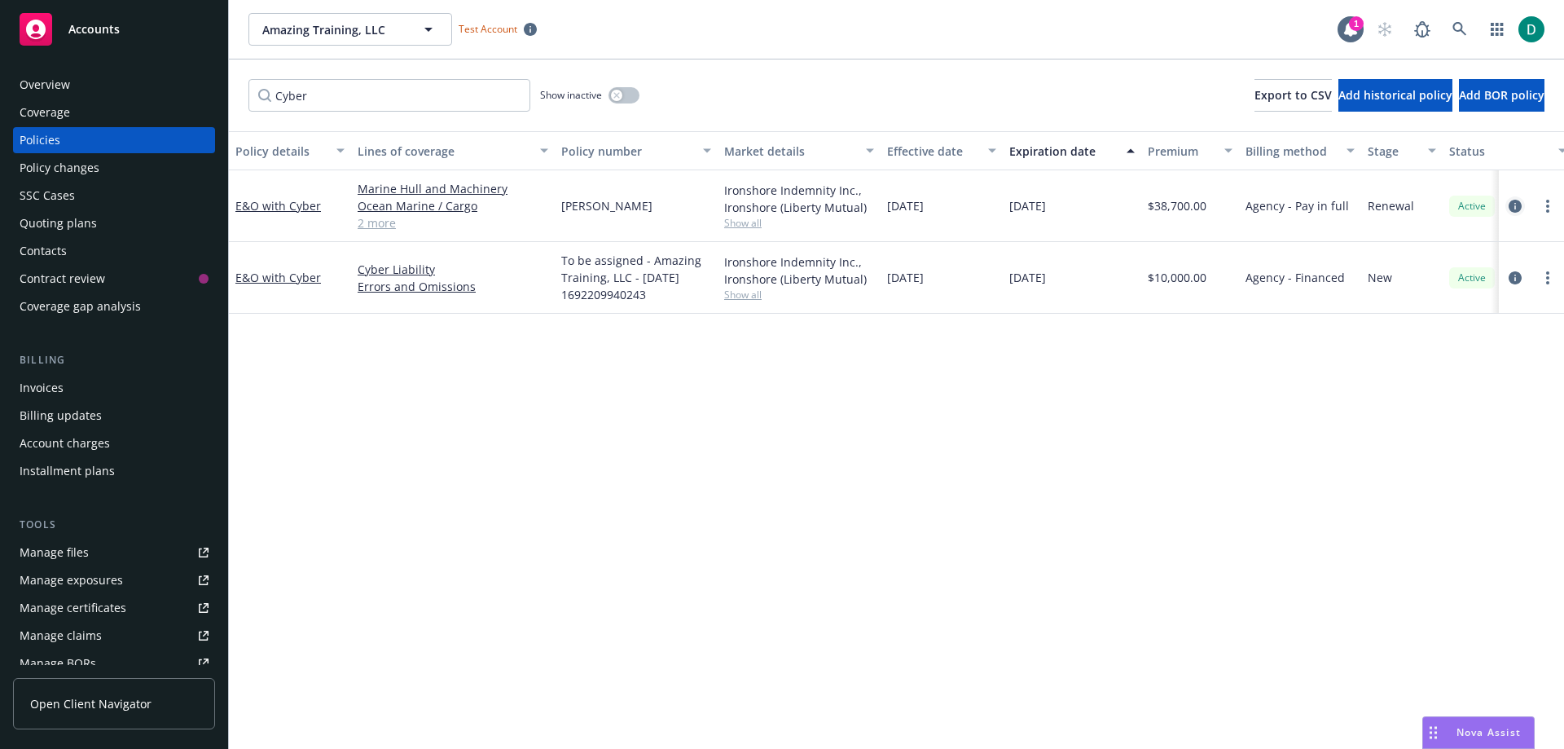
click at [1513, 211] on icon "circleInformation" at bounding box center [1515, 206] width 13 height 13
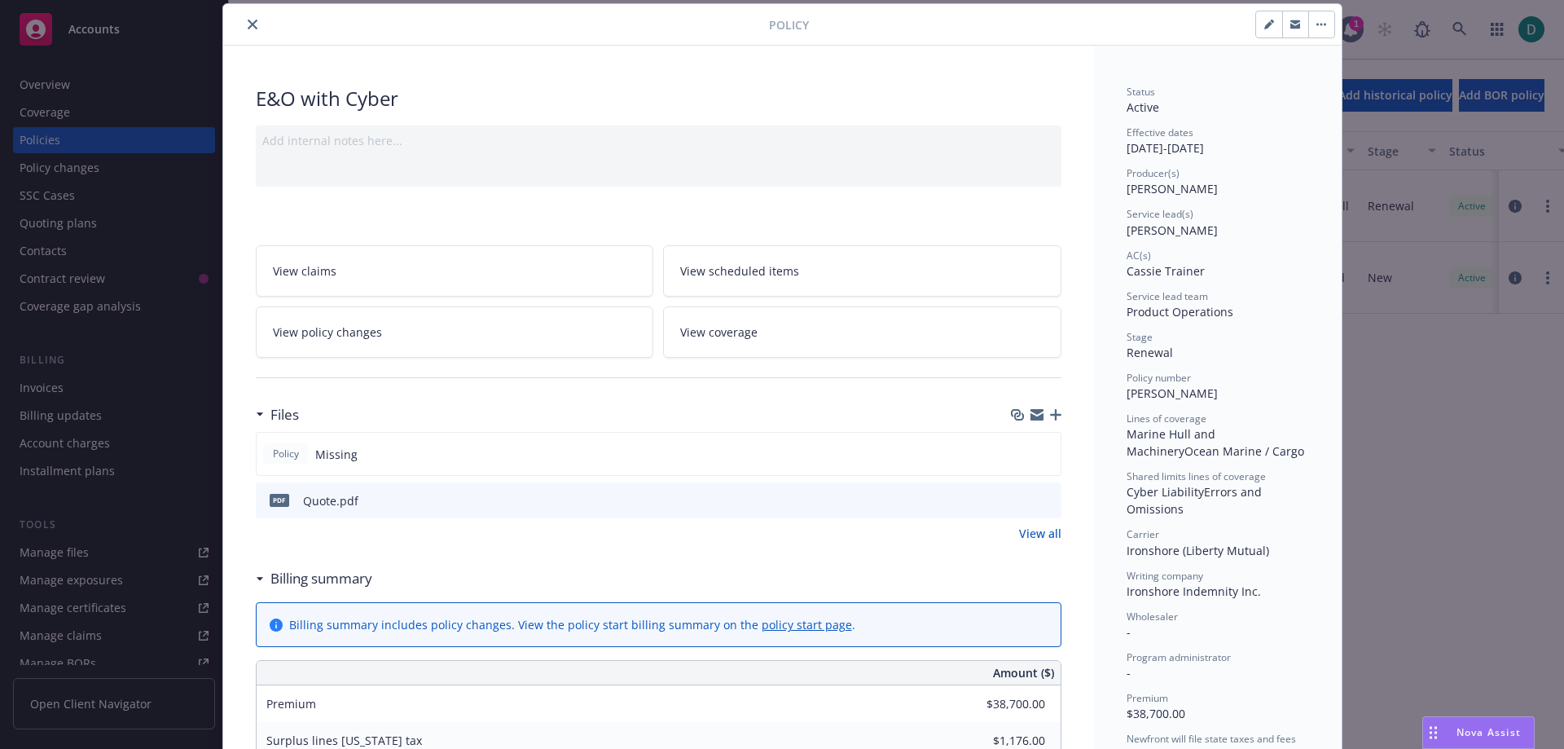
scroll to position [130, 0]
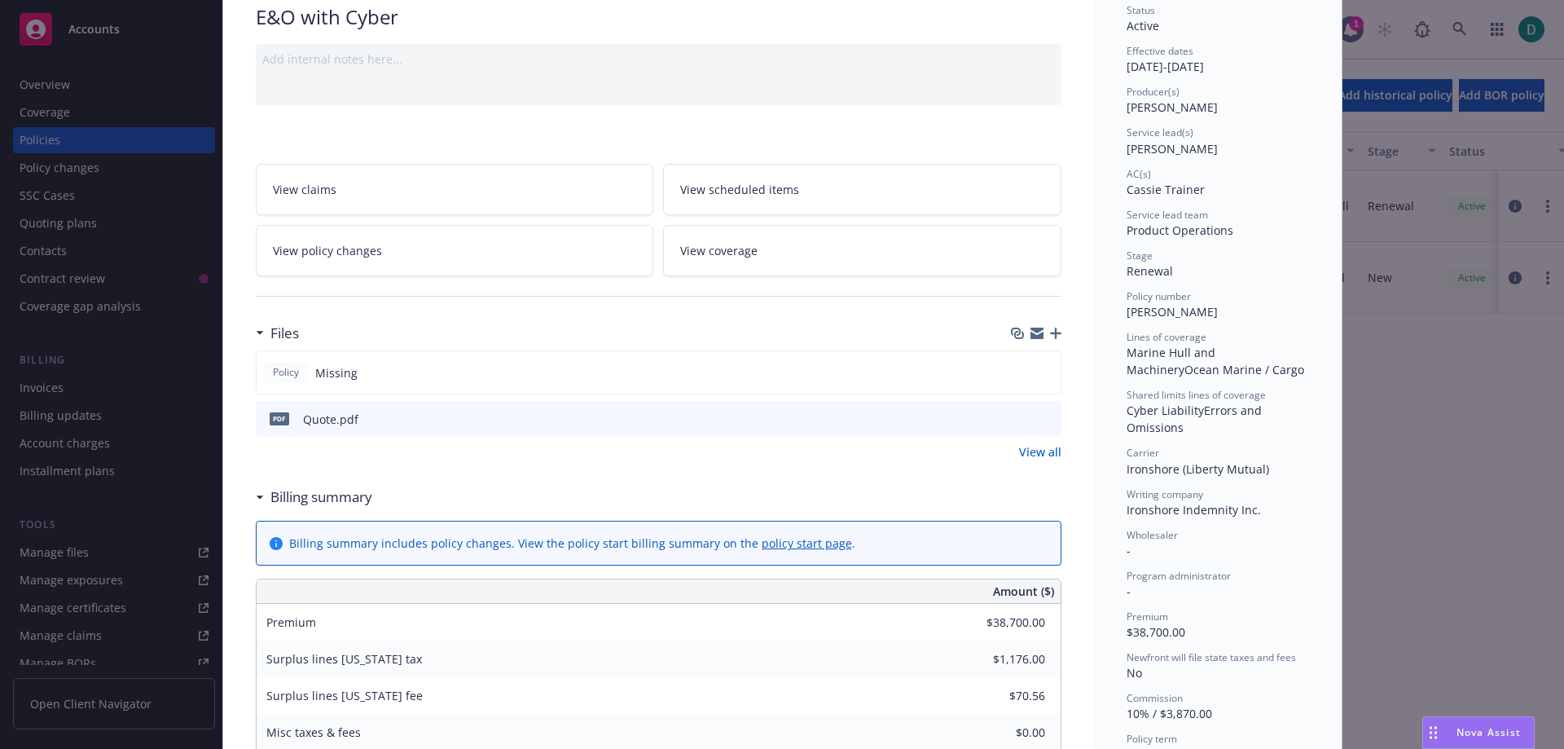
click at [1050, 335] on icon "button" at bounding box center [1055, 333] width 11 height 11
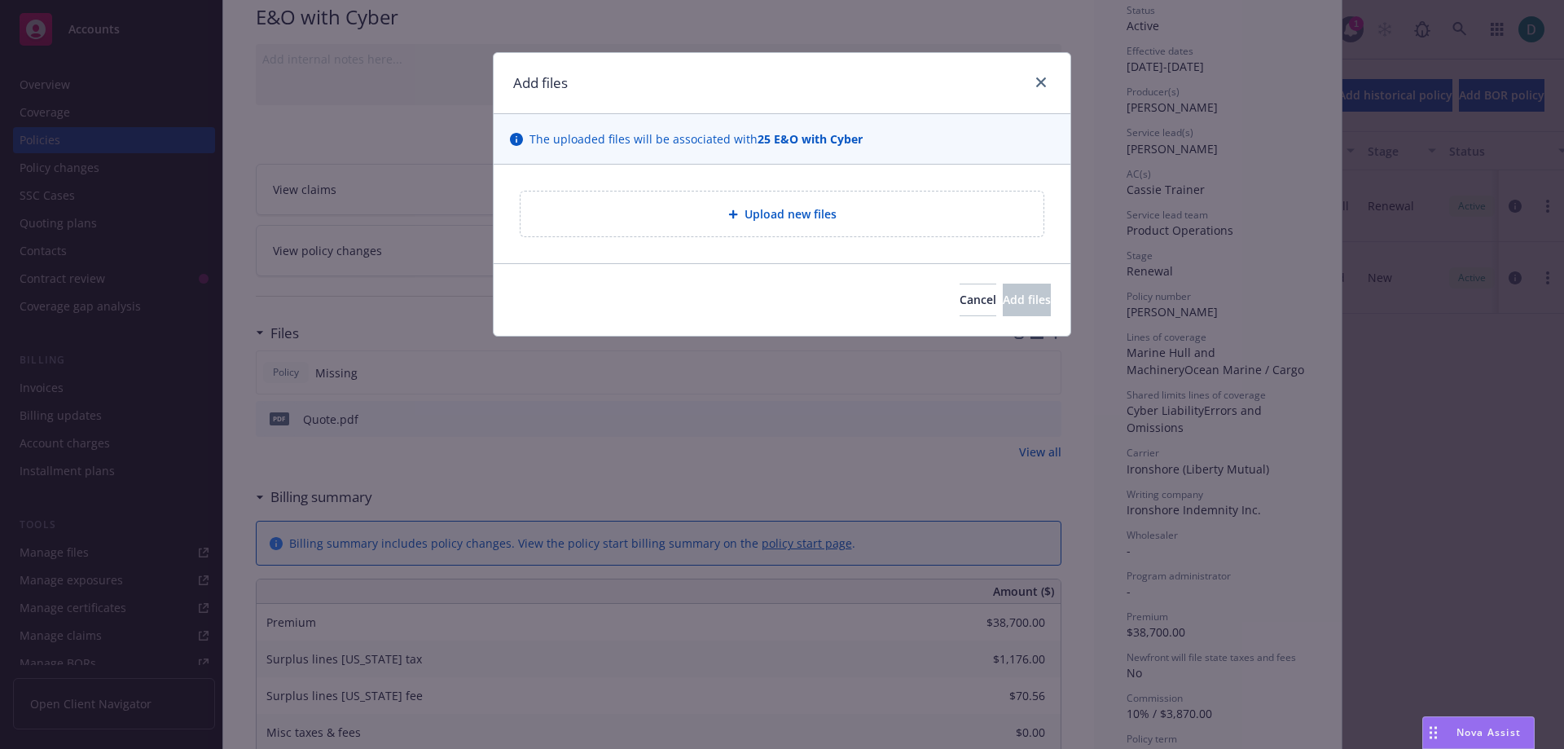
click at [760, 213] on span "Upload new files" at bounding box center [791, 213] width 92 height 17
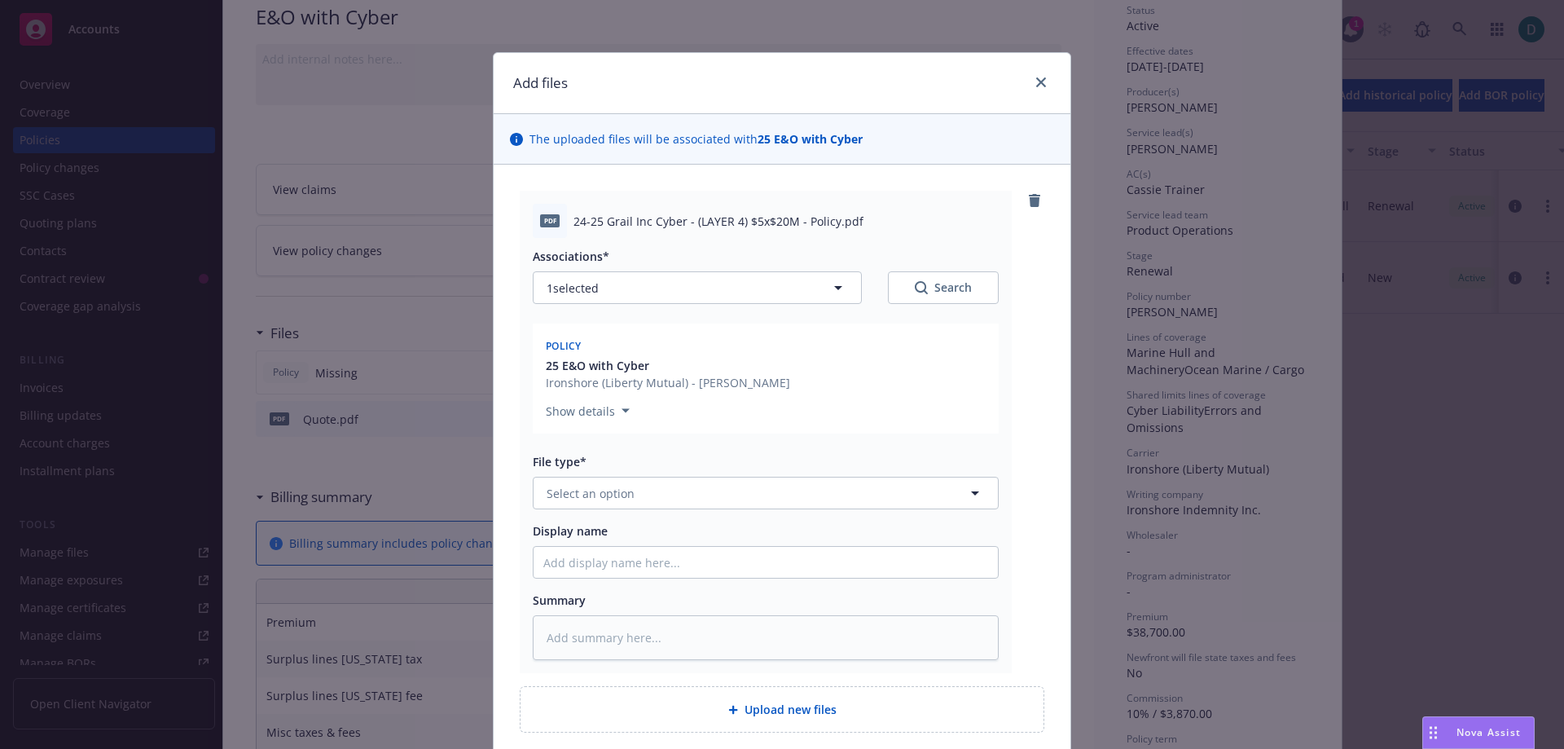
scroll to position [81, 0]
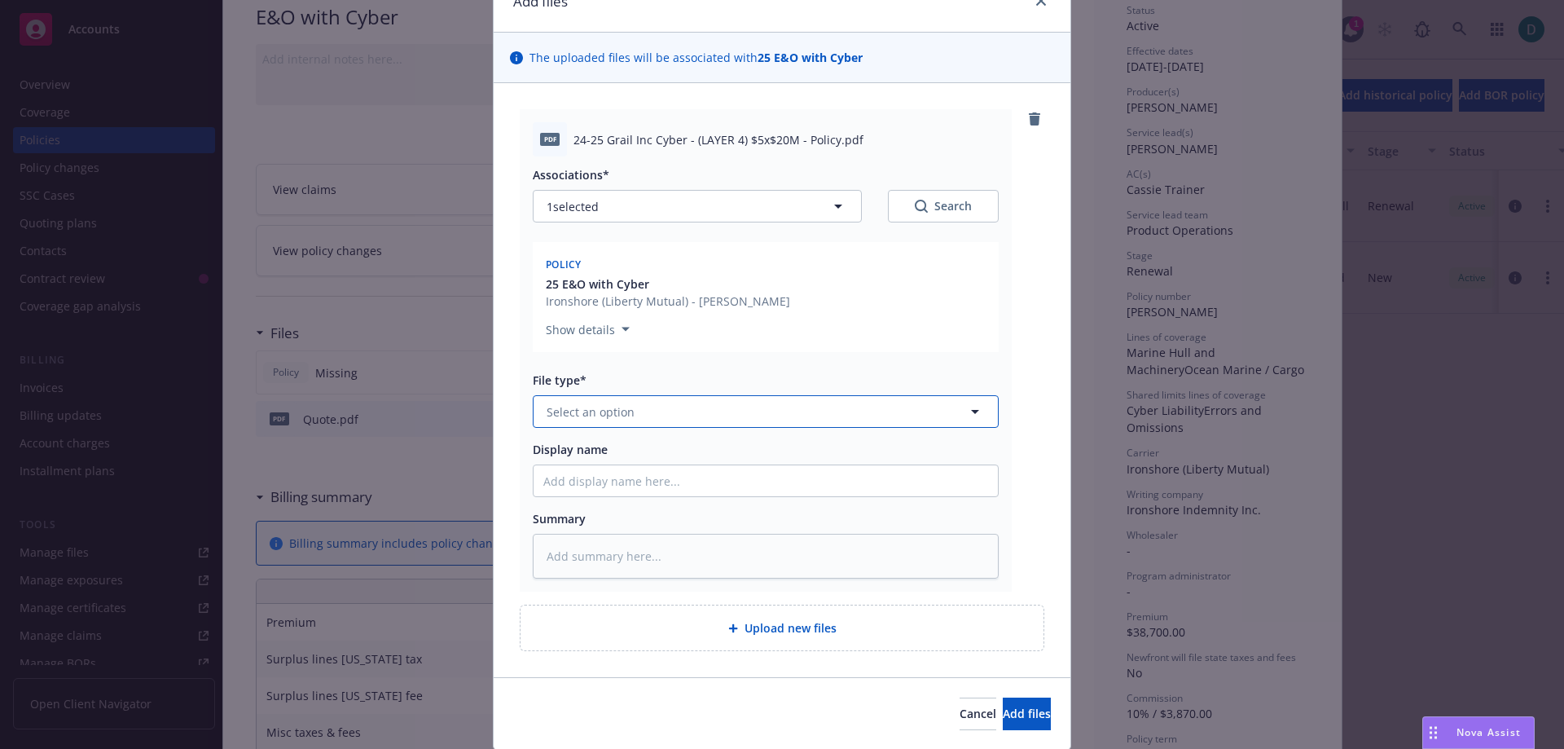
click at [607, 411] on span "Select an option" at bounding box center [591, 411] width 88 height 17
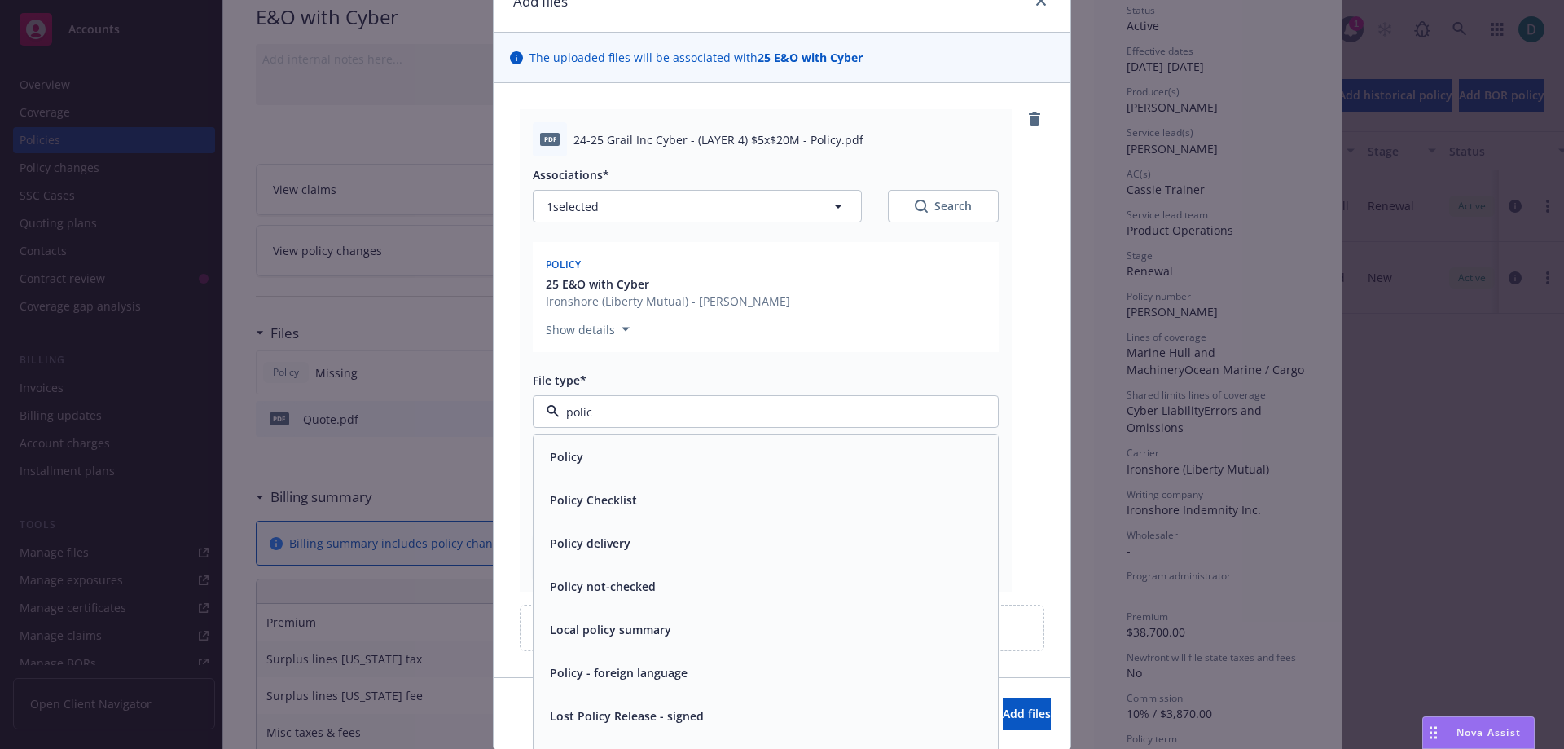
type input "policy"
click at [579, 444] on div "Policy" at bounding box center [766, 456] width 464 height 43
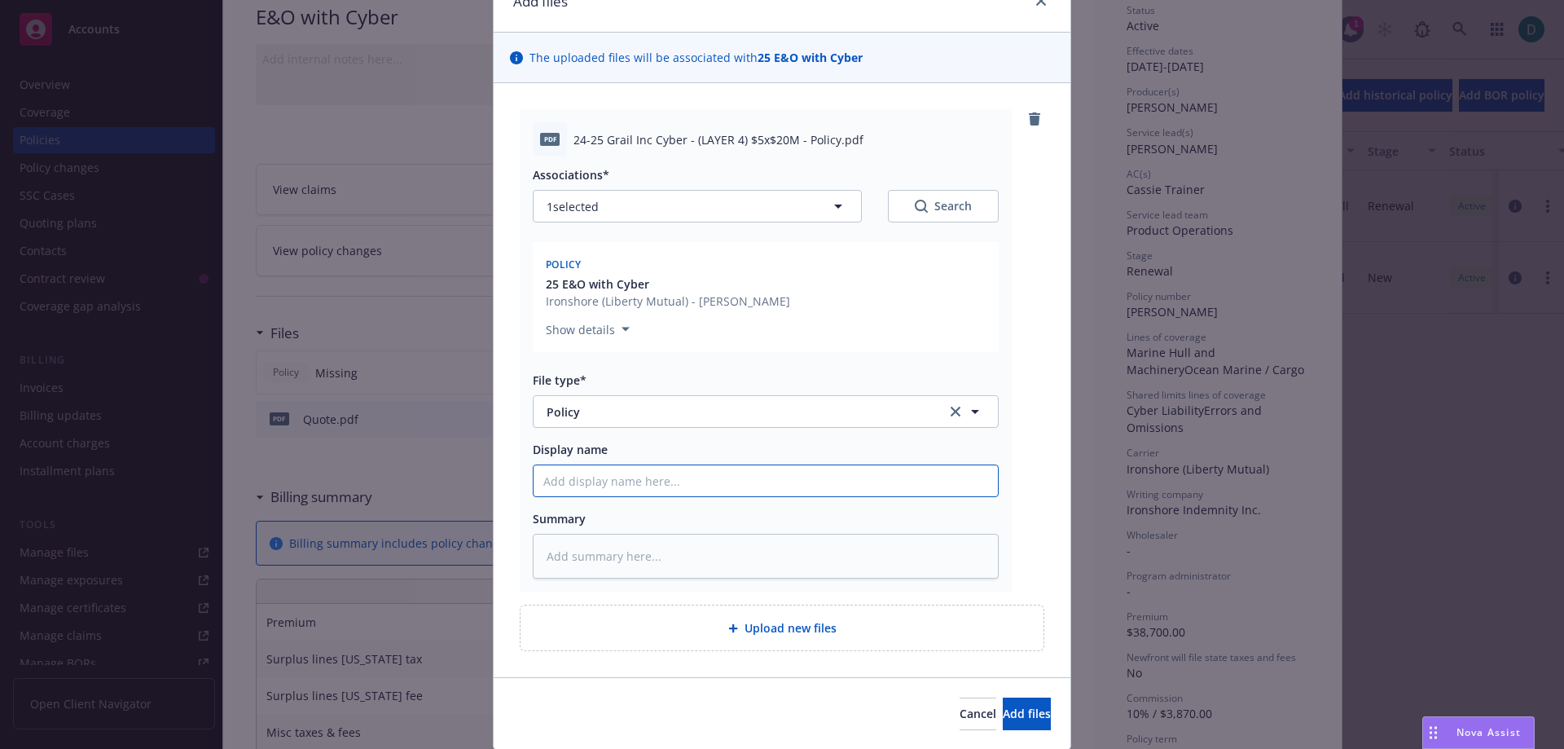
click at [774, 491] on input "Display name" at bounding box center [766, 480] width 464 height 31
click at [1003, 713] on span "Add files" at bounding box center [1027, 713] width 48 height 15
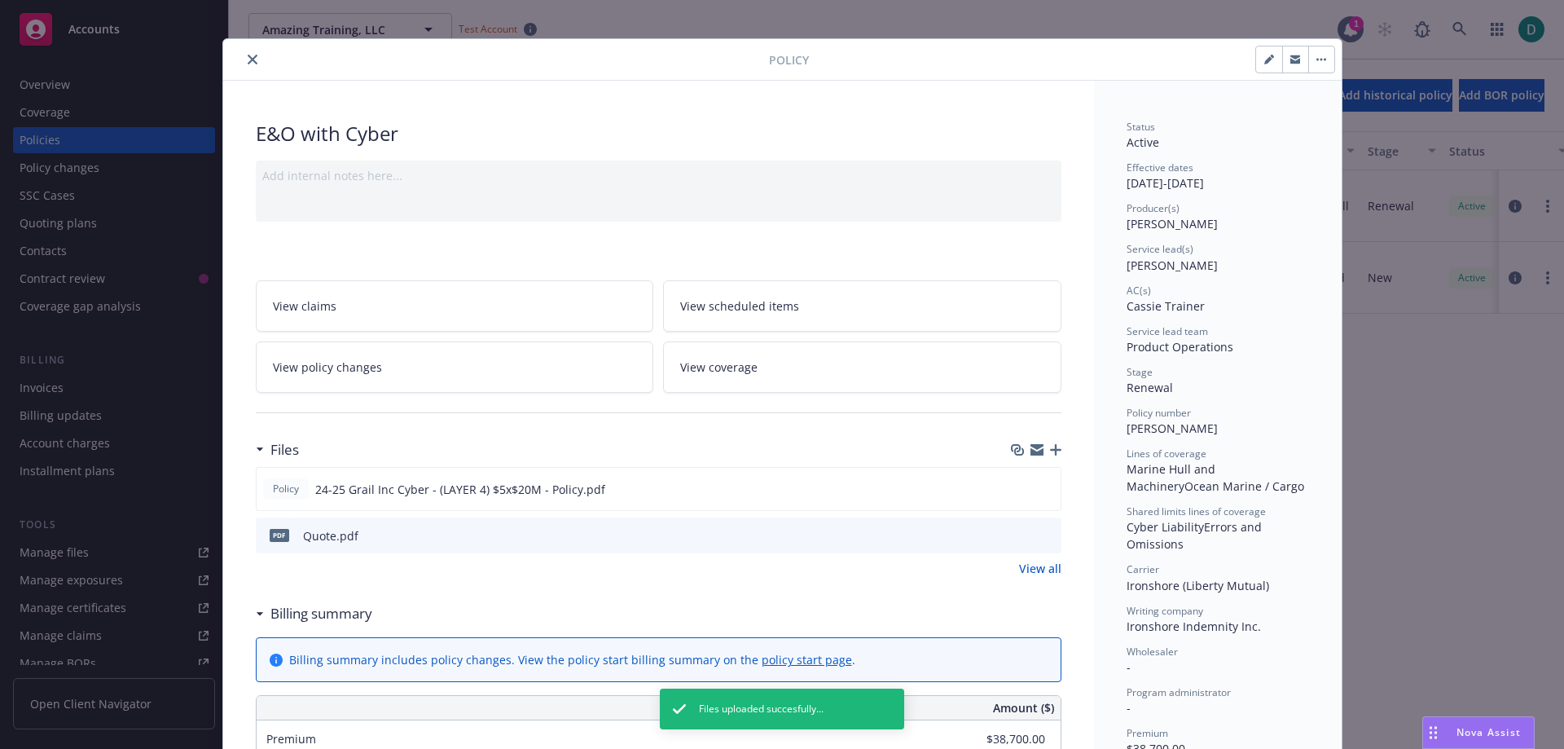
scroll to position [0, 0]
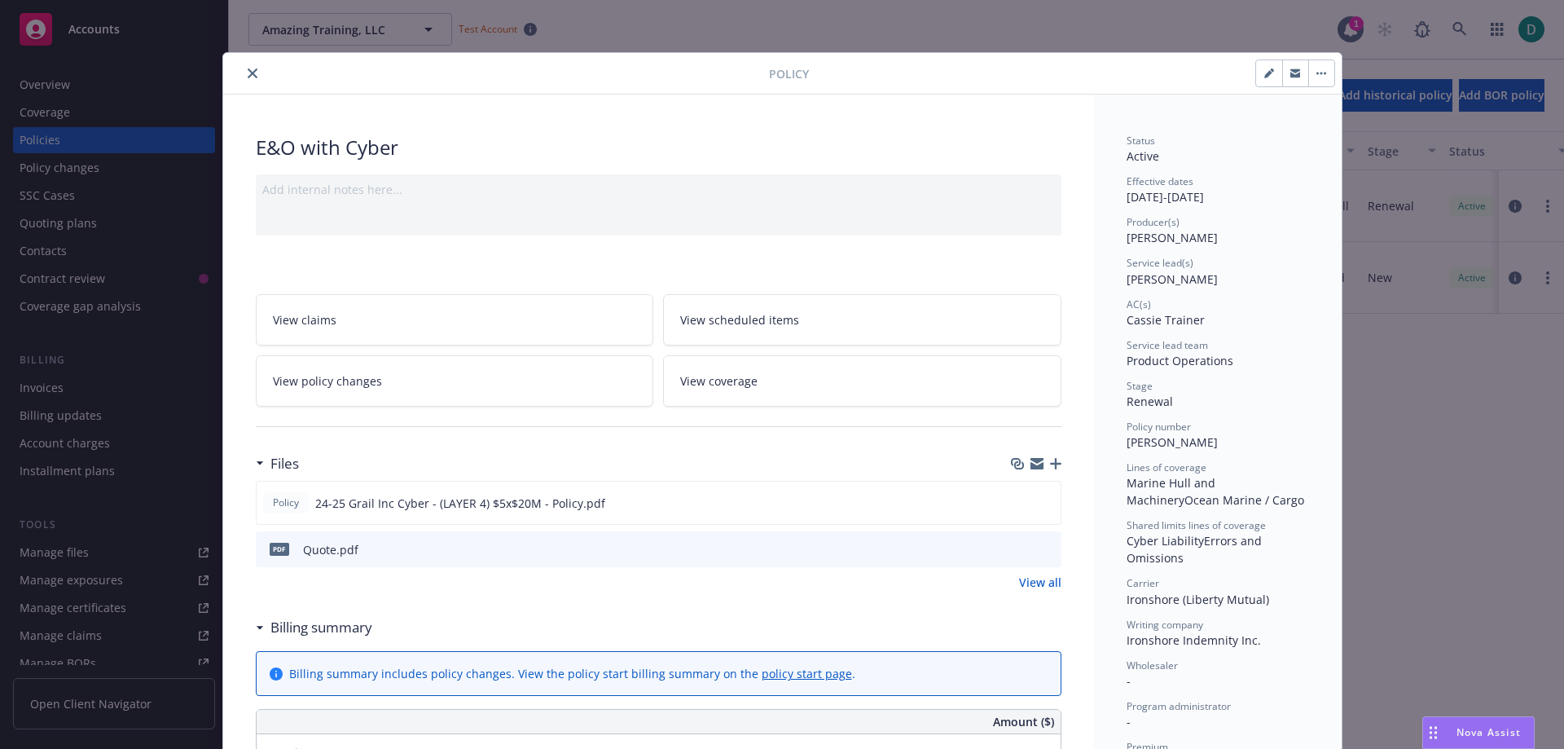
click at [243, 66] on button "close" at bounding box center [253, 74] width 20 height 20
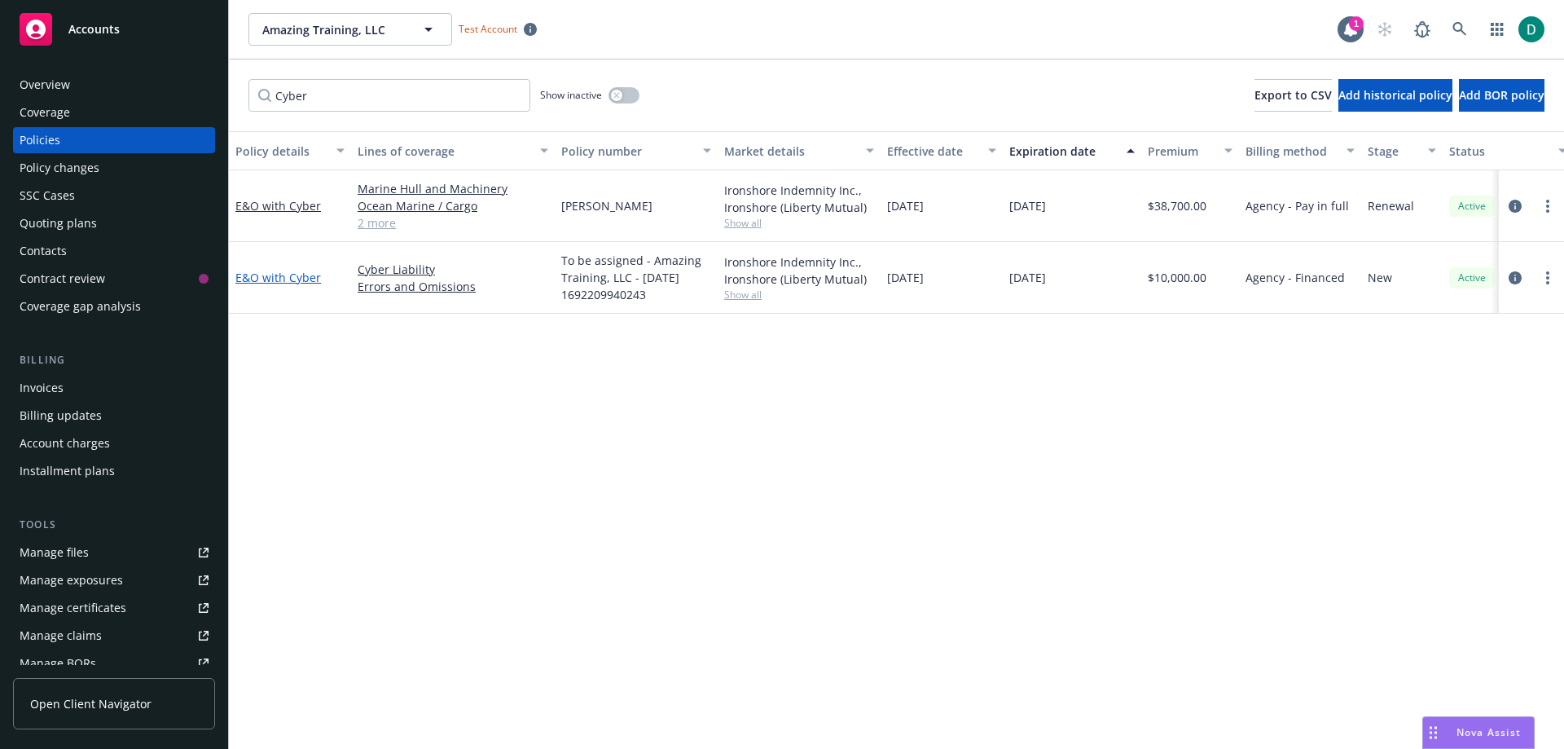
click at [283, 278] on link "E&O with Cyber" at bounding box center [278, 277] width 86 height 15
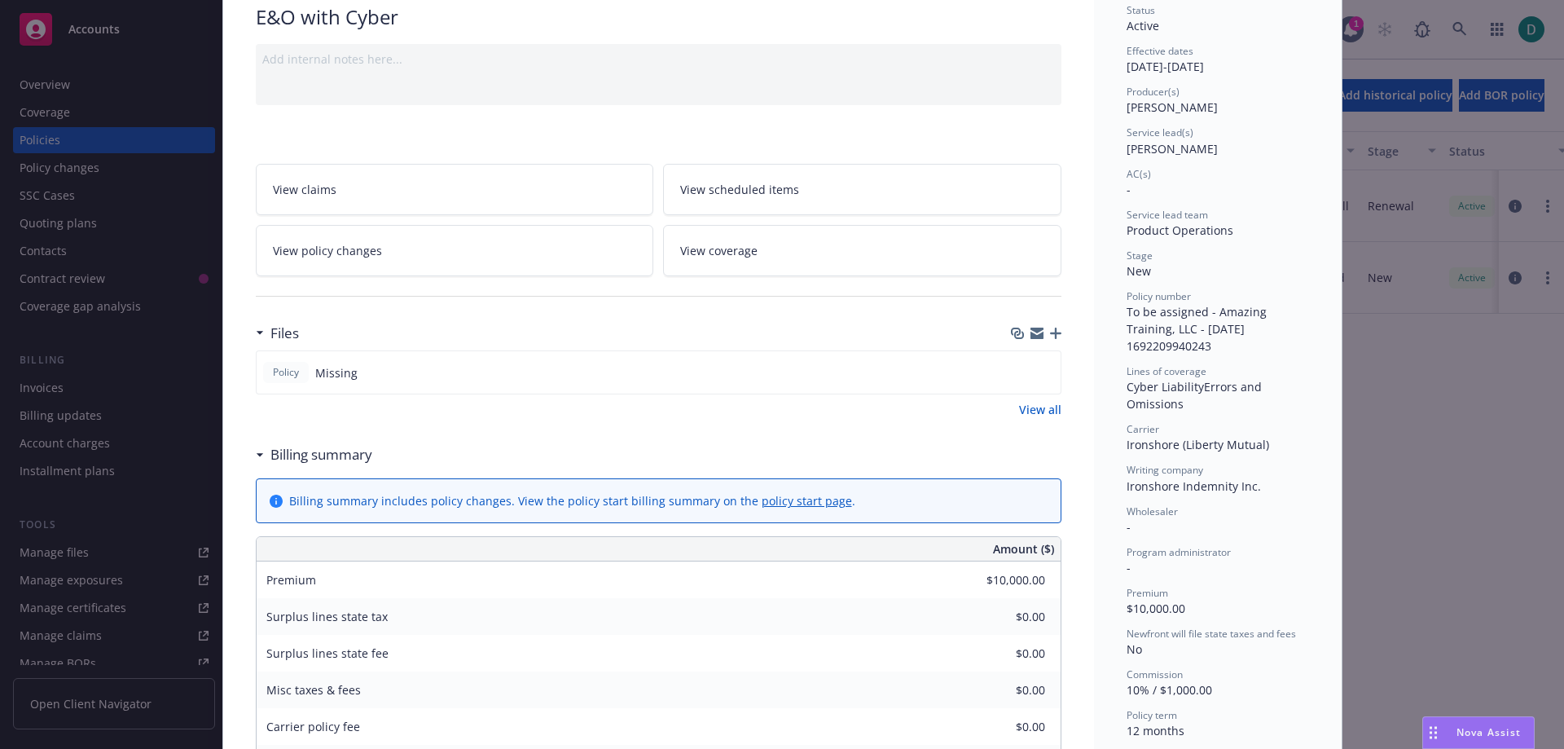
scroll to position [49, 0]
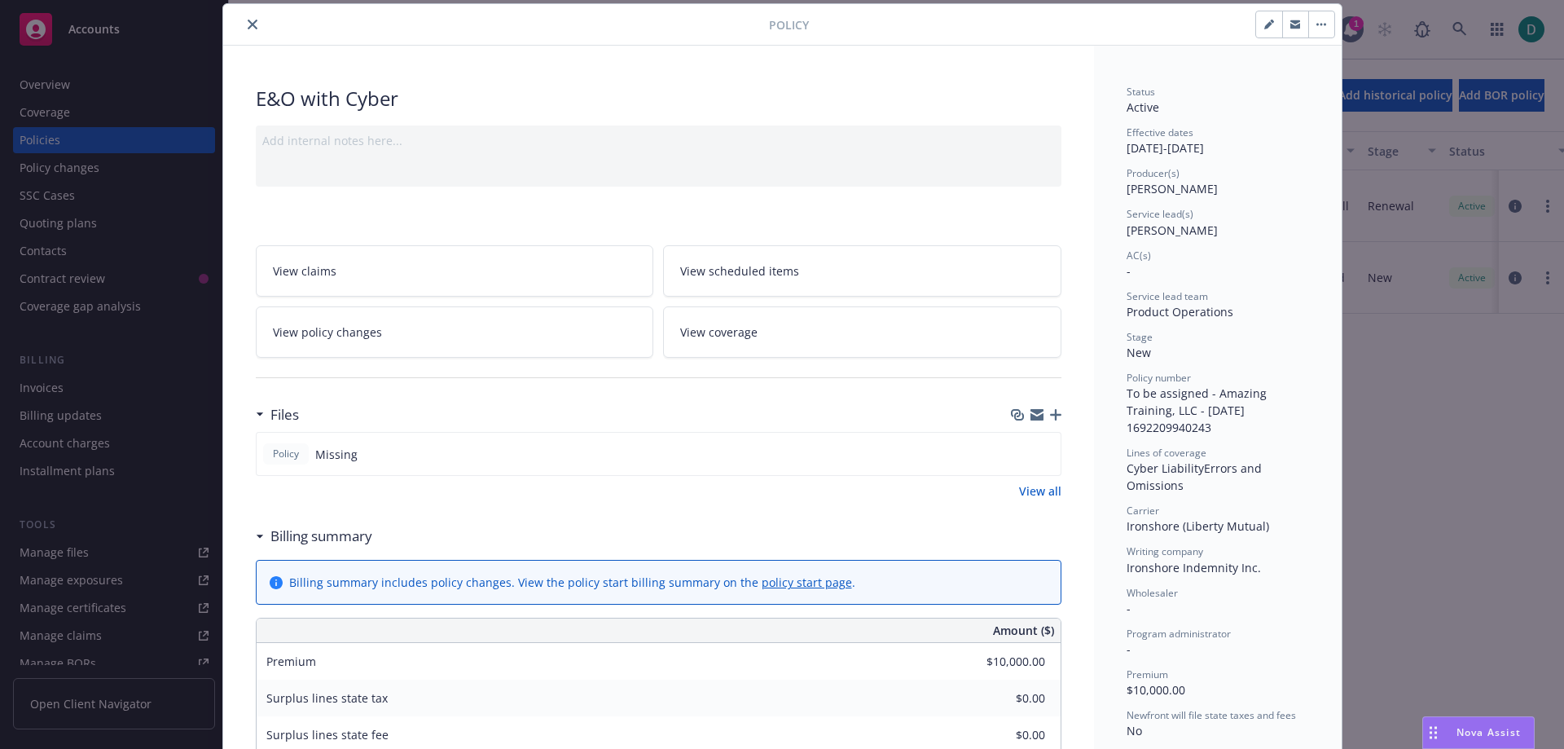
click at [1053, 409] on icon "button" at bounding box center [1055, 414] width 11 height 11
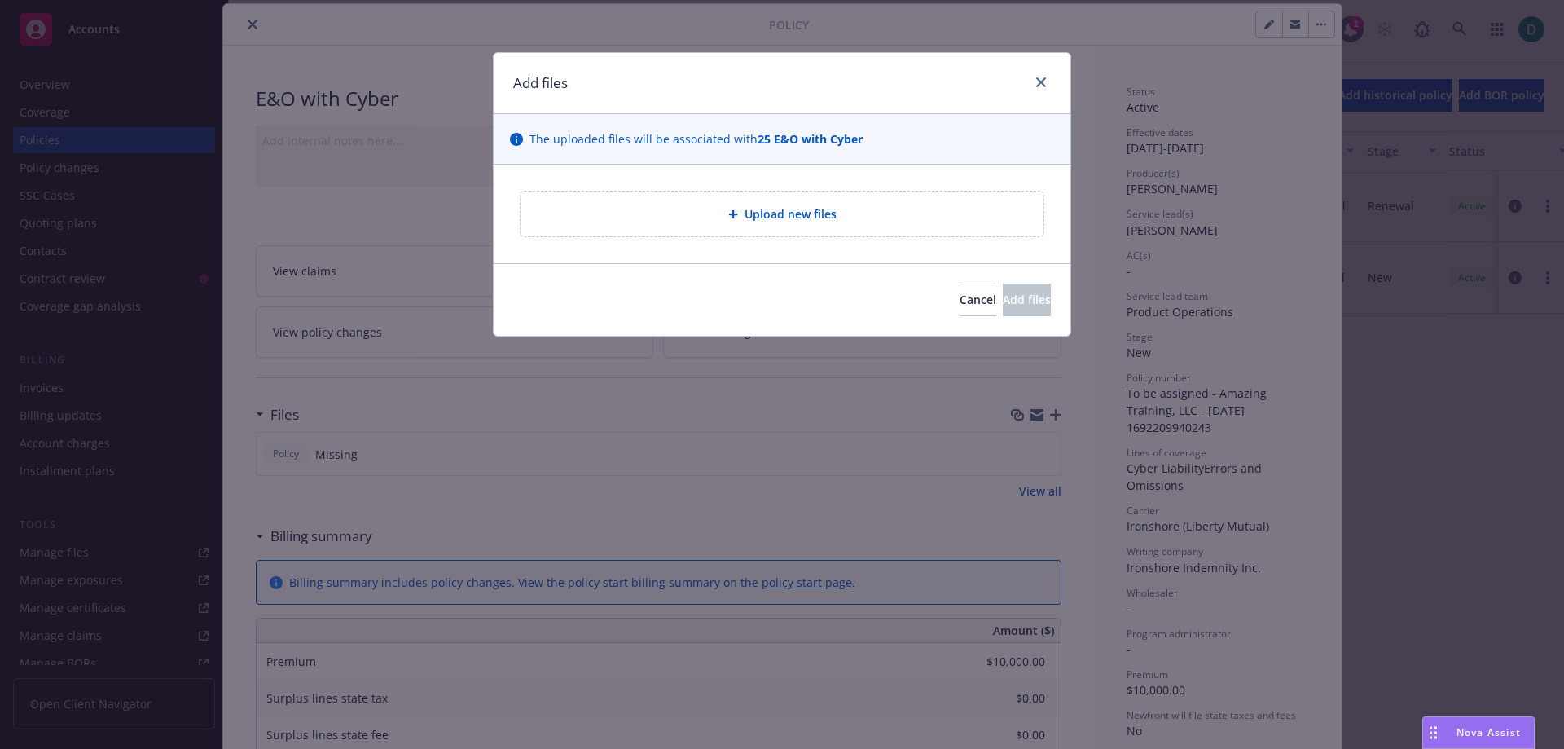
type textarea "x"
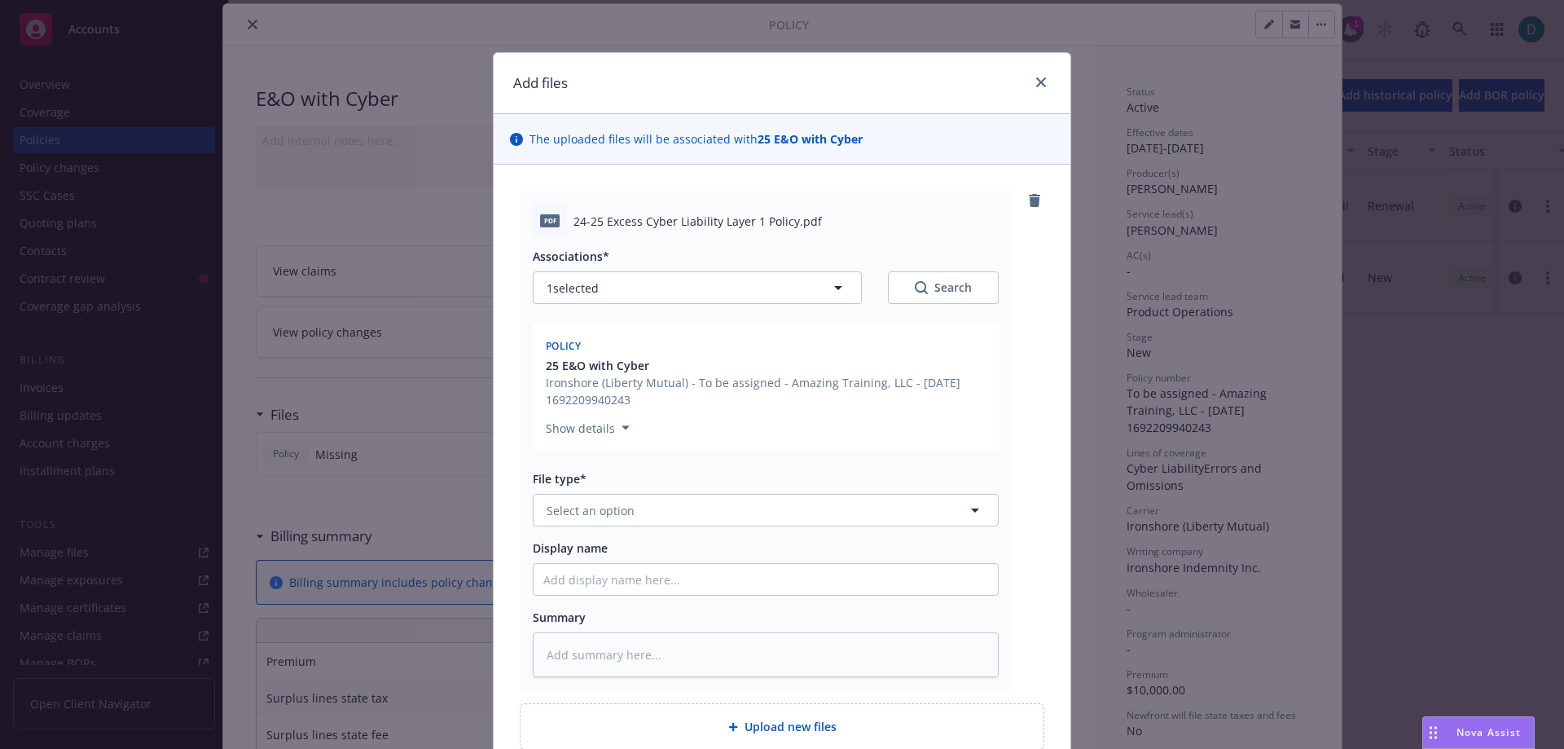
click at [640, 491] on div "File type* Select an option" at bounding box center [766, 498] width 466 height 56
click at [638, 506] on button "Select an option" at bounding box center [766, 510] width 466 height 33
type input "Policy"
click at [606, 546] on div "Policy" at bounding box center [765, 555] width 445 height 24
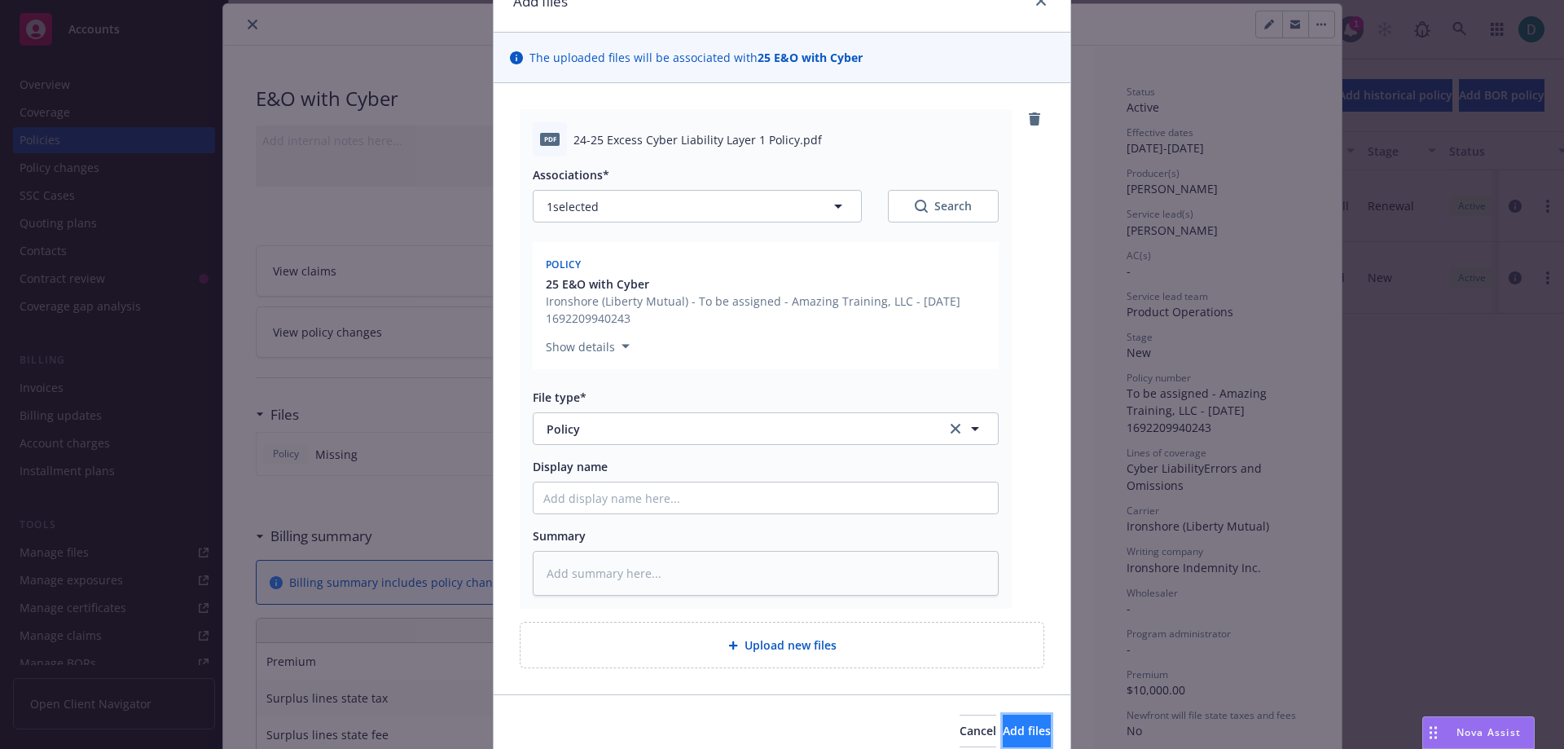
click at [1003, 722] on button "Add files" at bounding box center [1027, 731] width 48 height 33
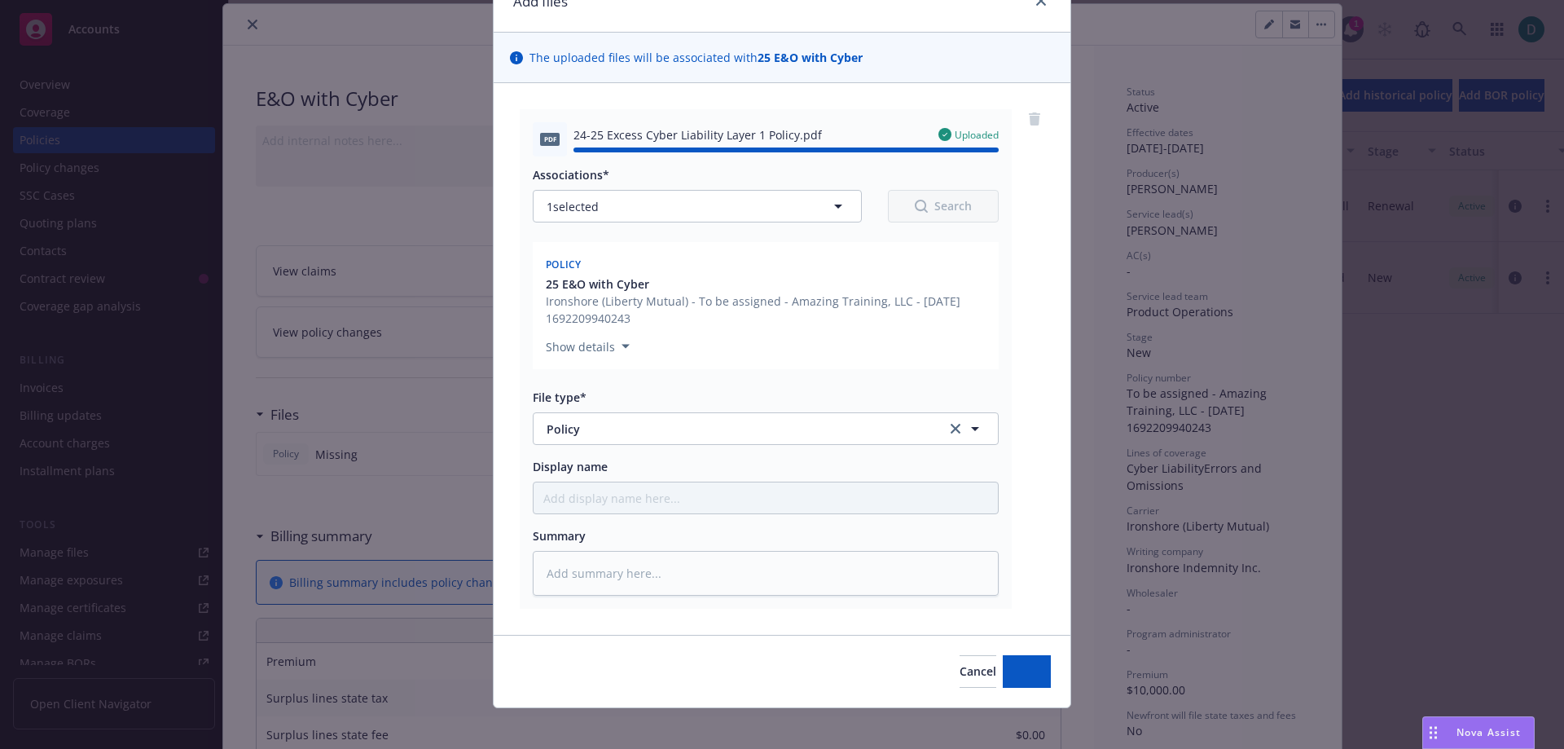
type textarea "x"
